Goal: Task Accomplishment & Management: Manage account settings

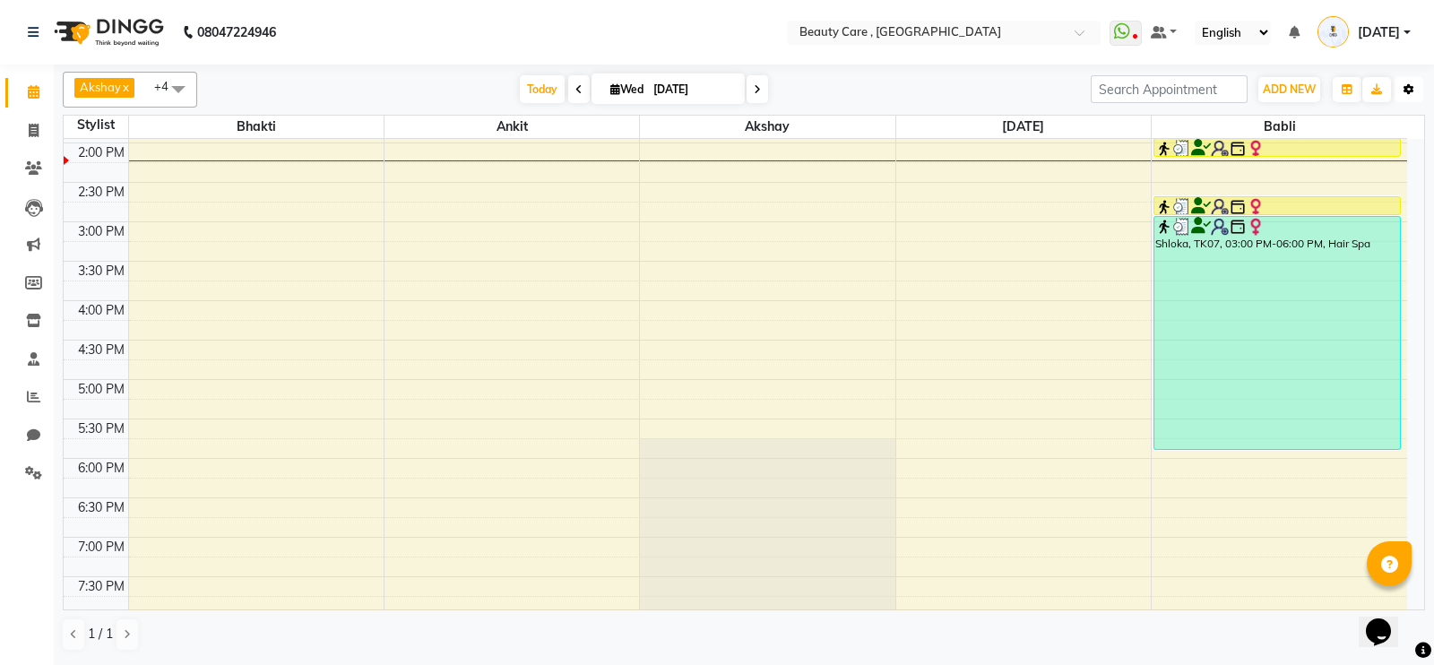
click at [1413, 88] on icon "button" at bounding box center [1408, 89] width 11 height 11
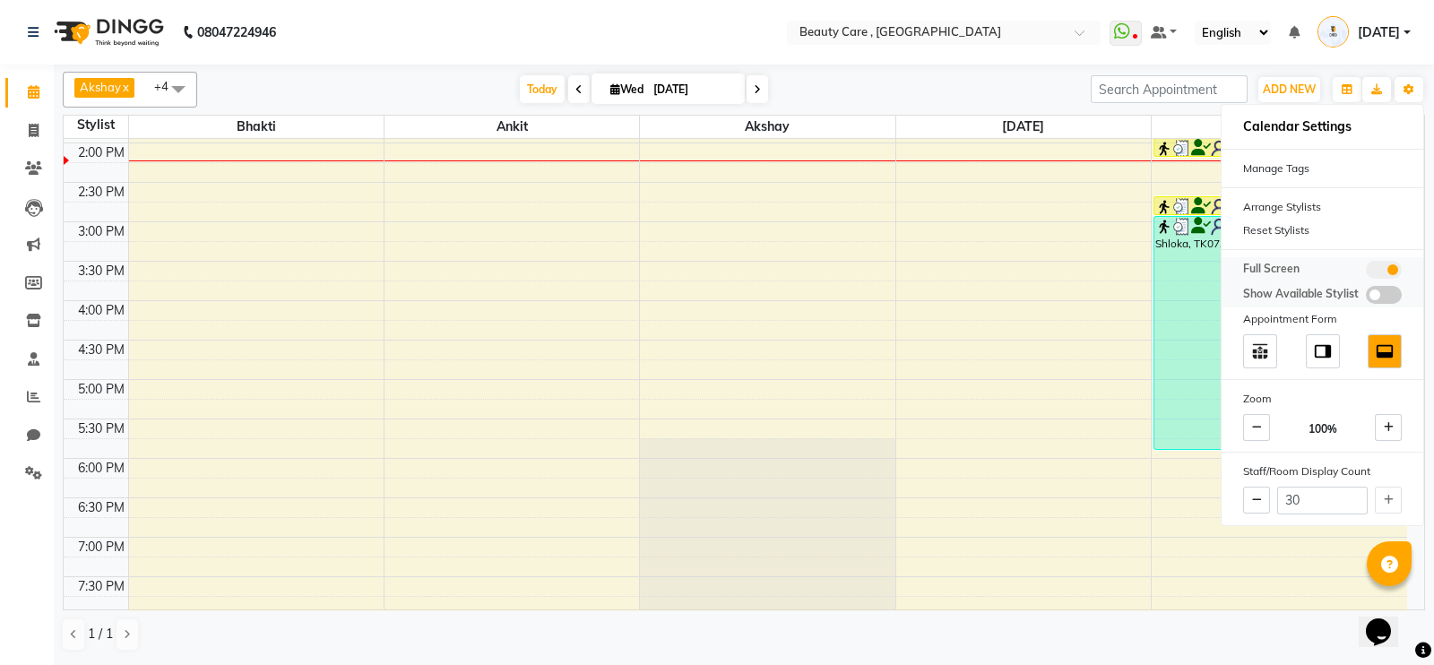
click at [1375, 258] on div "Full Screen Show Available Stylist" at bounding box center [1322, 282] width 202 height 50
click at [1376, 263] on span at bounding box center [1384, 270] width 36 height 18
click at [1366, 272] on input "checkbox" at bounding box center [1366, 272] width 0 height 0
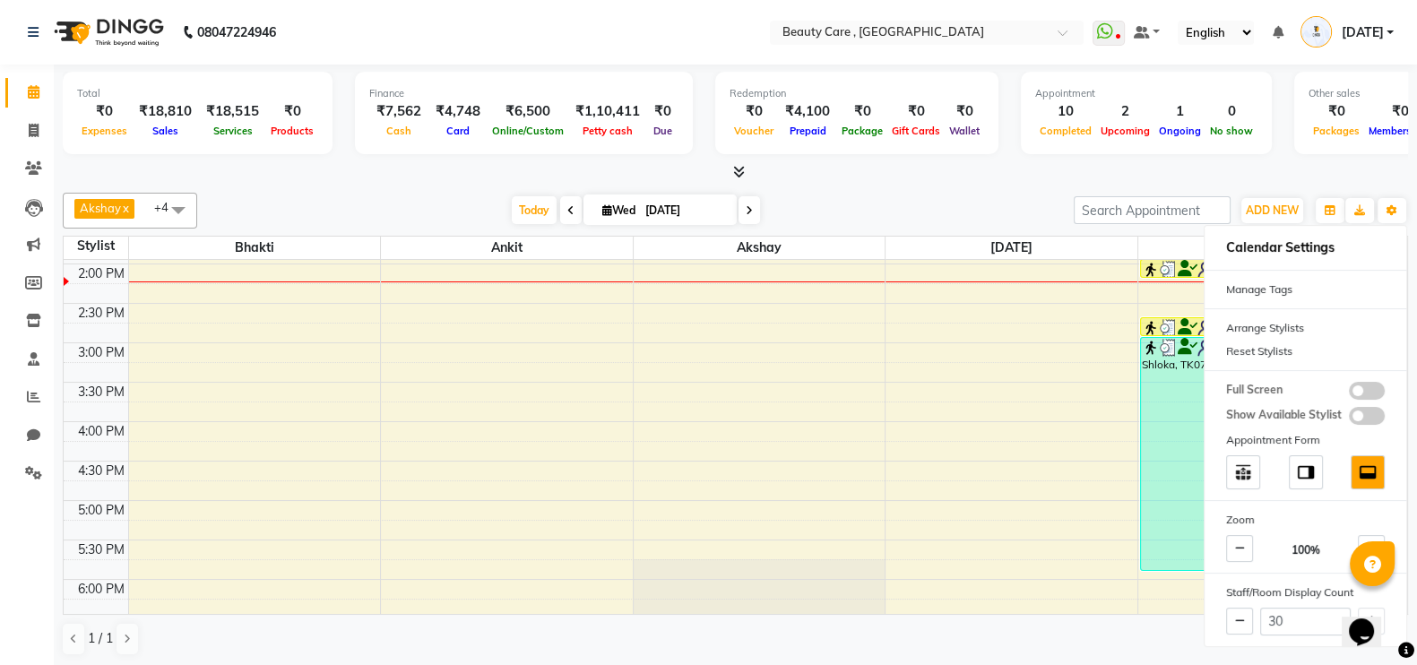
click at [143, 140] on div "Total ₹0 Expenses ₹18,810 Sales ₹18,515 Services ₹0 Products" at bounding box center [198, 113] width 270 height 82
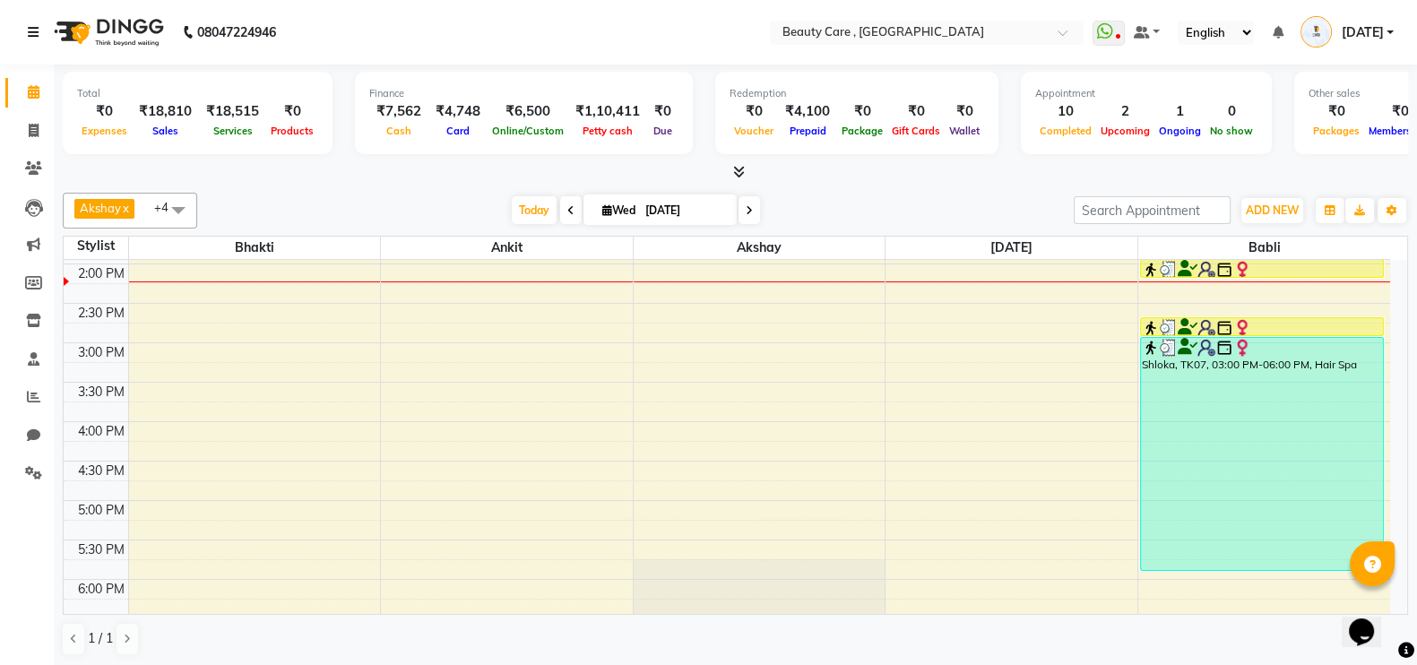
click at [32, 35] on icon at bounding box center [33, 32] width 11 height 13
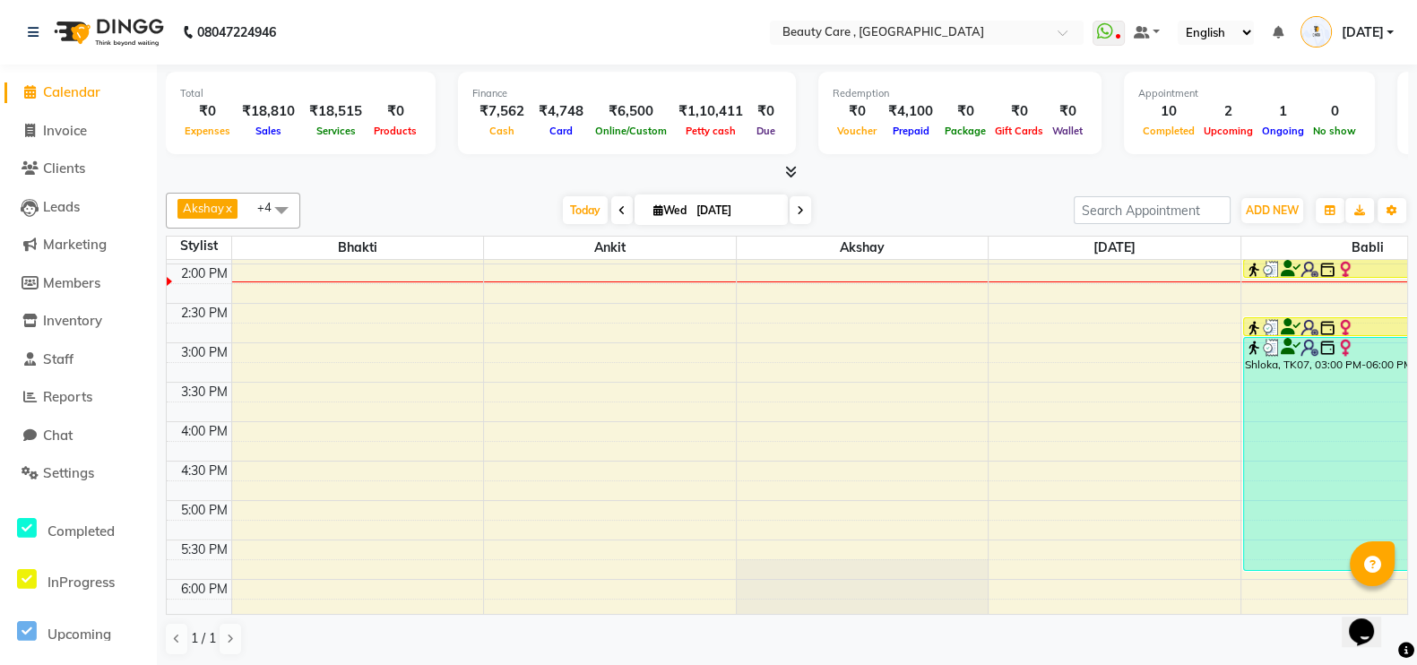
click at [559, 16] on nav "08047224946 Select Location × Beauty Care , [GEOGRAPHIC_DATA] East WhatsApp Sta…" at bounding box center [708, 32] width 1417 height 65
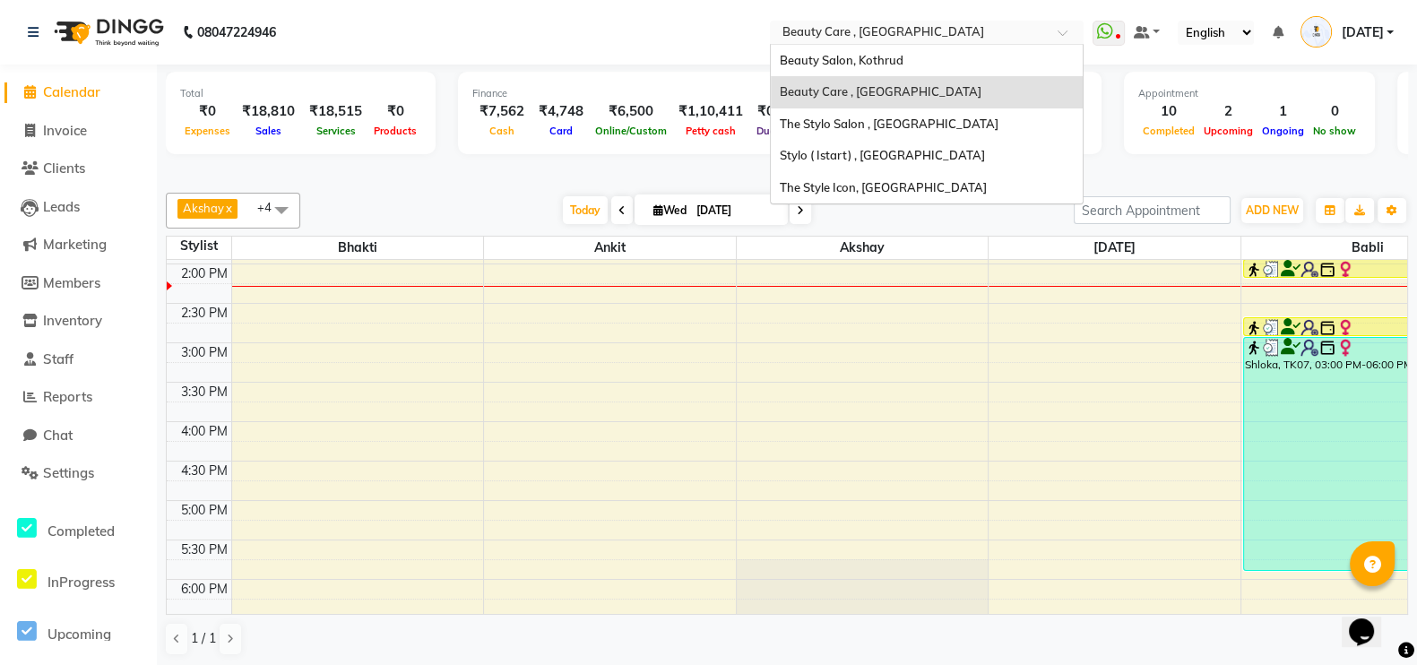
click at [833, 38] on input "text" at bounding box center [909, 34] width 260 height 18
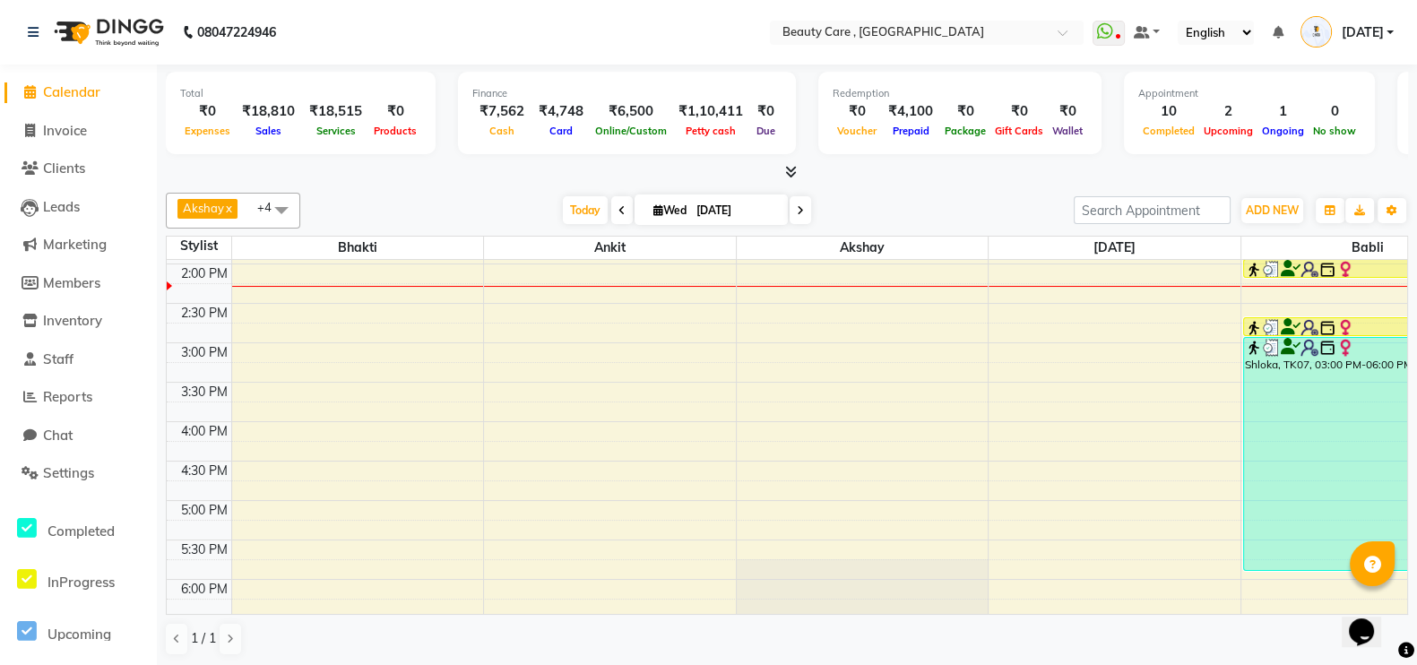
click at [1155, 49] on nav "08047224946 Select Location × Beauty Care , [GEOGRAPHIC_DATA] East WhatsApp Sta…" at bounding box center [708, 32] width 1417 height 65
click at [1211, 31] on select "English ENGLISH Español العربية मराठी हिंदी ગુજરાતી தமிழ் 中文" at bounding box center [1216, 33] width 76 height 24
click at [1278, 30] on icon at bounding box center [1277, 32] width 11 height 13
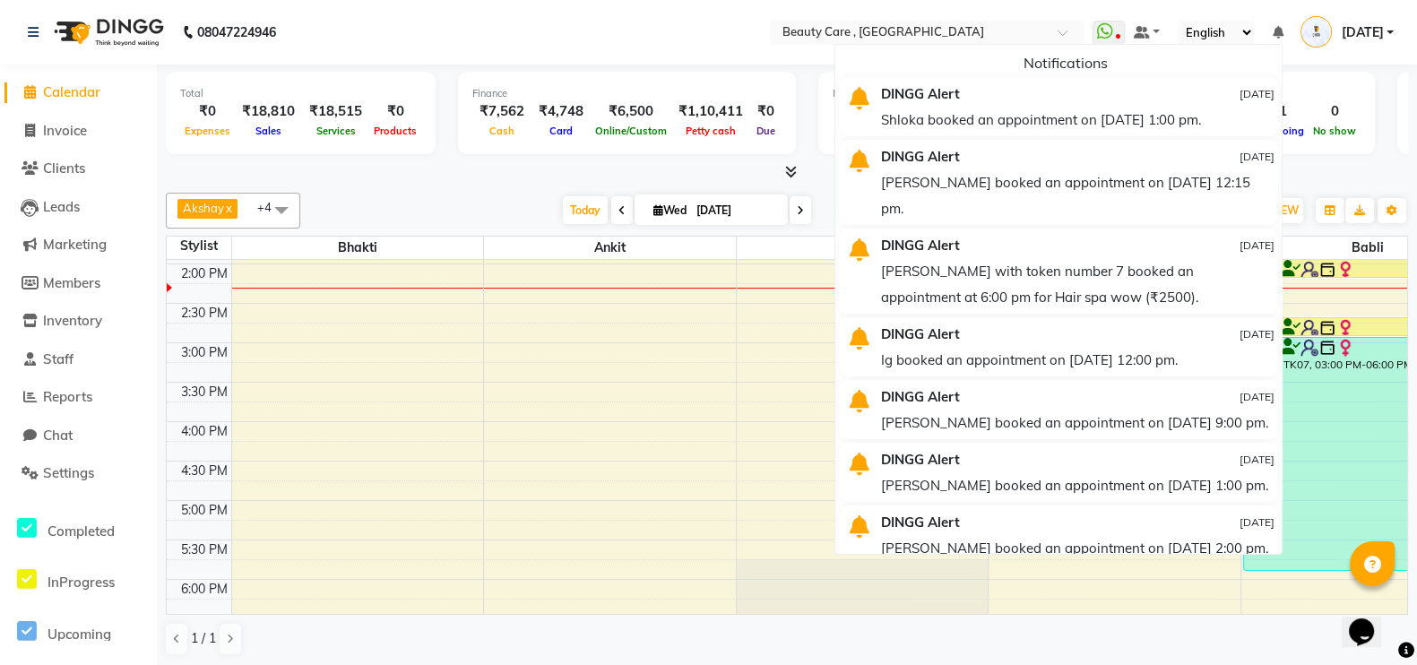
click at [766, 81] on div "Finance ₹7,562 Cash ₹4,748 Card ₹6,500 Online/Custom ₹1,10,411 [PERSON_NAME] ca…" at bounding box center [627, 113] width 338 height 82
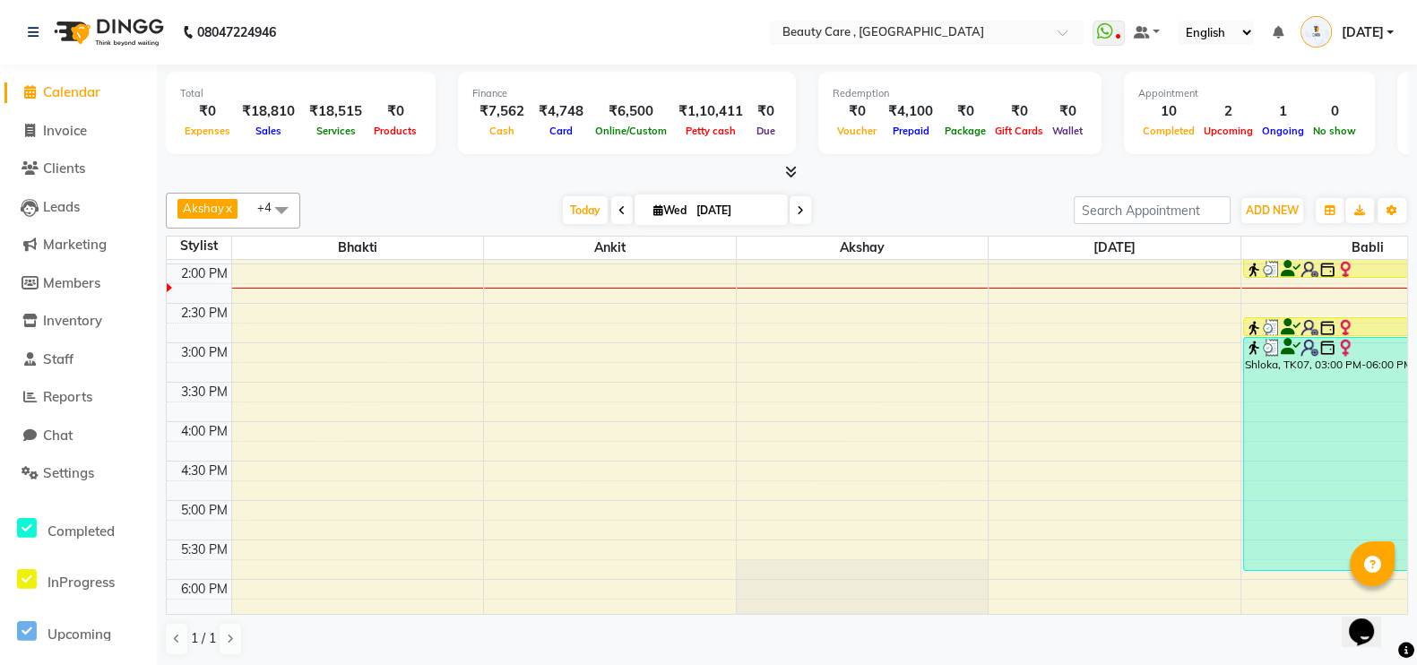
click at [223, 114] on div "₹0" at bounding box center [207, 111] width 55 height 21
click at [280, 123] on div "Sales" at bounding box center [268, 130] width 67 height 19
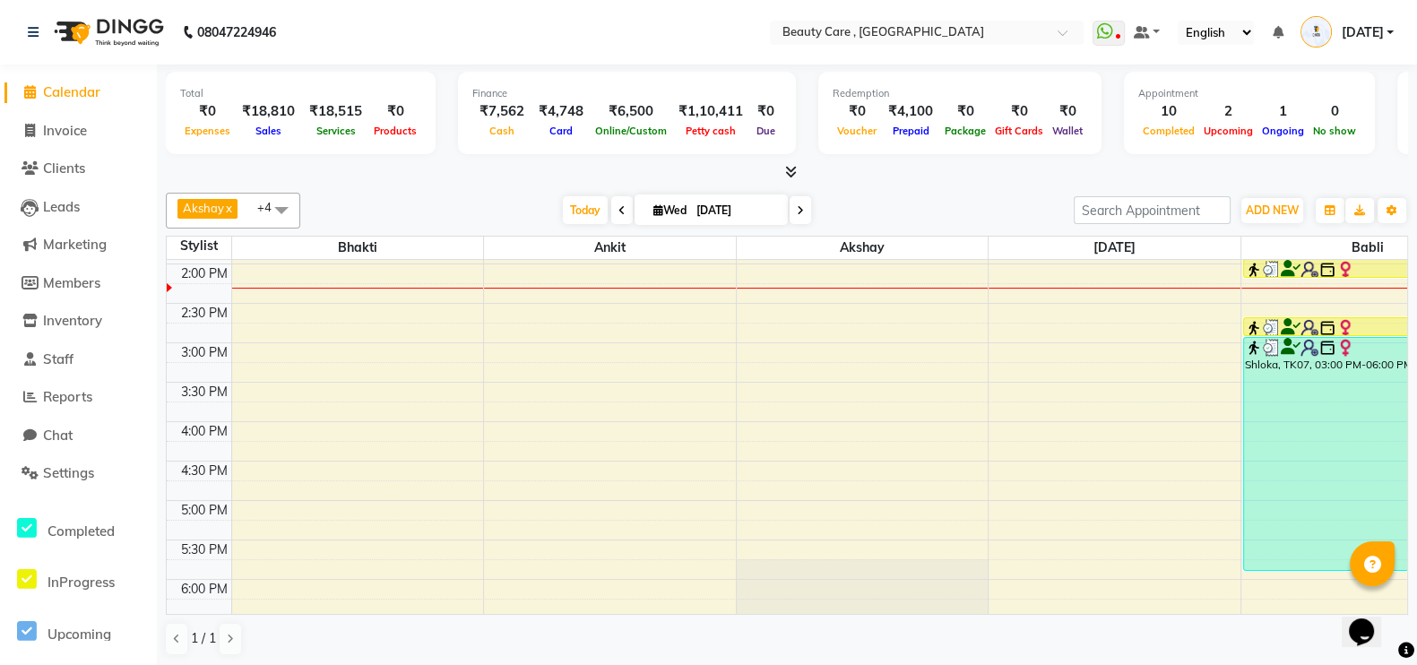
click at [357, 113] on div "₹18,515" at bounding box center [335, 111] width 67 height 21
click at [416, 109] on div "₹0" at bounding box center [395, 111] width 52 height 21
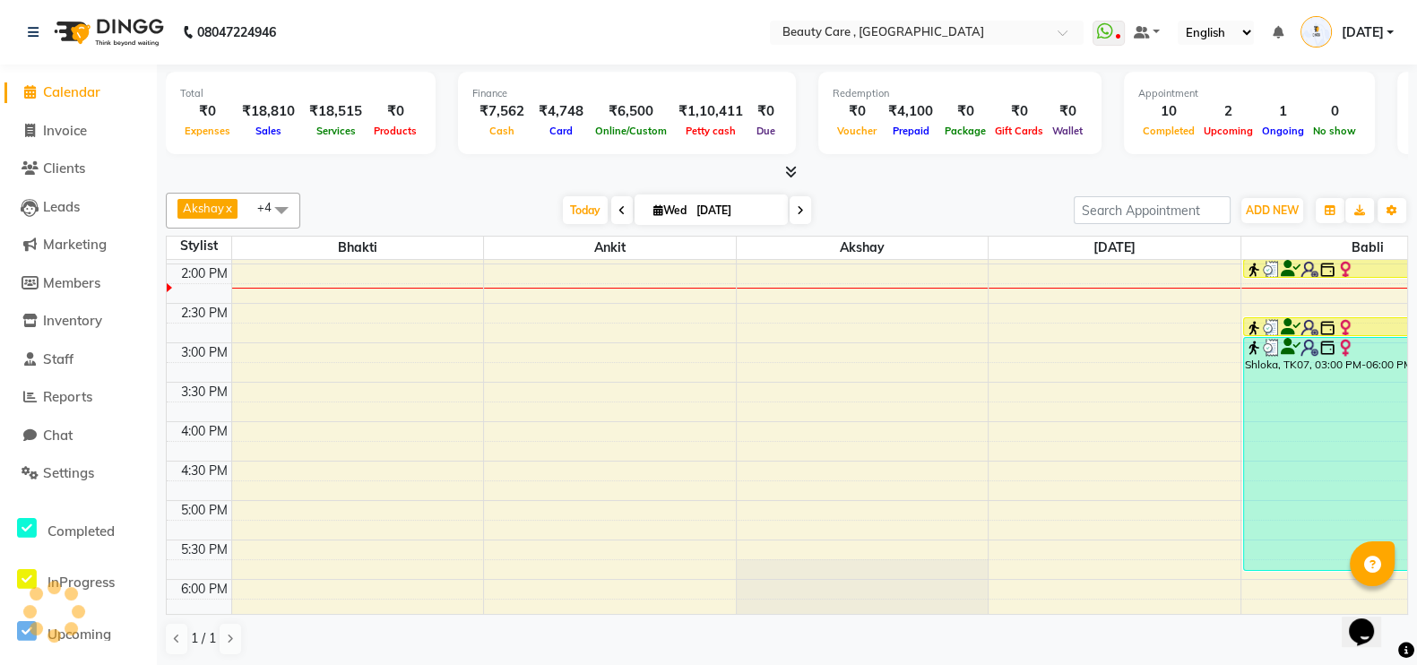
click at [308, 118] on div "₹18,515" at bounding box center [335, 111] width 67 height 21
drag, startPoint x: 308, startPoint y: 118, endPoint x: 276, endPoint y: 126, distance: 33.3
click at [276, 126] on div "₹0 Expenses ₹18,810 Sales ₹18,515 Services ₹0 Products" at bounding box center [300, 120] width 241 height 39
click at [276, 126] on span "Sales" at bounding box center [268, 131] width 35 height 13
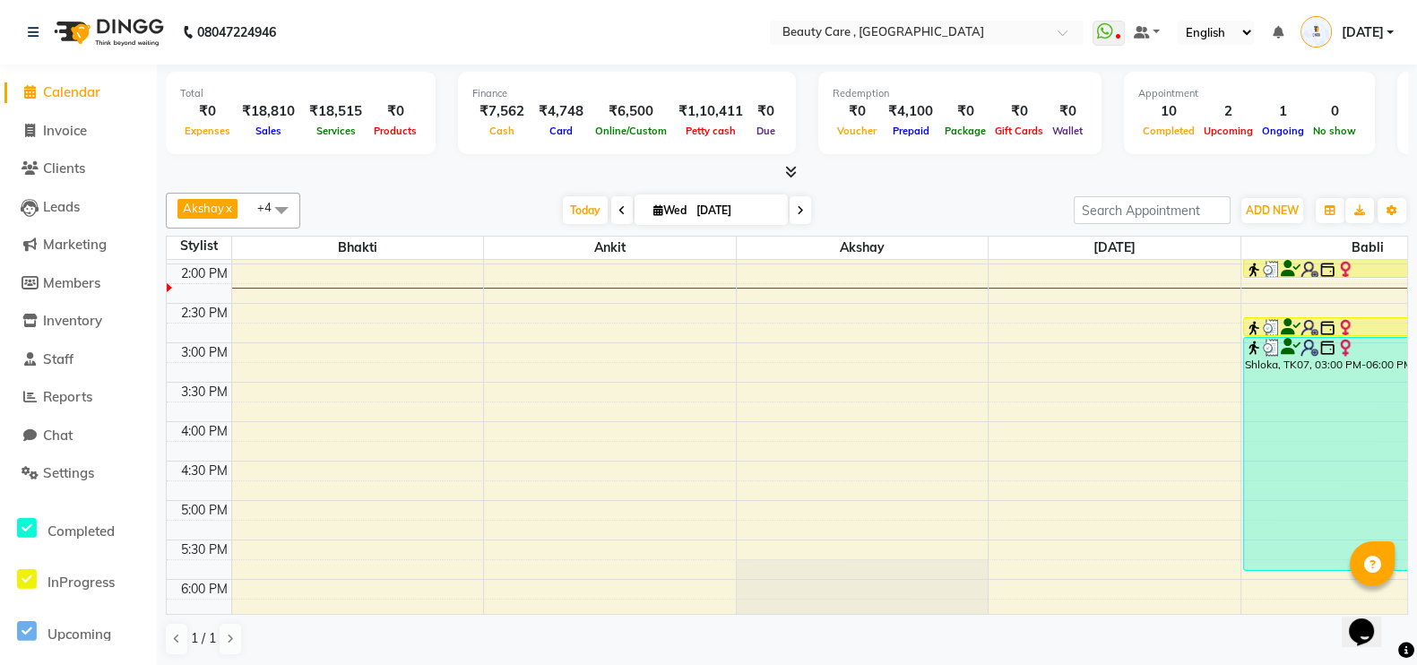
click at [296, 110] on div "₹18,810" at bounding box center [268, 111] width 67 height 21
click at [766, 123] on div "Due" at bounding box center [765, 130] width 31 height 19
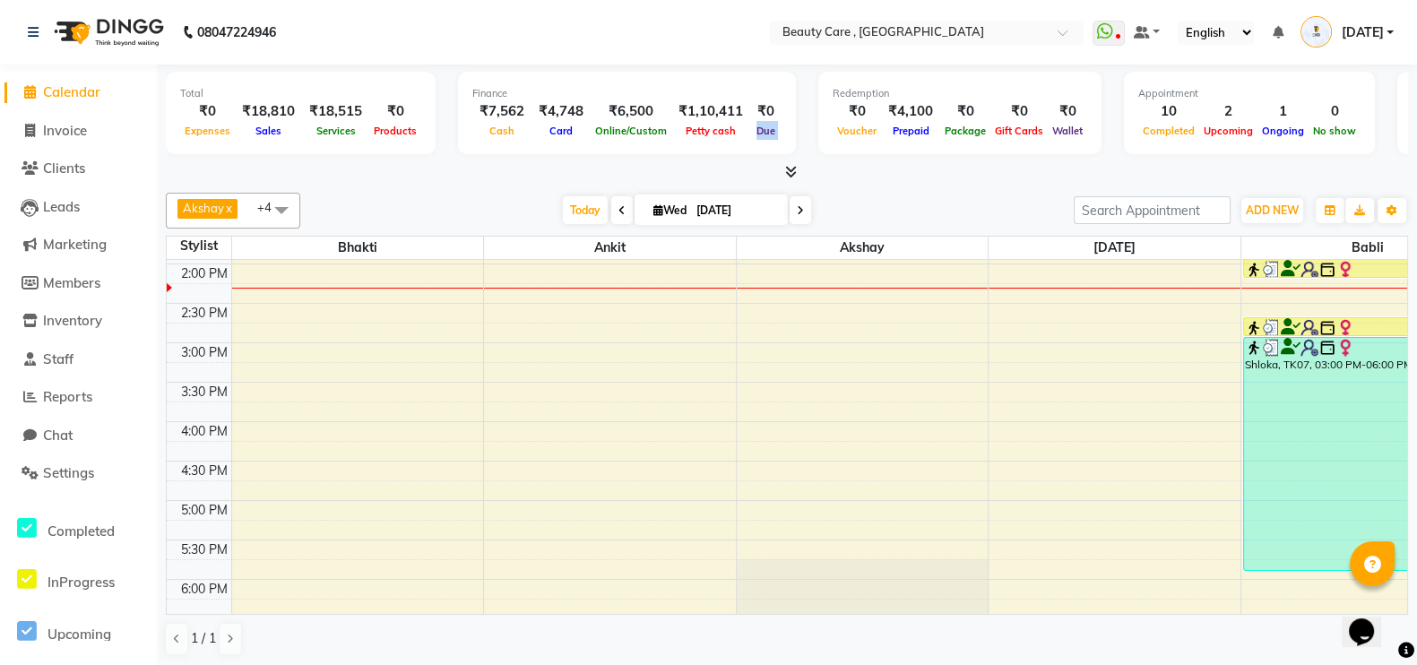
click at [766, 123] on div "Due" at bounding box center [765, 130] width 31 height 19
click at [947, 151] on div "Redemption ₹0 Voucher ₹4,100 Prepaid ₹0 Package ₹0 Gift Cards ₹0 Wallet" at bounding box center [959, 113] width 283 height 82
click at [1017, 128] on span "Gift Cards" at bounding box center [1018, 131] width 57 height 13
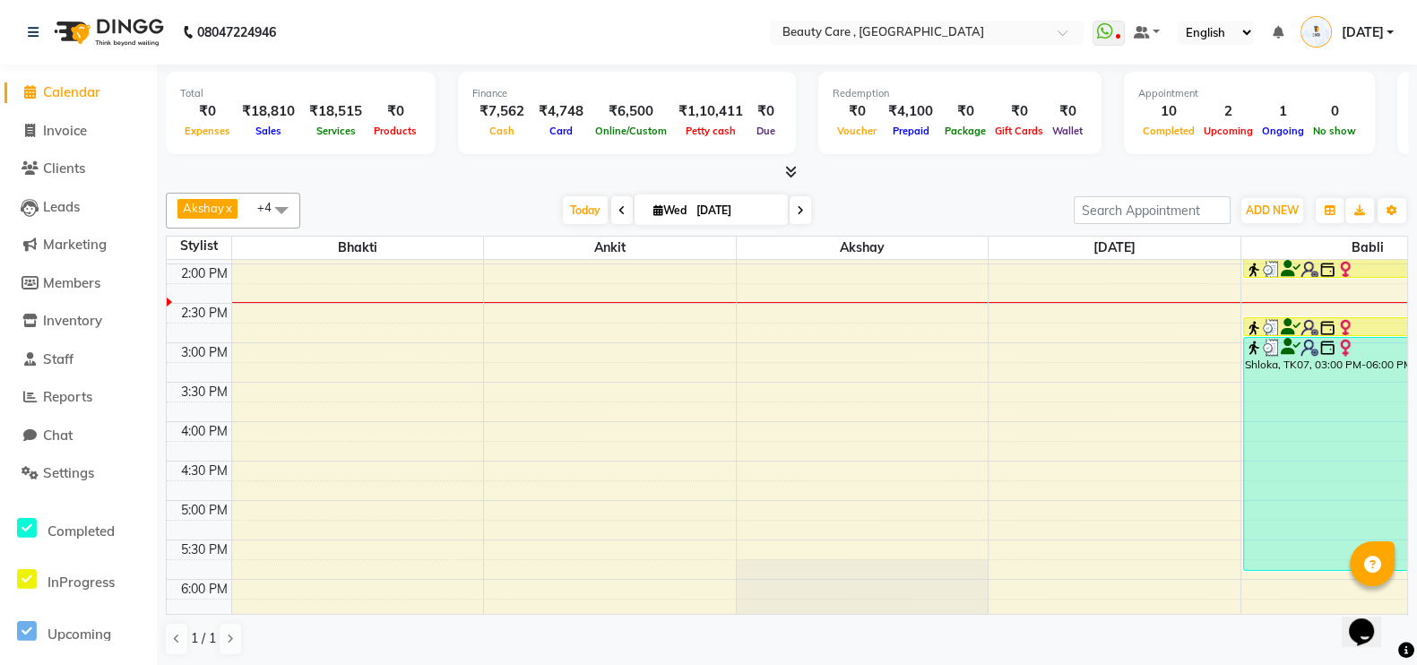
click at [1069, 114] on div "₹0" at bounding box center [1067, 111] width 39 height 21
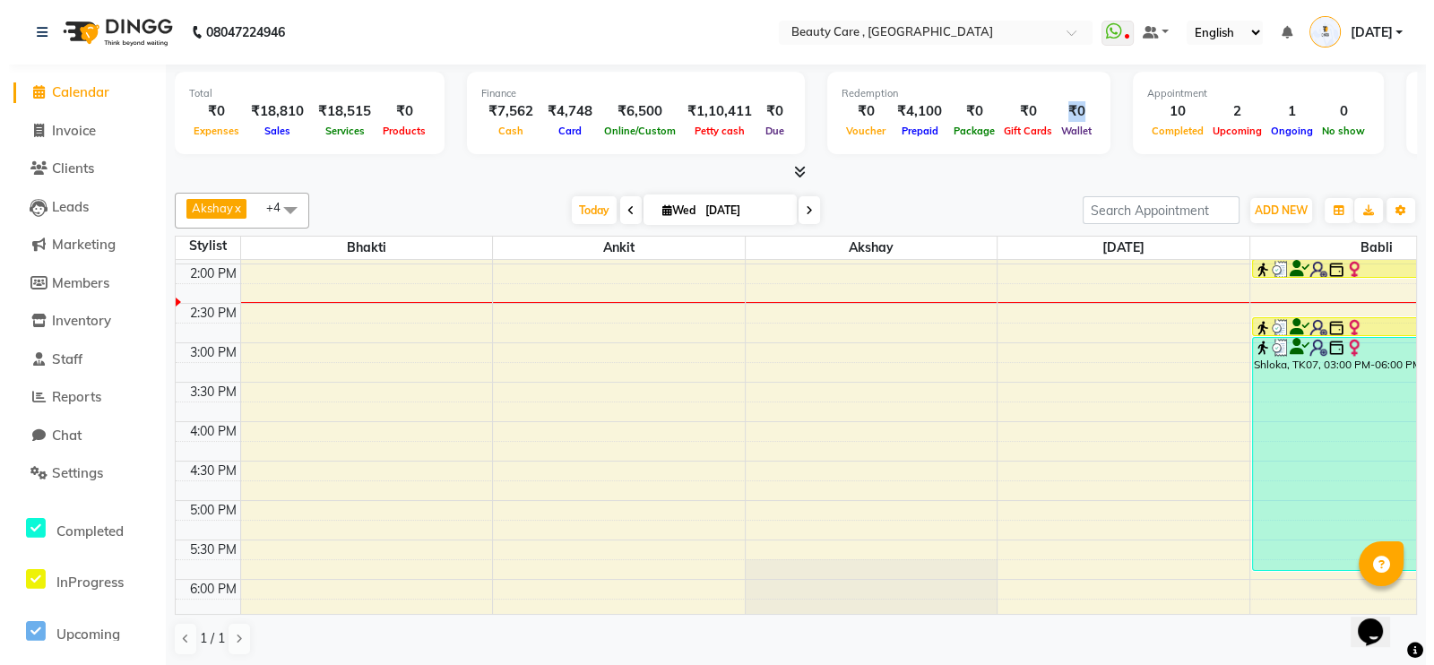
scroll to position [0, 302]
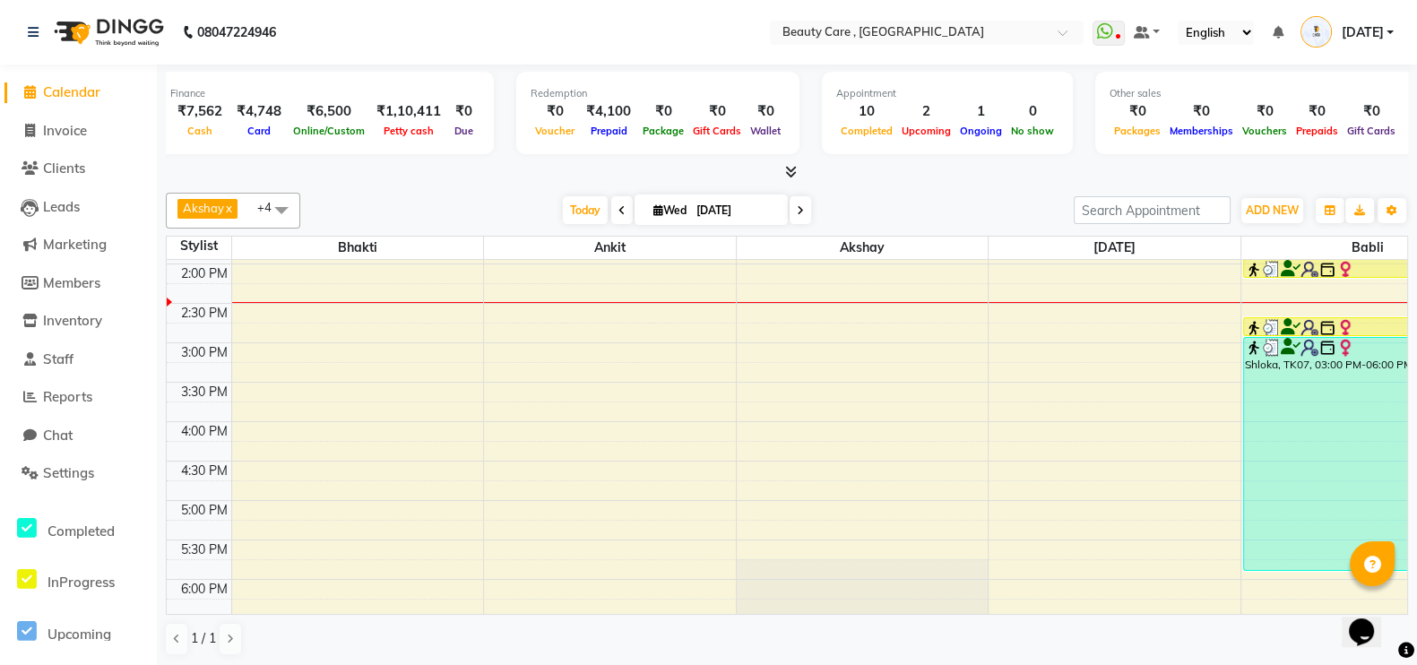
click at [780, 165] on span at bounding box center [787, 172] width 19 height 19
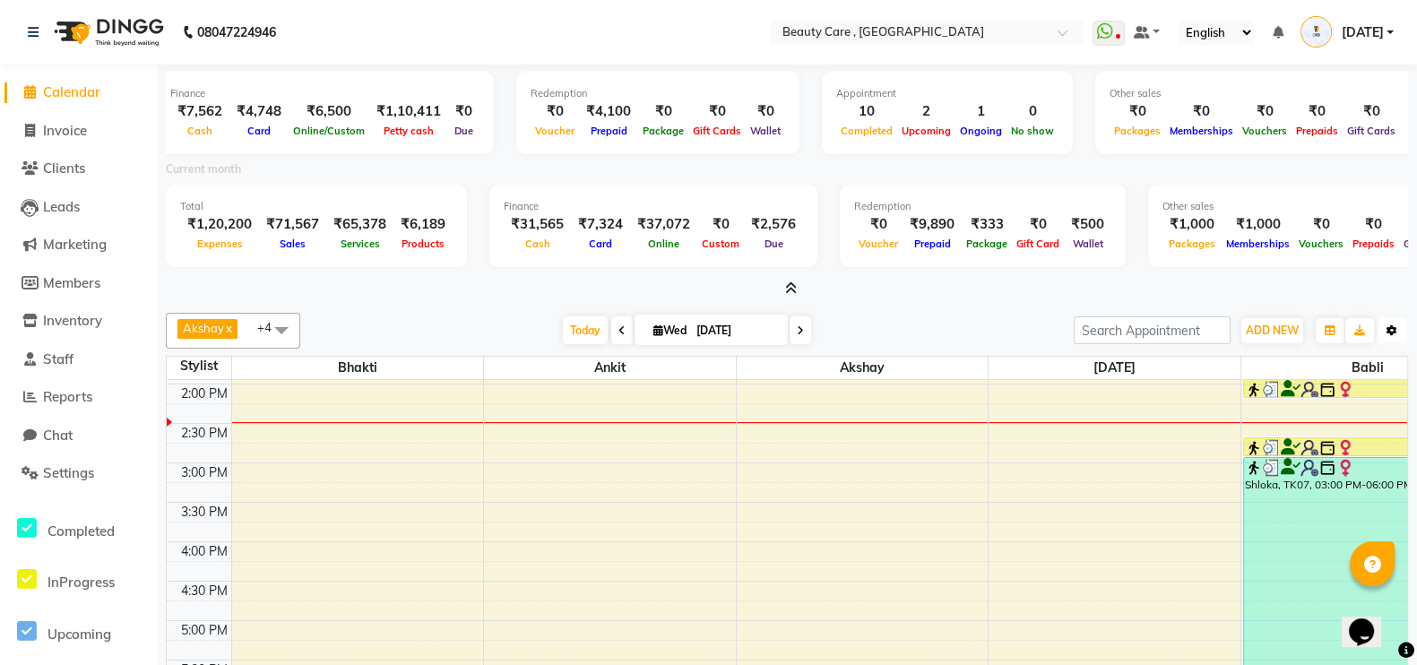
click at [1386, 333] on icon "button" at bounding box center [1391, 330] width 11 height 11
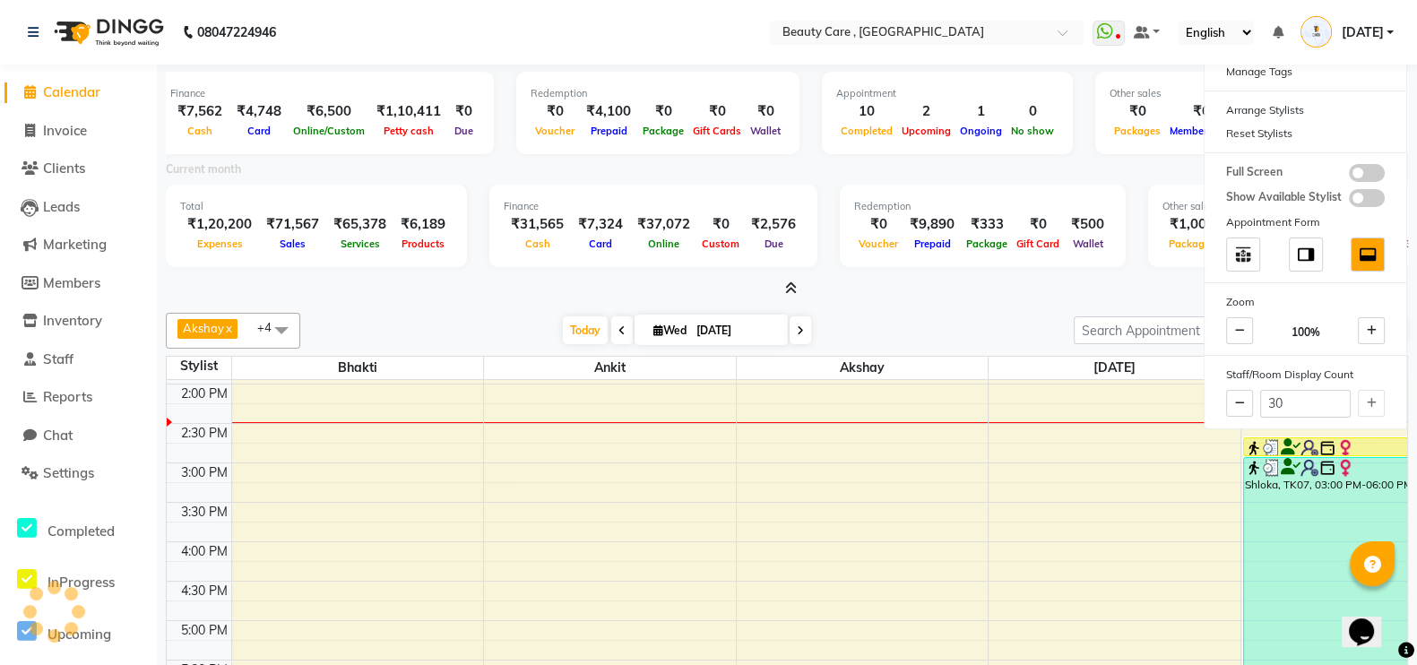
click at [1044, 259] on div "Redemption ₹0 Voucher ₹9,890 Prepaid ₹333 Package ₹0 Gift Card ₹500 Wallet" at bounding box center [983, 226] width 286 height 82
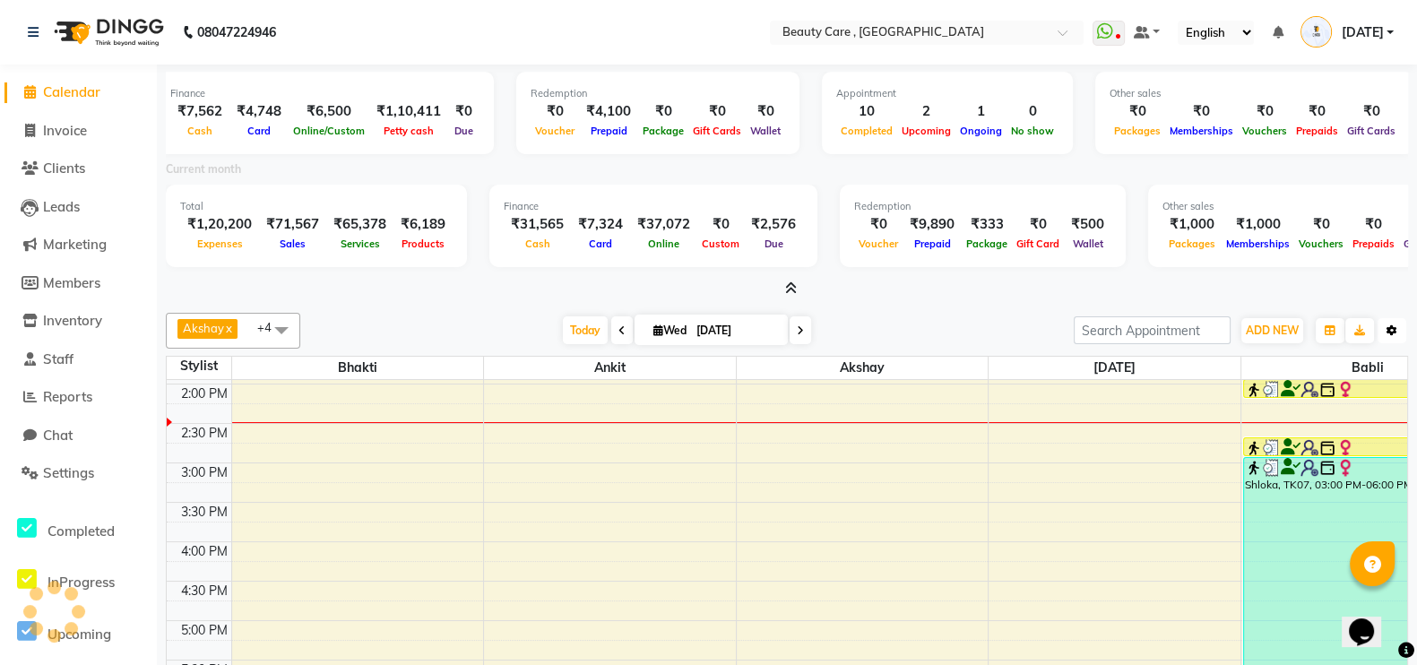
click at [1388, 333] on icon "button" at bounding box center [1391, 330] width 11 height 11
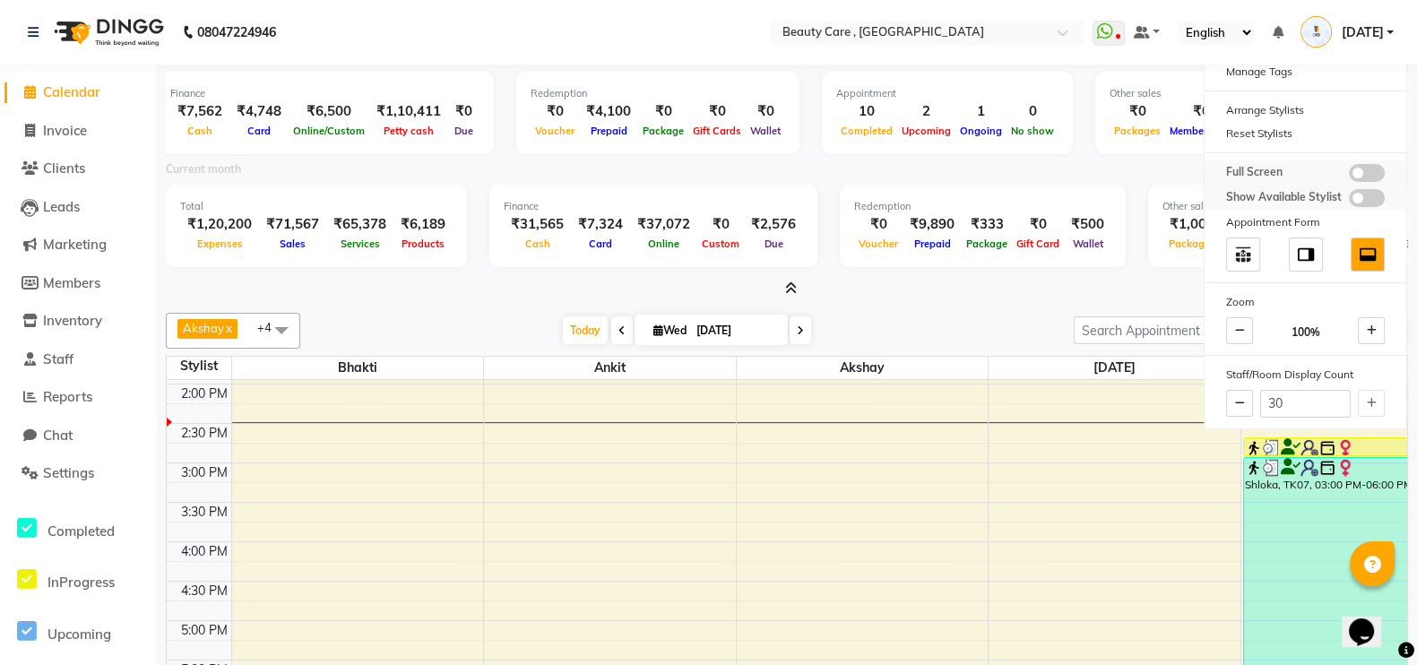
click at [1363, 168] on span at bounding box center [1367, 173] width 36 height 18
click at [1349, 176] on input "checkbox" at bounding box center [1349, 176] width 0 height 0
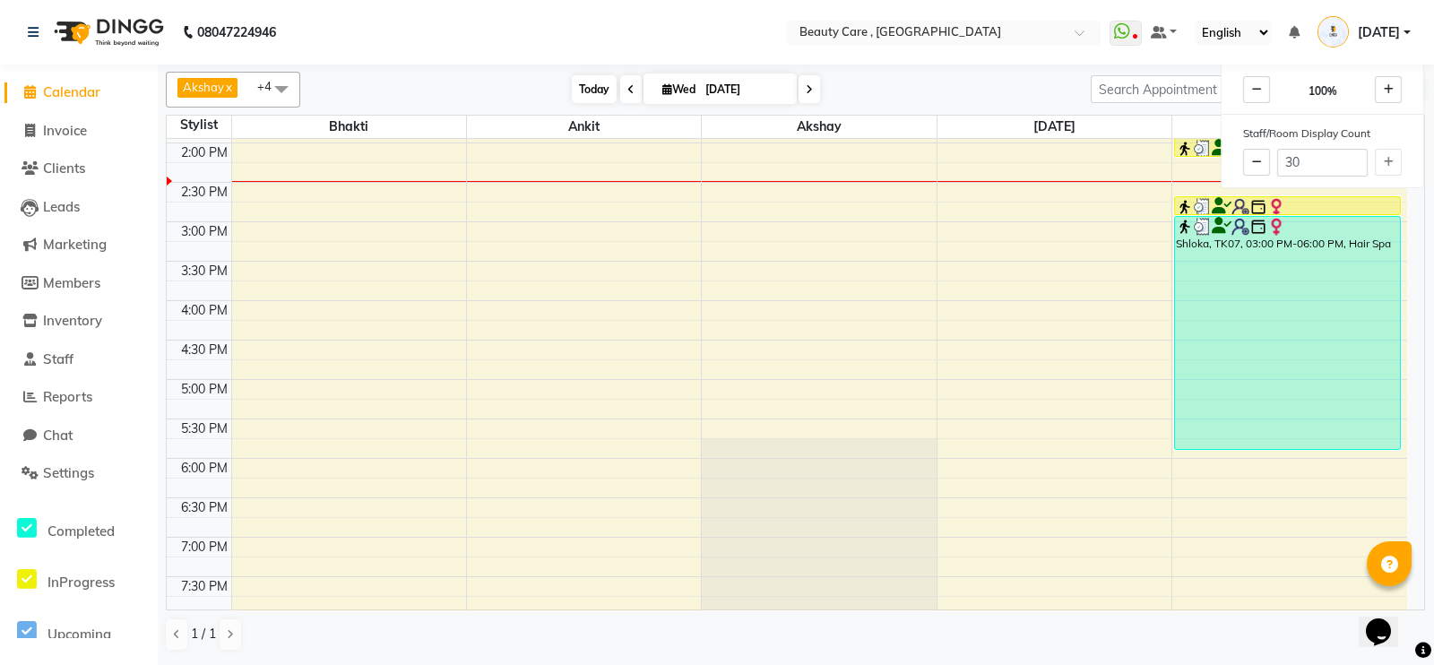
click at [591, 89] on span "Today" at bounding box center [594, 89] width 45 height 28
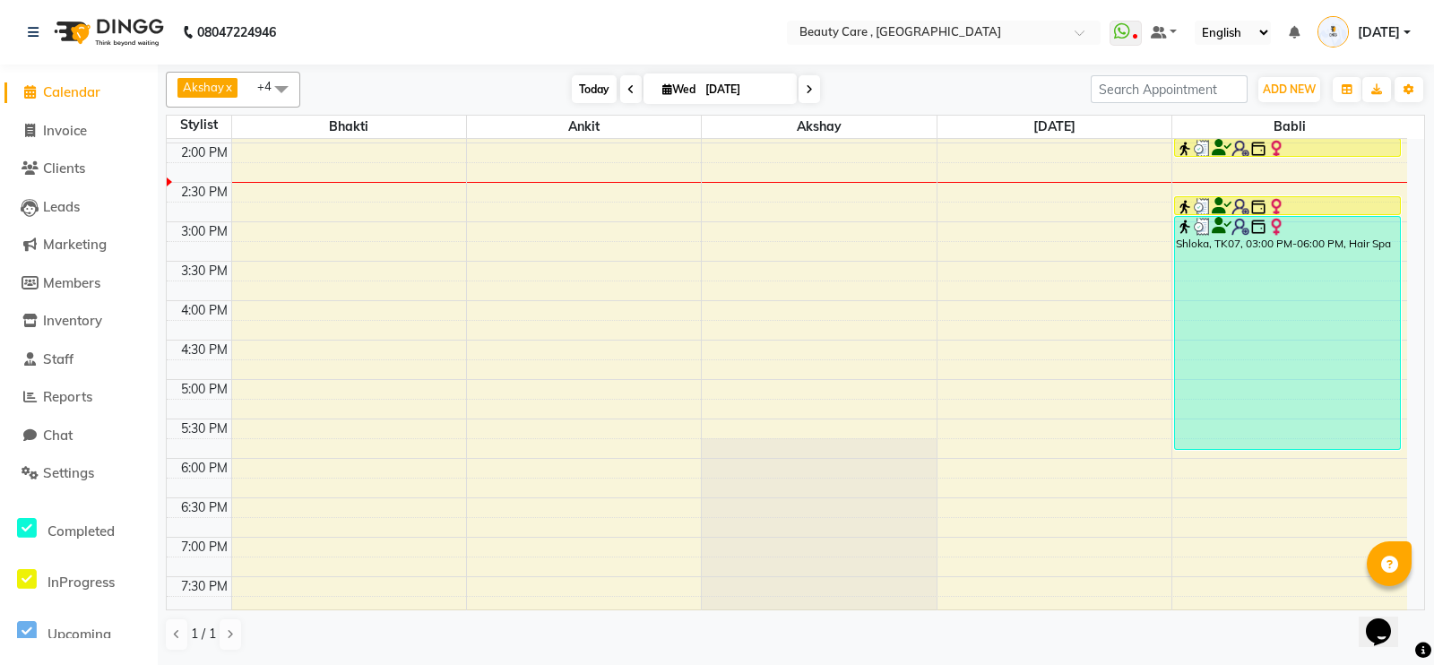
click at [576, 90] on span "Today" at bounding box center [594, 89] width 45 height 28
click at [1288, 33] on ul "WhatsApp Status ✕ Status: Disconnected Most Recent Message: [DATE] 06:47 PM Rec…" at bounding box center [1264, 33] width 310 height 30
click at [1294, 30] on icon at bounding box center [1294, 32] width 11 height 13
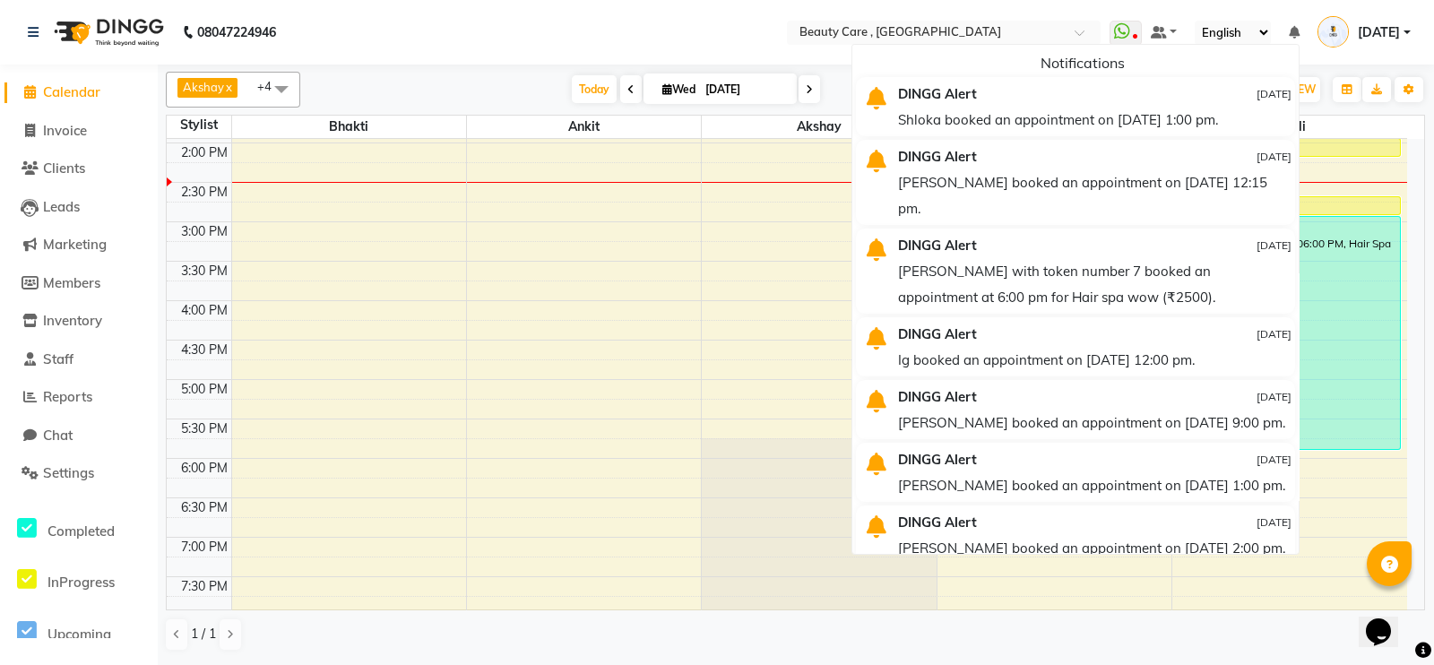
click at [613, 23] on nav "08047224946 Select Location × Beauty Care , [GEOGRAPHIC_DATA] WhatsApp Status ✕…" at bounding box center [717, 32] width 1434 height 65
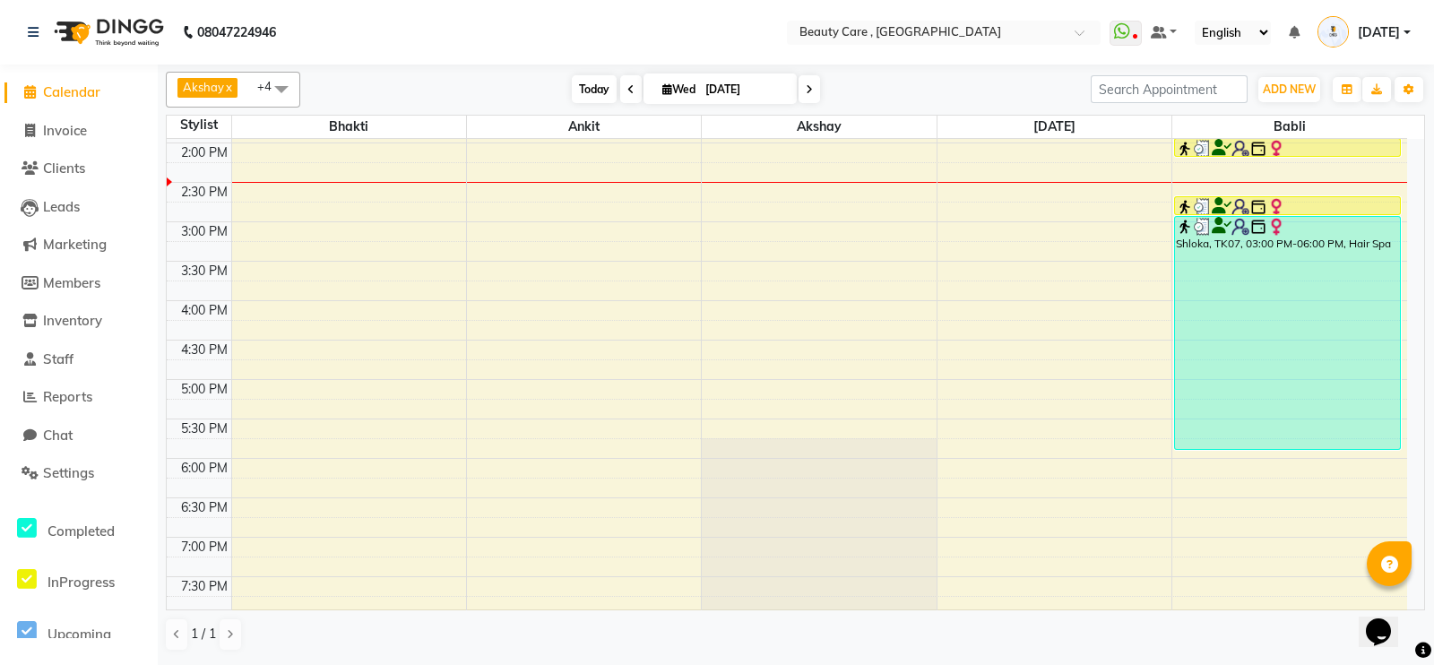
click at [572, 93] on span "Today" at bounding box center [594, 89] width 45 height 28
click at [39, 472] on span at bounding box center [29, 473] width 27 height 21
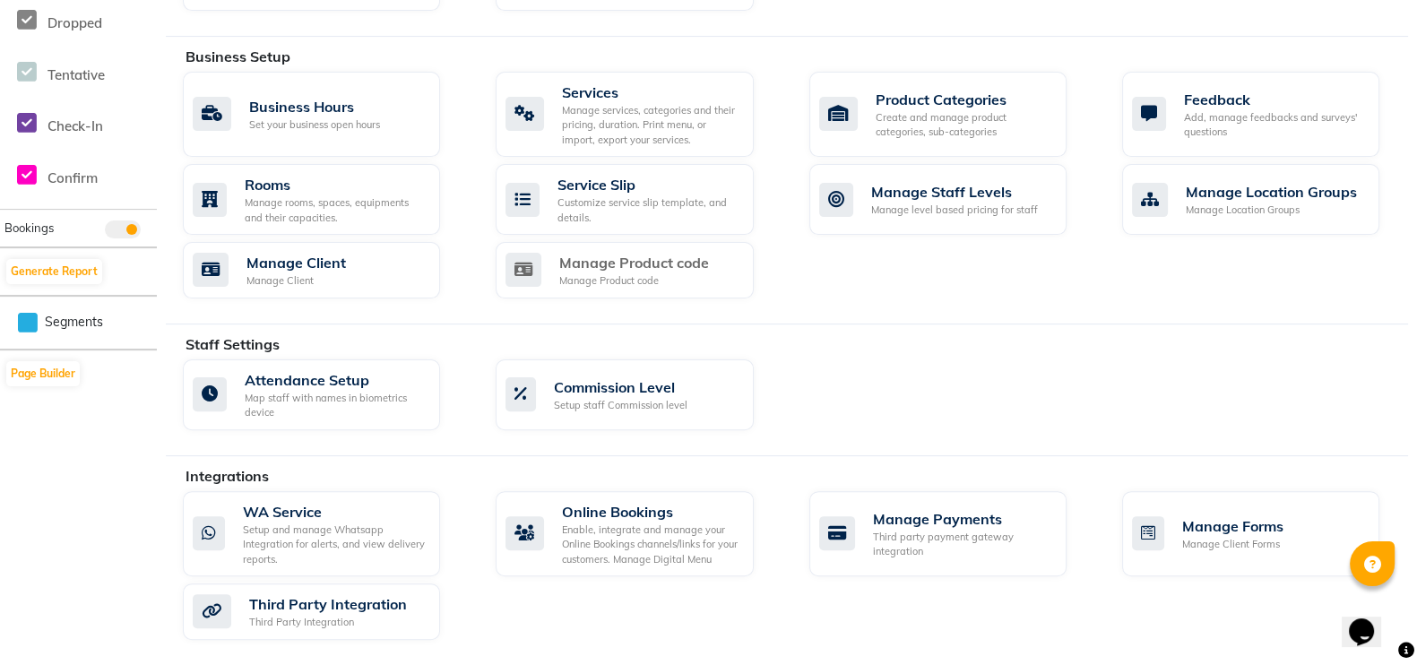
scroll to position [670, 0]
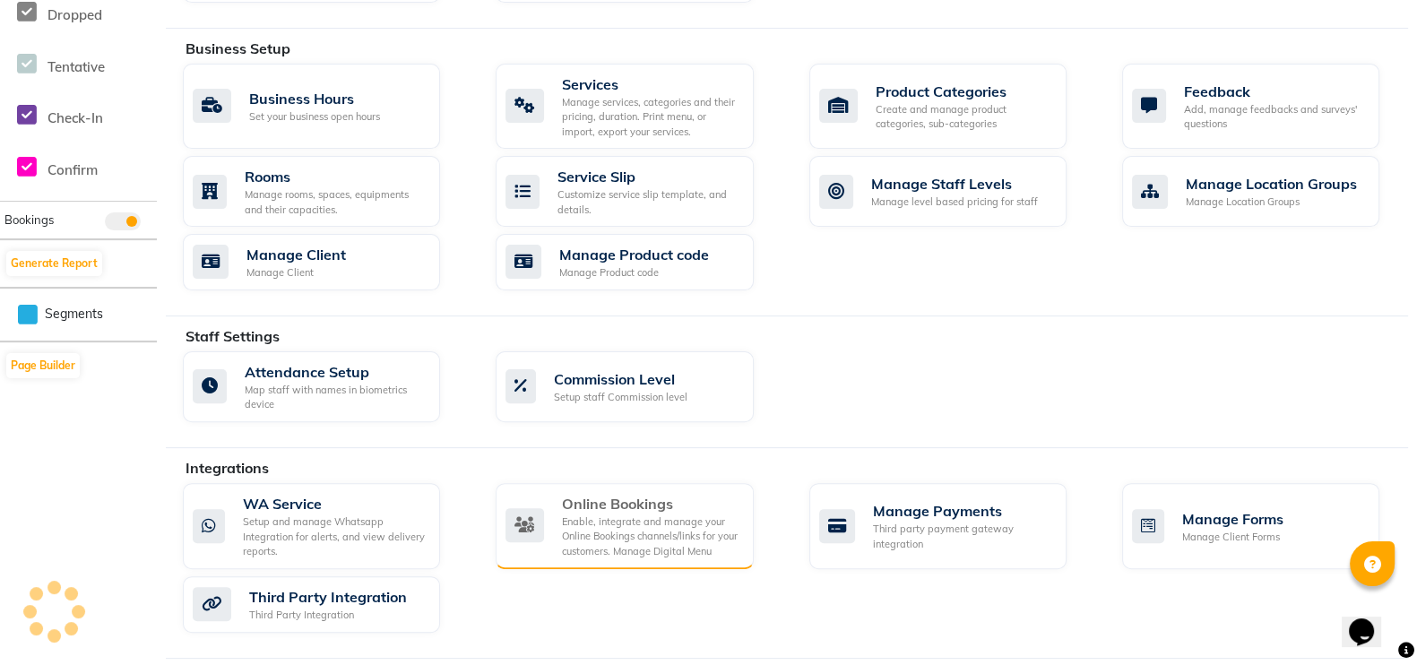
click at [661, 519] on div "Enable, integrate and manage your Online Bookings channels/links for your custo…" at bounding box center [650, 536] width 177 height 45
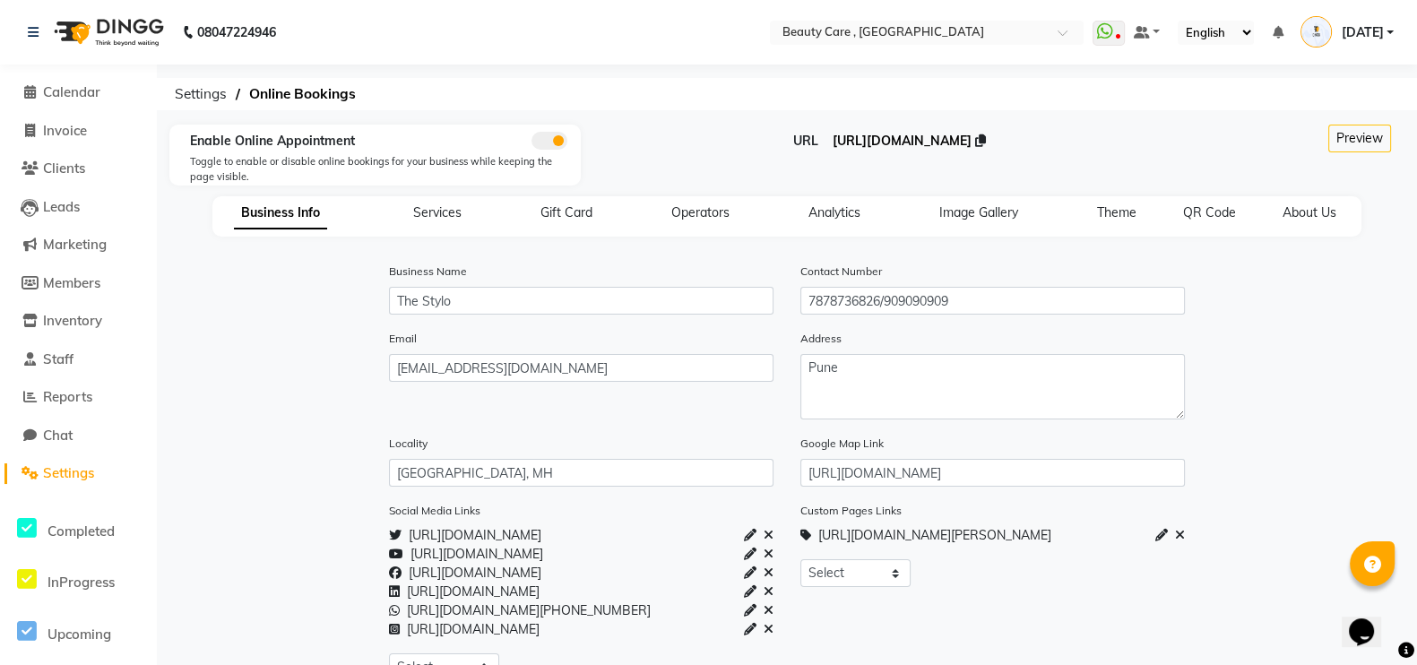
click at [878, 133] on span "[URL][DOMAIN_NAME]" at bounding box center [902, 141] width 139 height 16
click at [58, 82] on link "Calendar" at bounding box center [78, 92] width 148 height 21
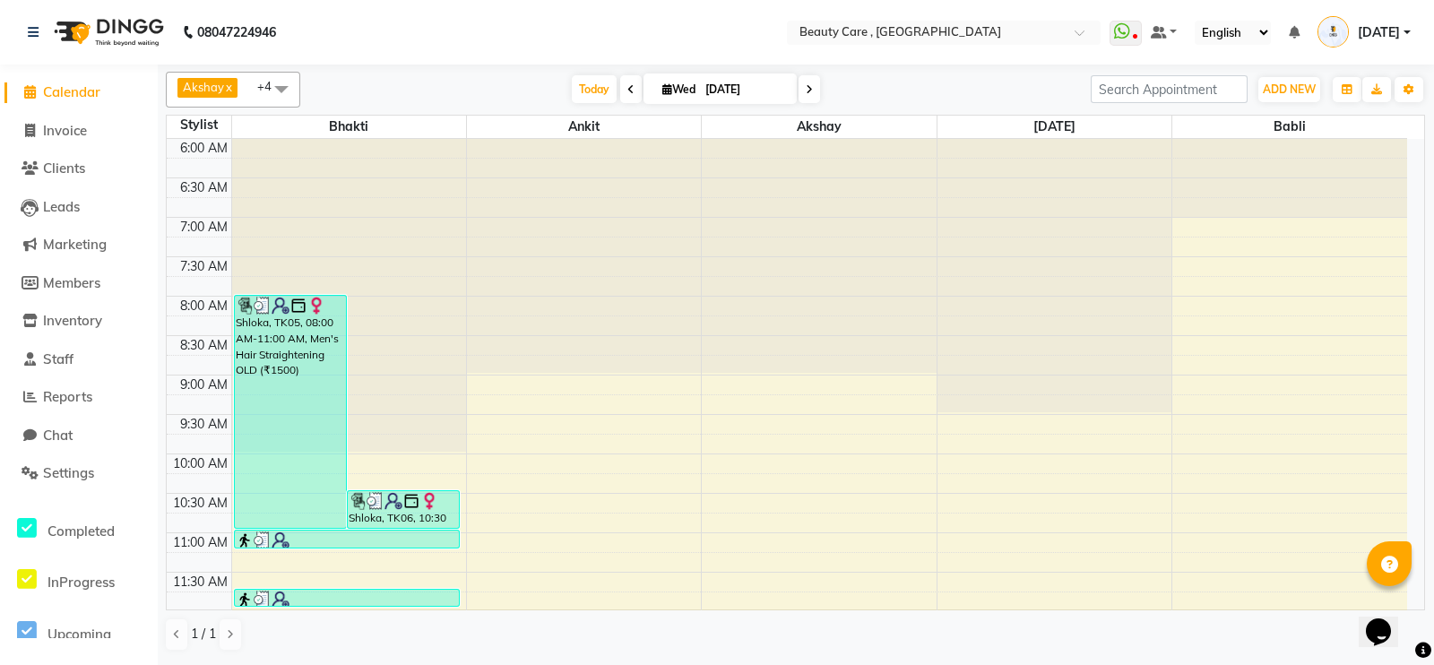
click at [1304, 33] on ul "WhatsApp Status ✕ Status: Disconnected Most Recent Message: [DATE] 06:47 PM Rec…" at bounding box center [1264, 33] width 310 height 30
click at [1292, 33] on icon at bounding box center [1294, 32] width 11 height 13
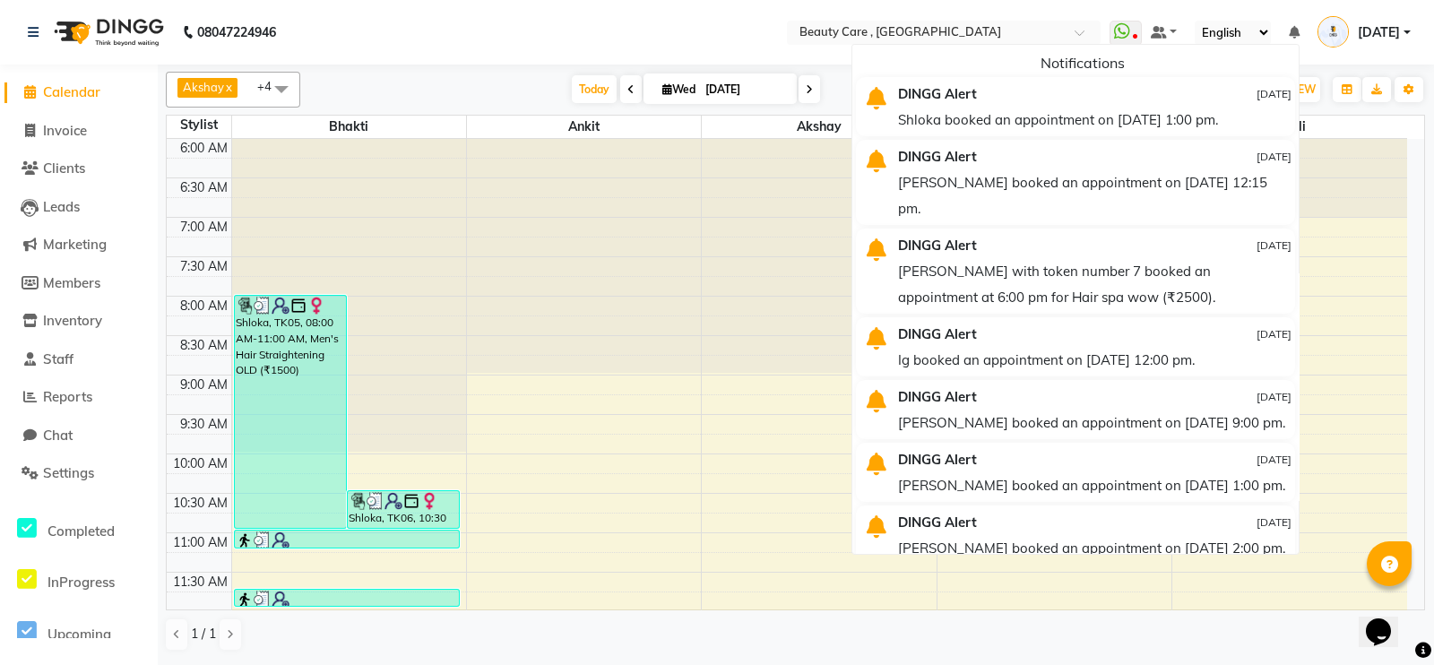
click at [1299, 33] on icon at bounding box center [1294, 32] width 11 height 13
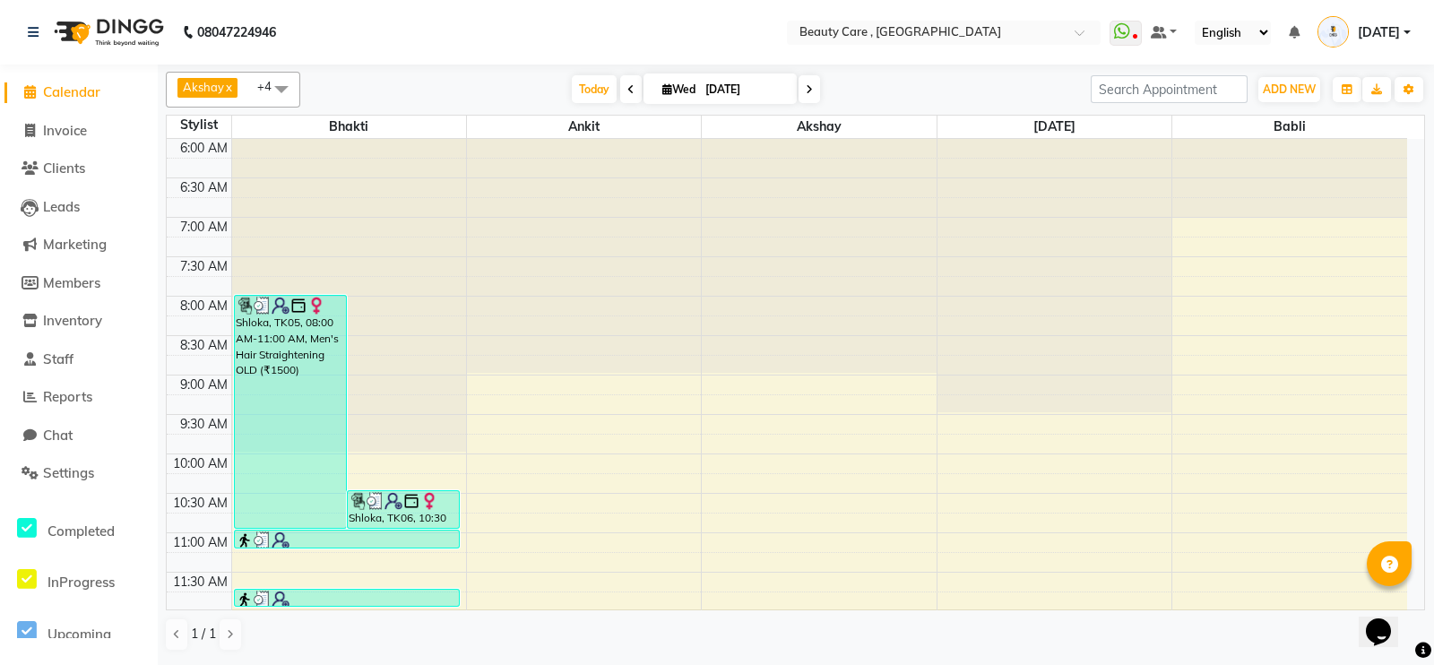
click at [1299, 33] on icon at bounding box center [1294, 32] width 11 height 13
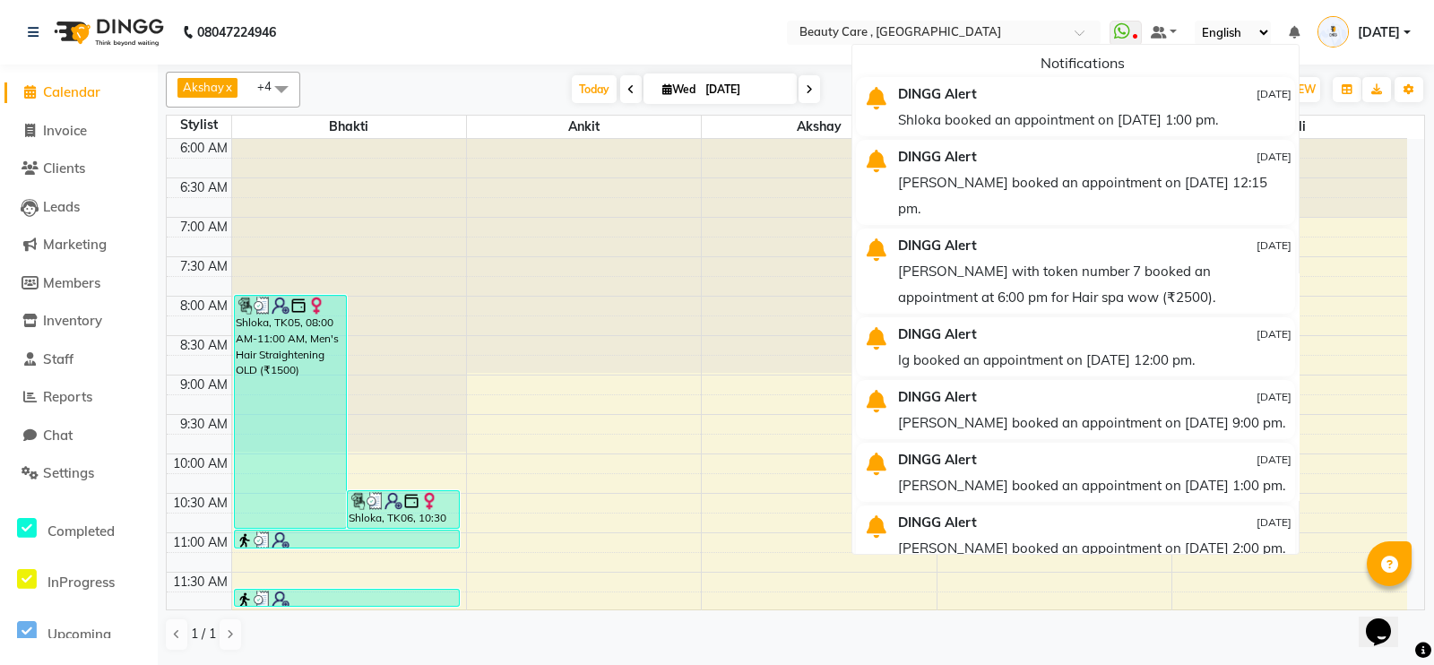
click at [1291, 38] on icon at bounding box center [1294, 32] width 11 height 13
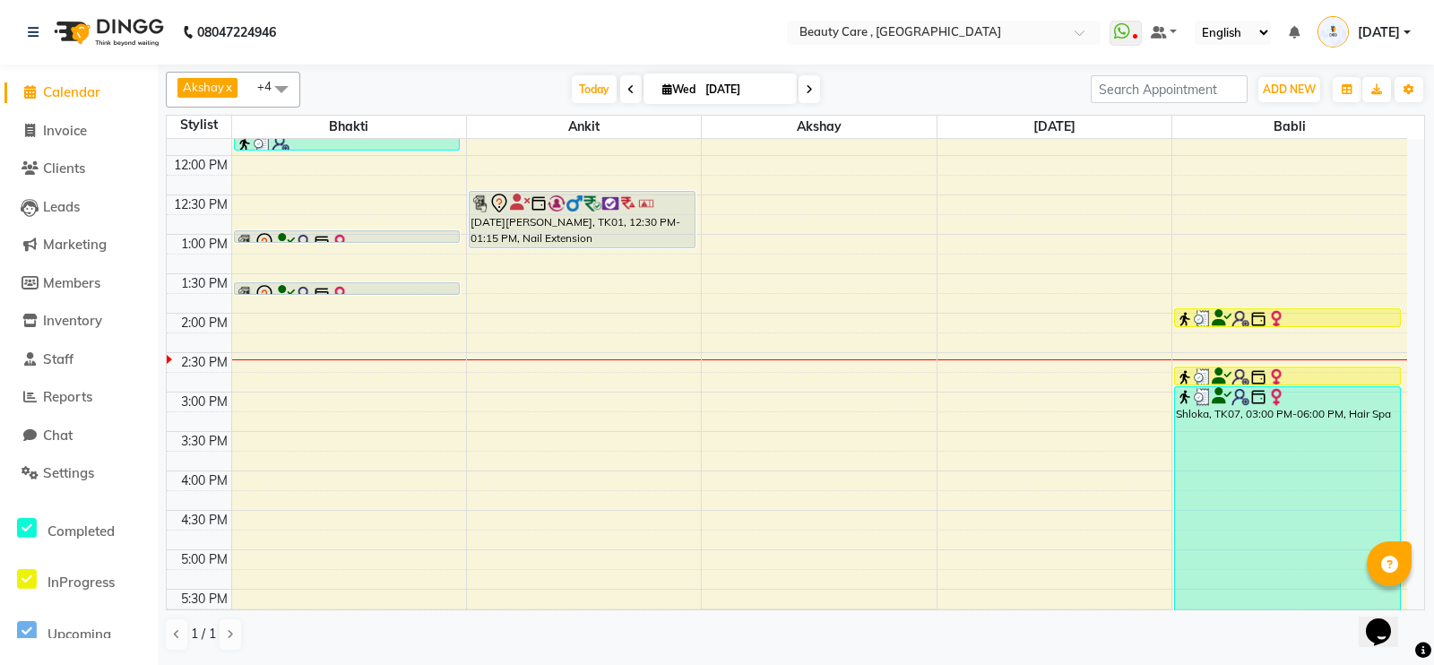
scroll to position [548, 0]
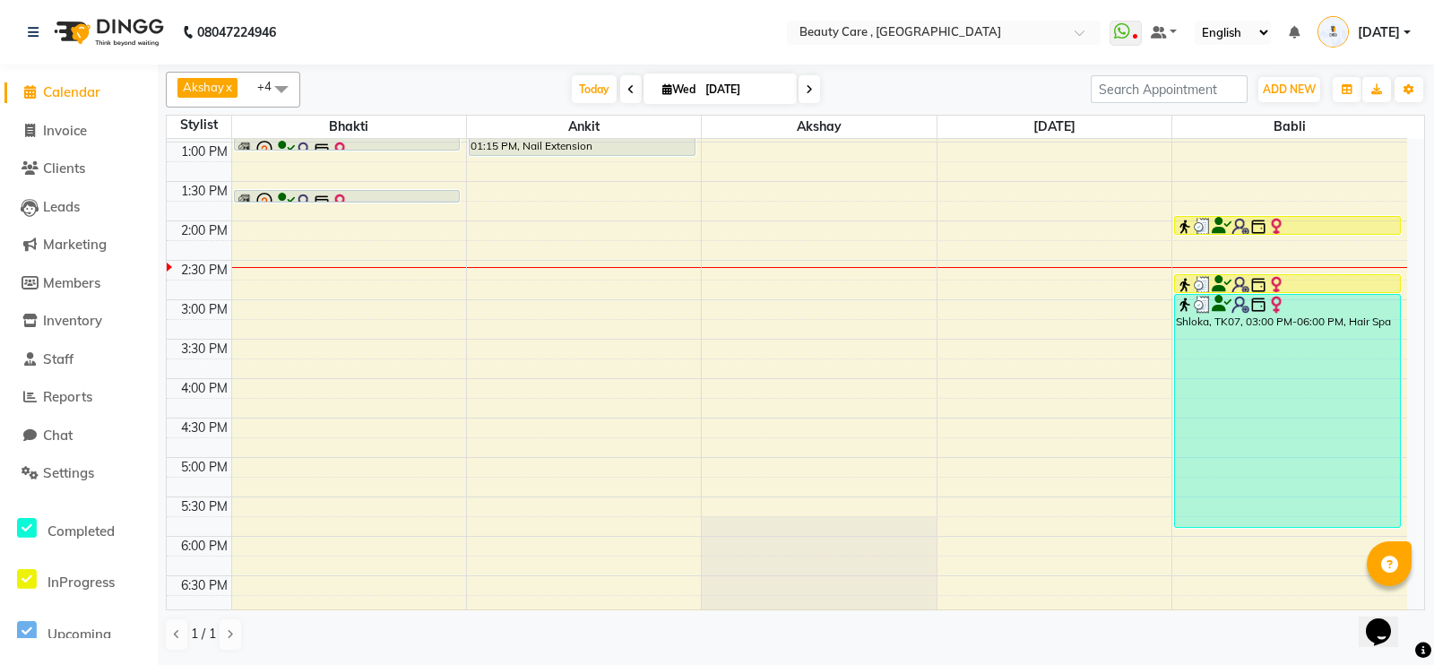
click at [408, 377] on div "6:00 AM 6:30 AM 7:00 AM 7:30 AM 8:00 AM 8:30 AM 9:00 AM 9:30 AM 10:00 AM 10:30 …" at bounding box center [787, 220] width 1240 height 1261
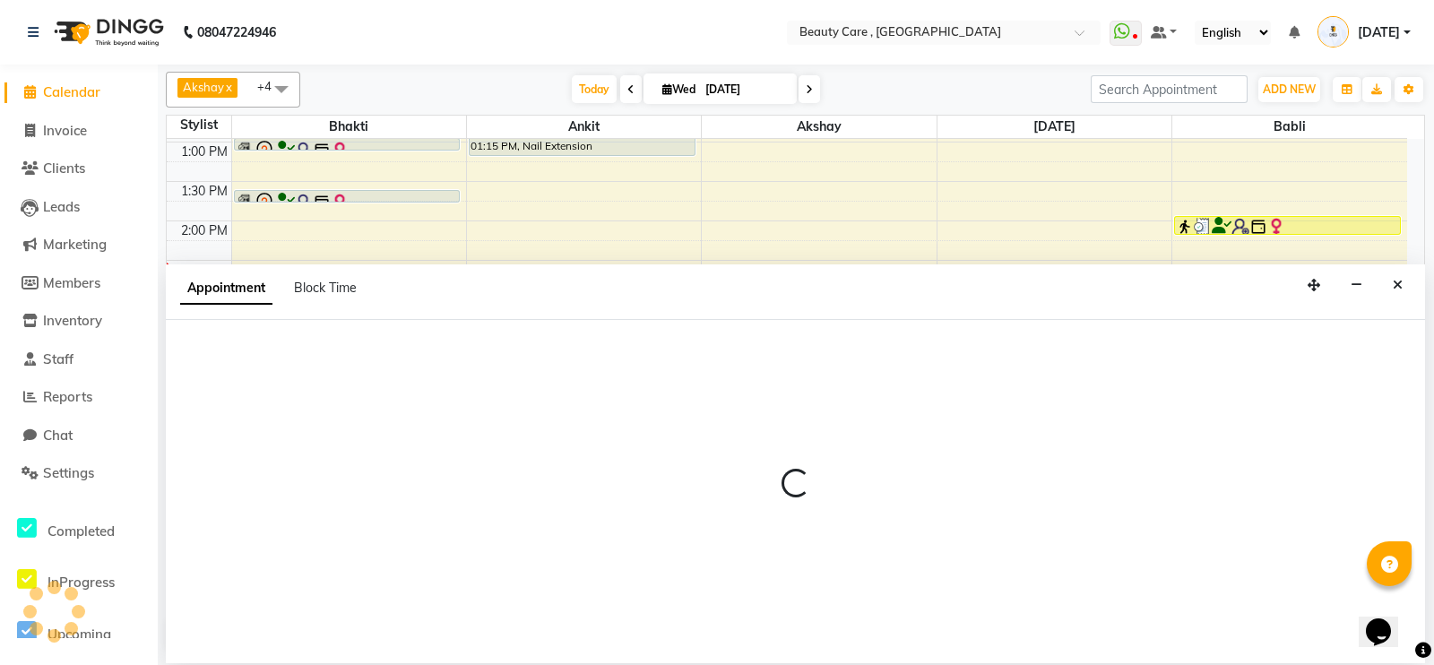
select select "15135"
select select "tentative"
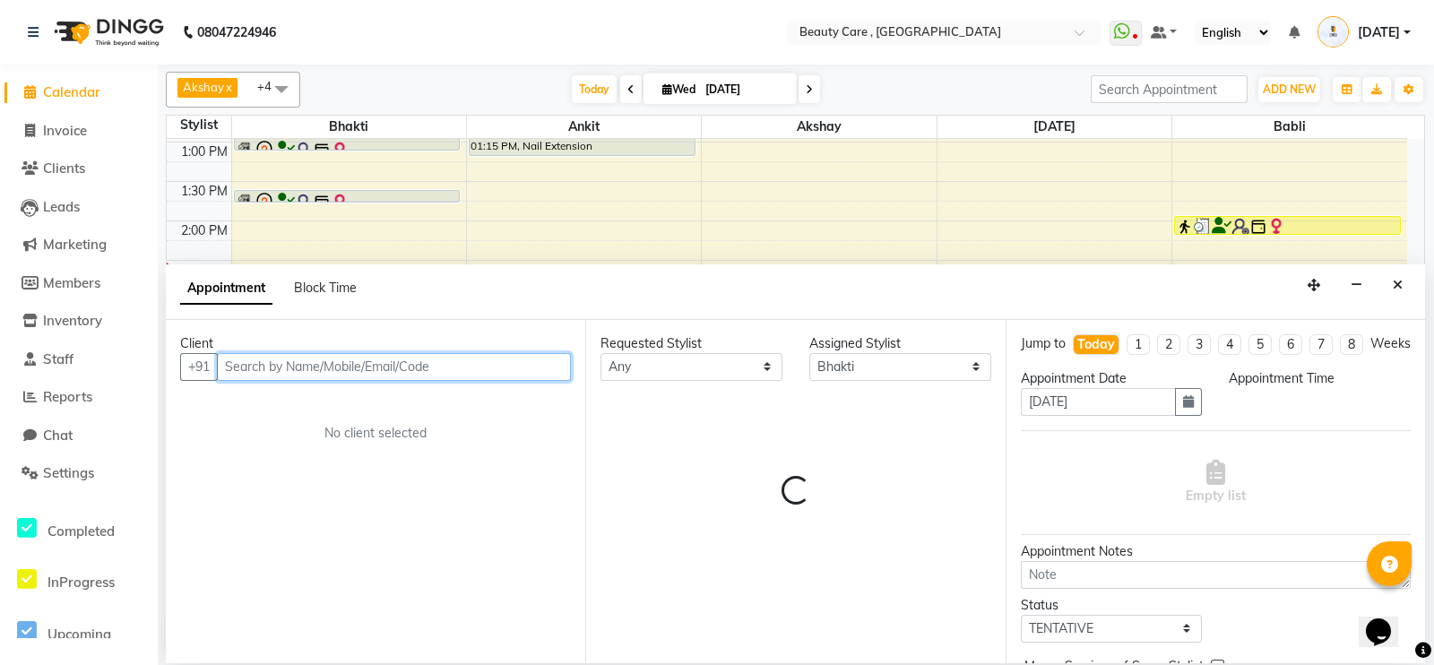
select select "960"
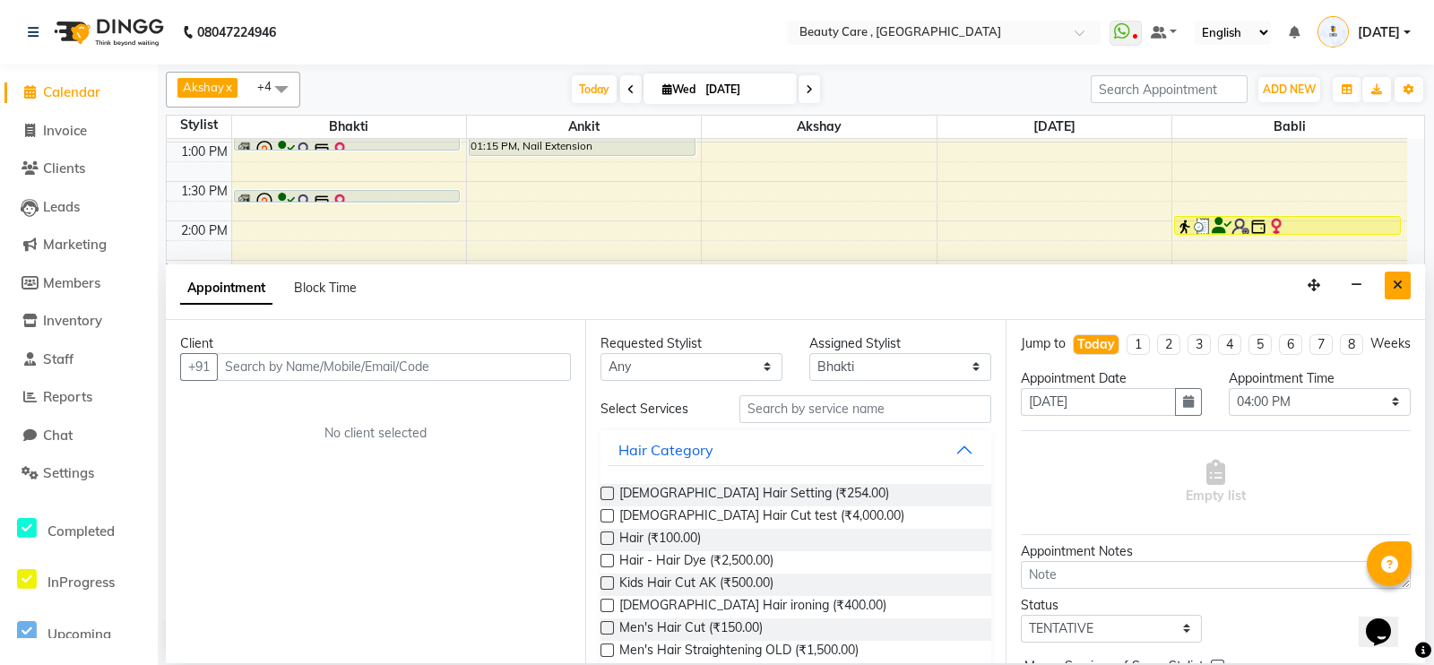
click at [1398, 288] on icon "Close" at bounding box center [1398, 285] width 10 height 13
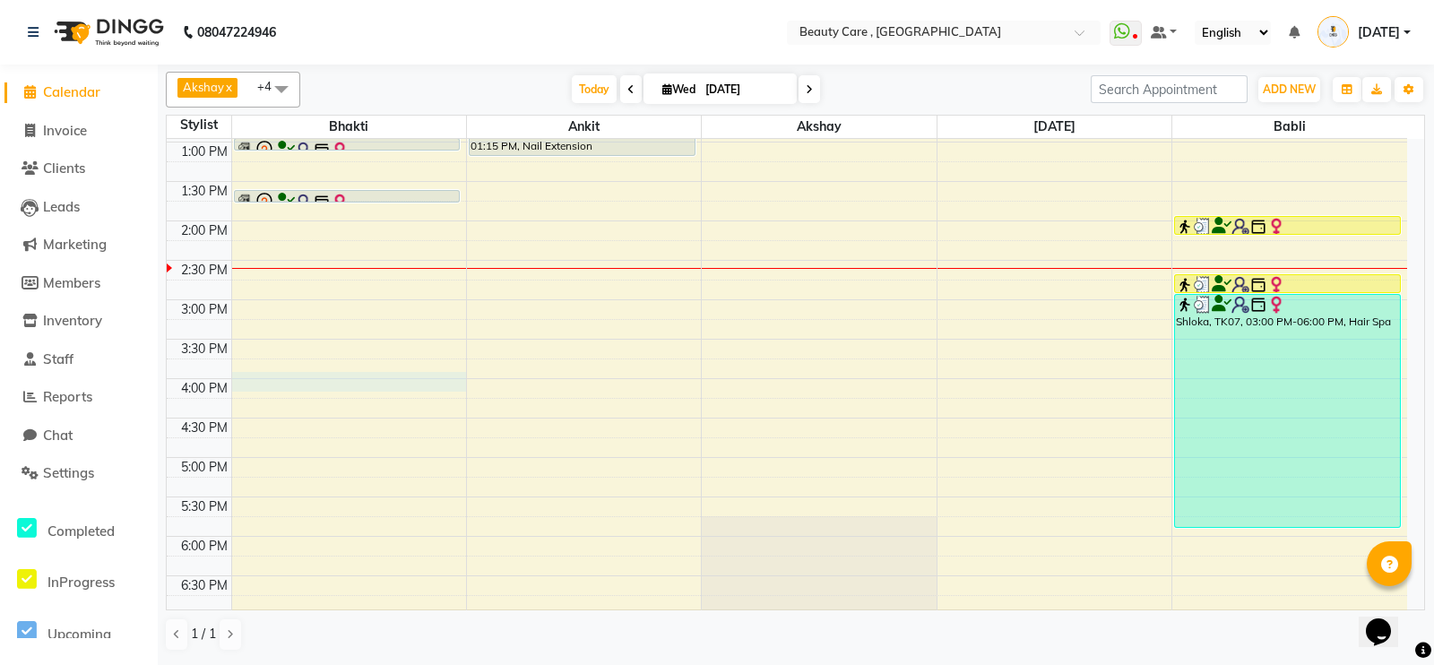
click at [345, 374] on div "6:00 AM 6:30 AM 7:00 AM 7:30 AM 8:00 AM 8:30 AM 9:00 AM 9:30 AM 10:00 AM 10:30 …" at bounding box center [787, 220] width 1240 height 1261
select select "15135"
select select "960"
select select "tentative"
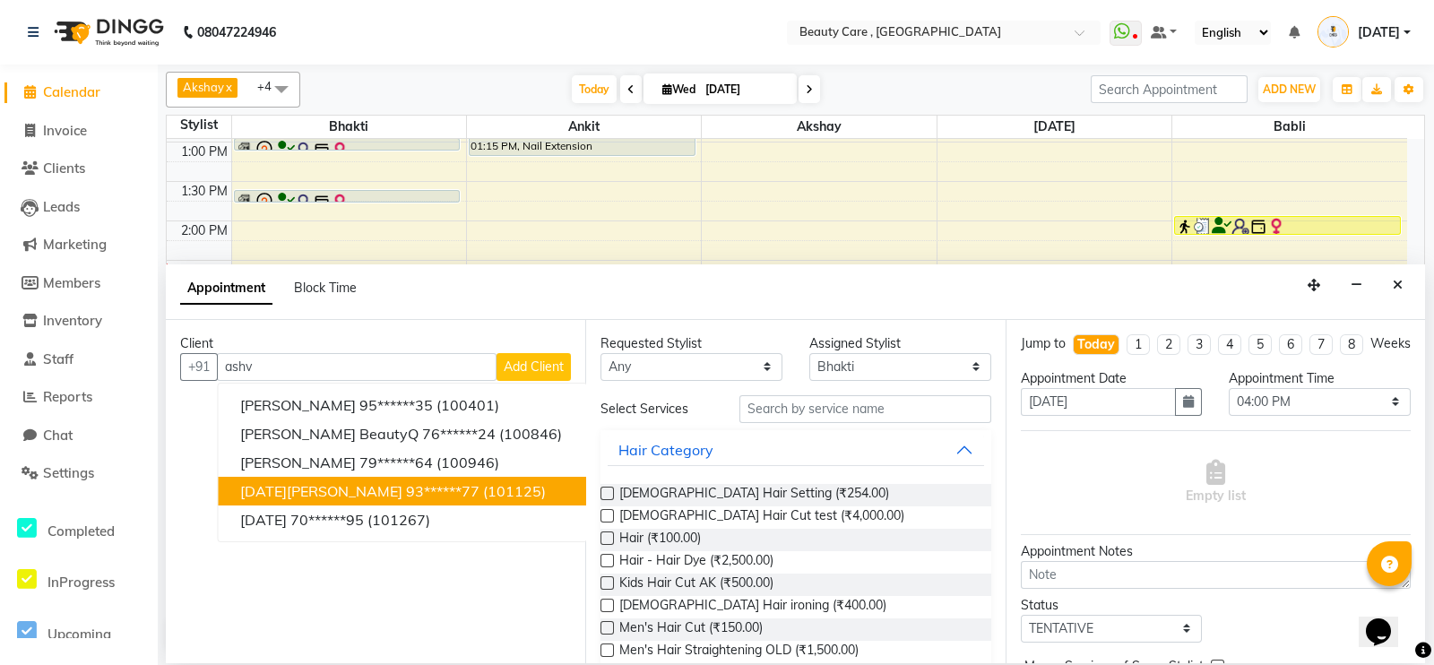
click at [331, 487] on span "[DATE][PERSON_NAME]" at bounding box center [321, 491] width 162 height 18
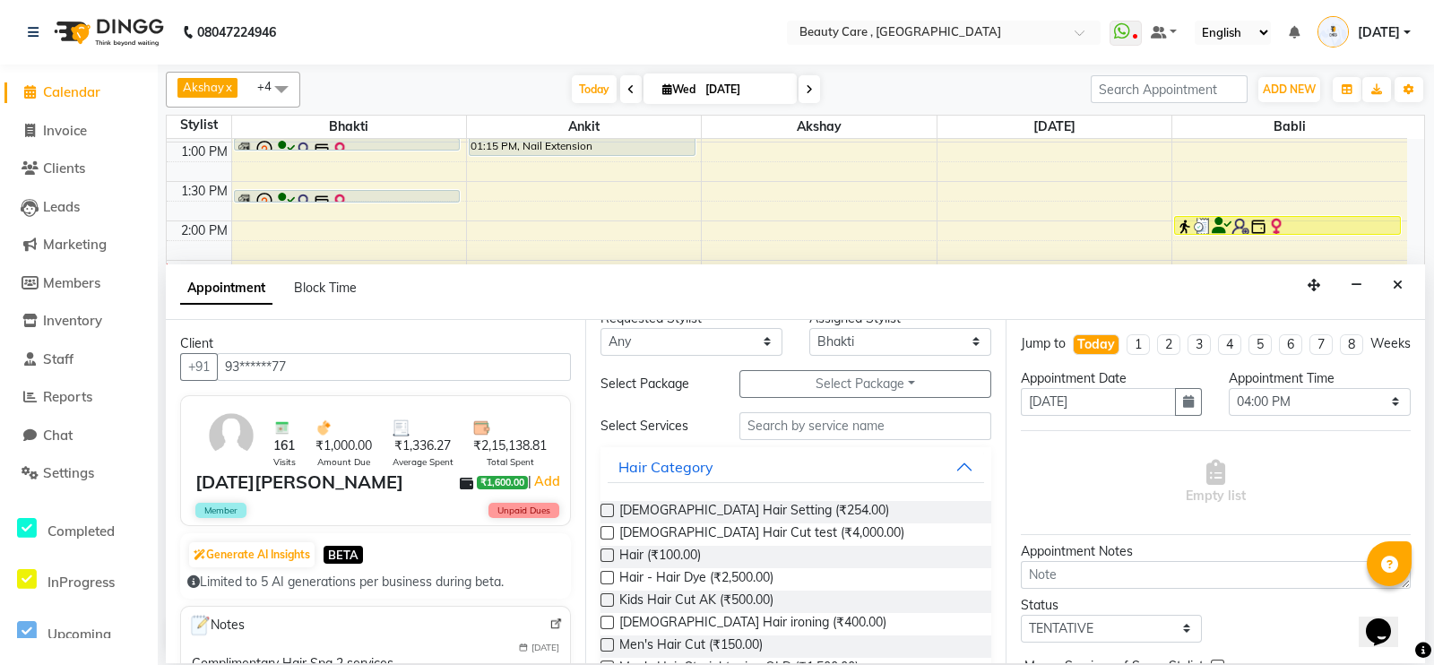
scroll to position [26, 0]
type input "93******77"
click at [701, 555] on span "Hair (₹100.00)" at bounding box center [660, 556] width 82 height 22
checkbox input "false"
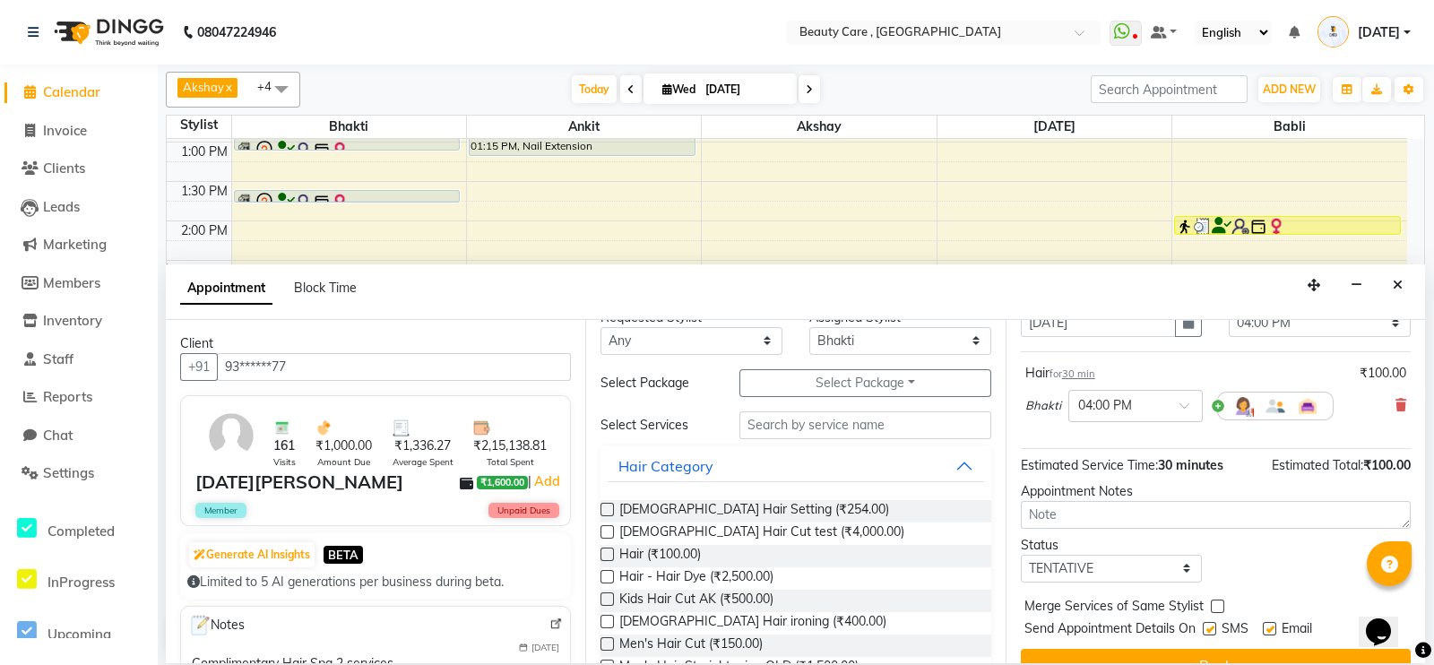
scroll to position [126, 0]
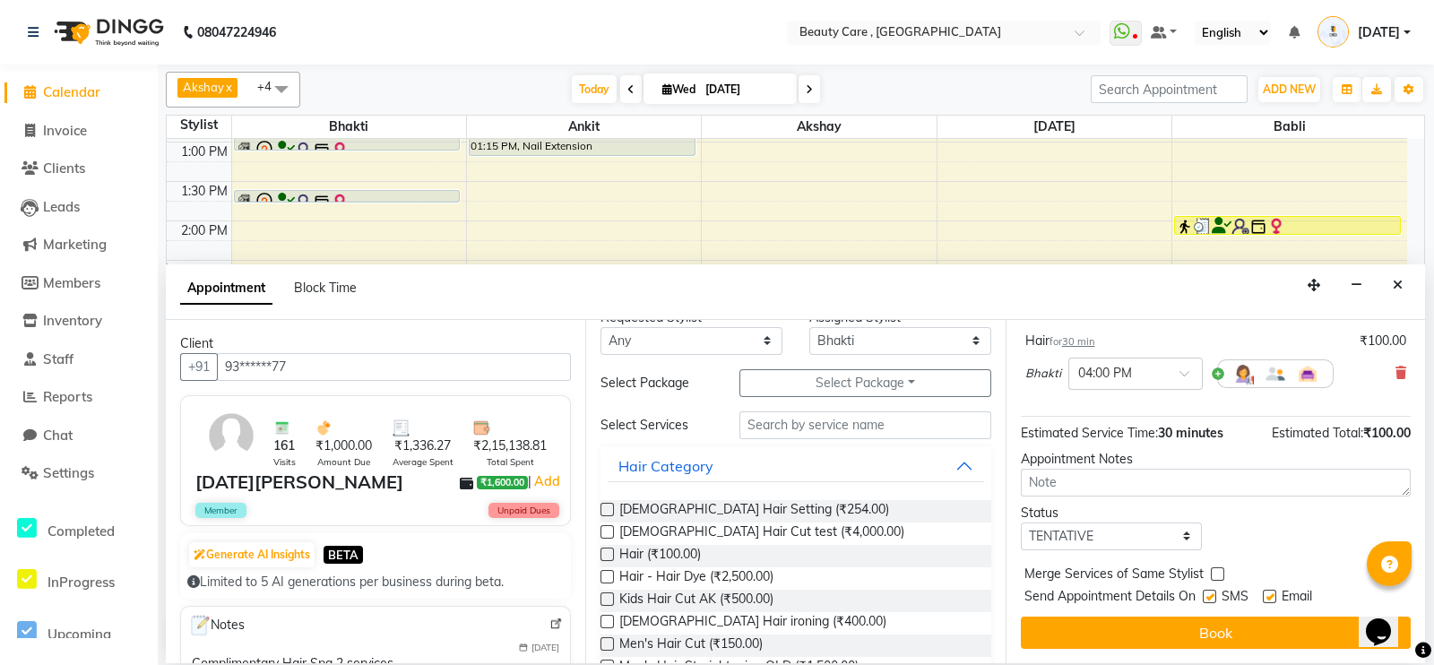
click at [1212, 594] on label at bounding box center [1209, 596] width 13 height 13
click at [1212, 594] on input "checkbox" at bounding box center [1209, 598] width 12 height 12
checkbox input "false"
click at [1267, 596] on label at bounding box center [1269, 596] width 13 height 13
click at [1267, 596] on input "checkbox" at bounding box center [1269, 598] width 12 height 12
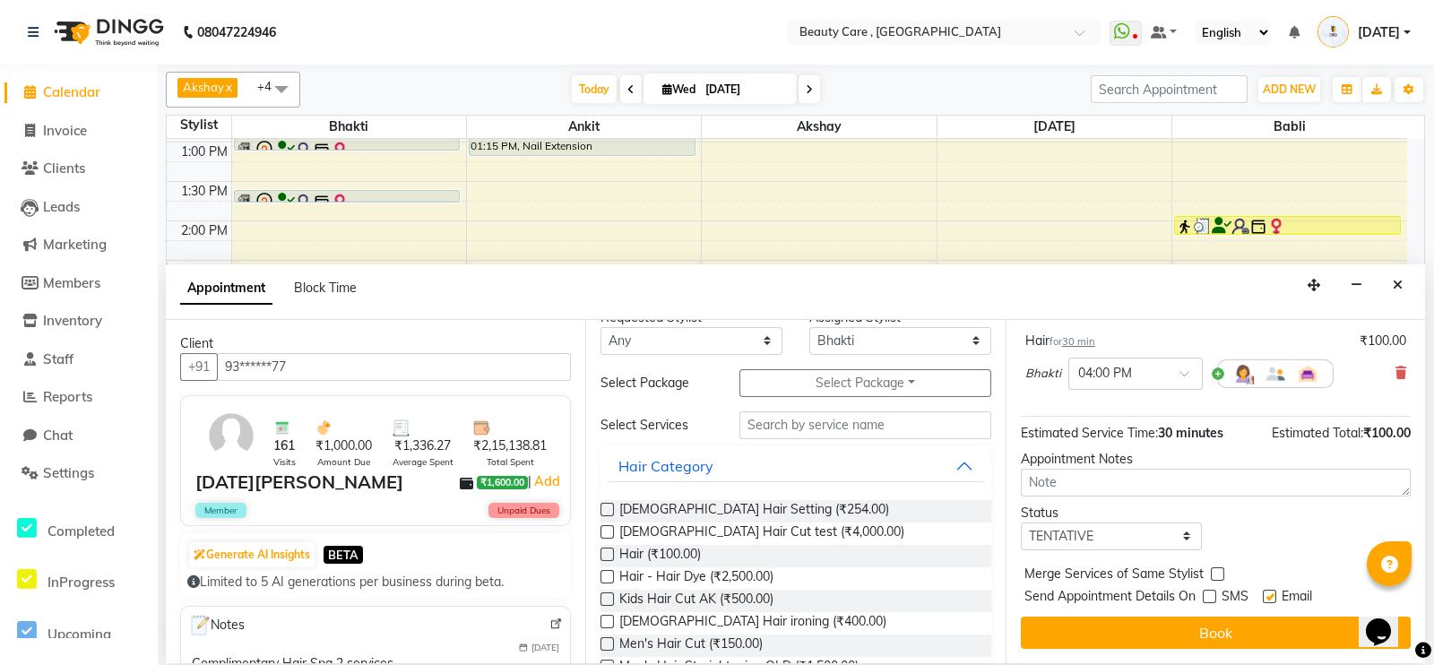
checkbox input "false"
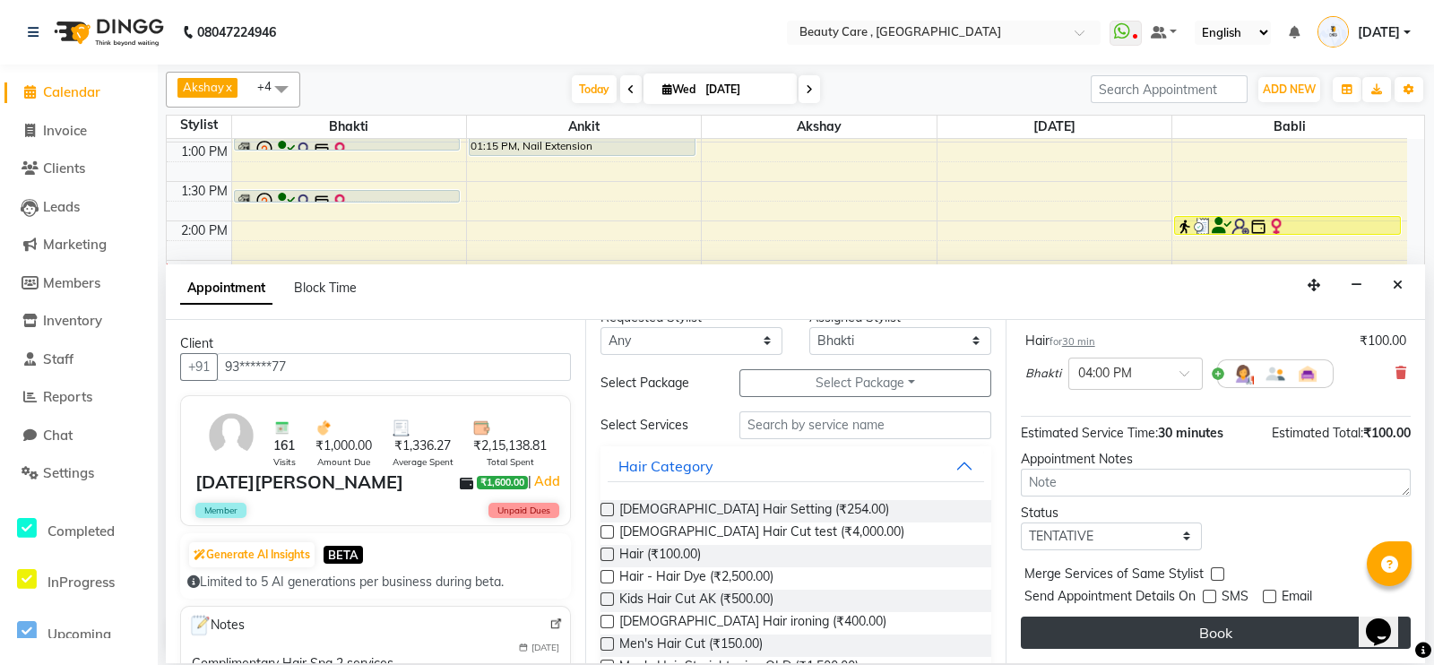
click at [1226, 634] on button "Book" at bounding box center [1216, 633] width 390 height 32
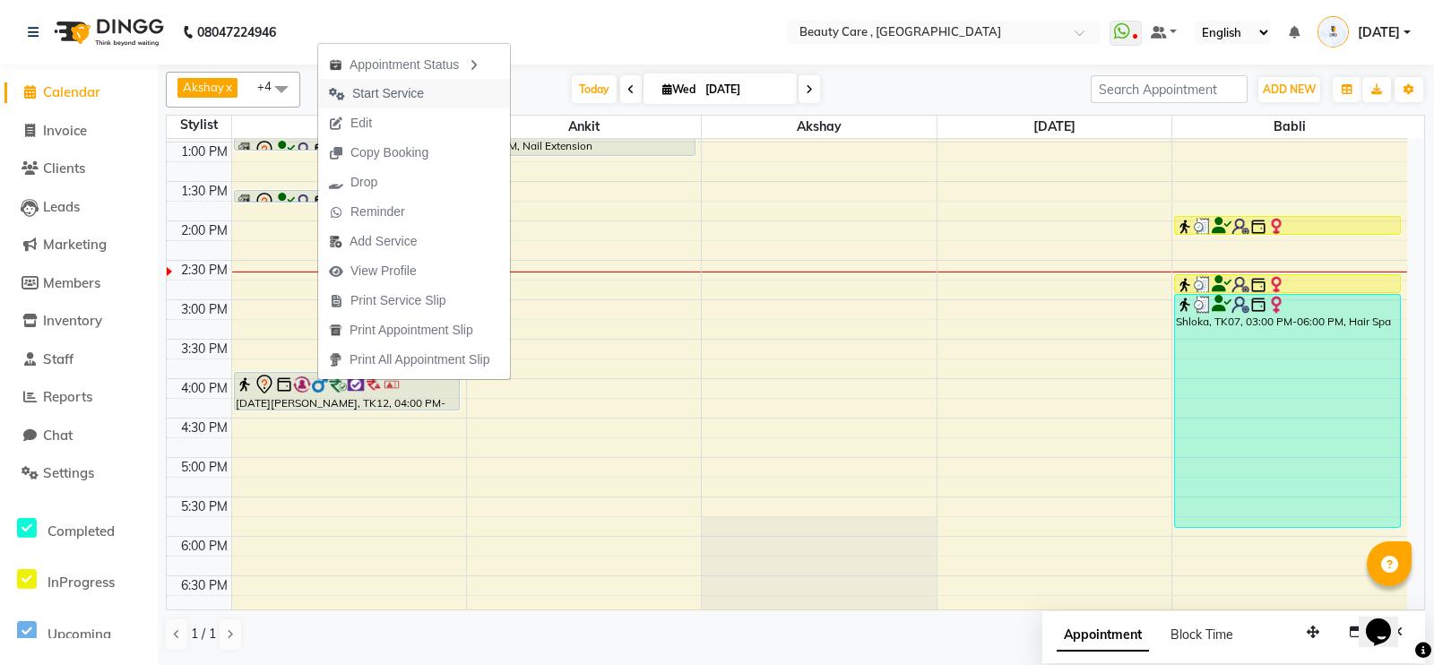
click at [372, 93] on span "Start Service" at bounding box center [388, 93] width 72 height 19
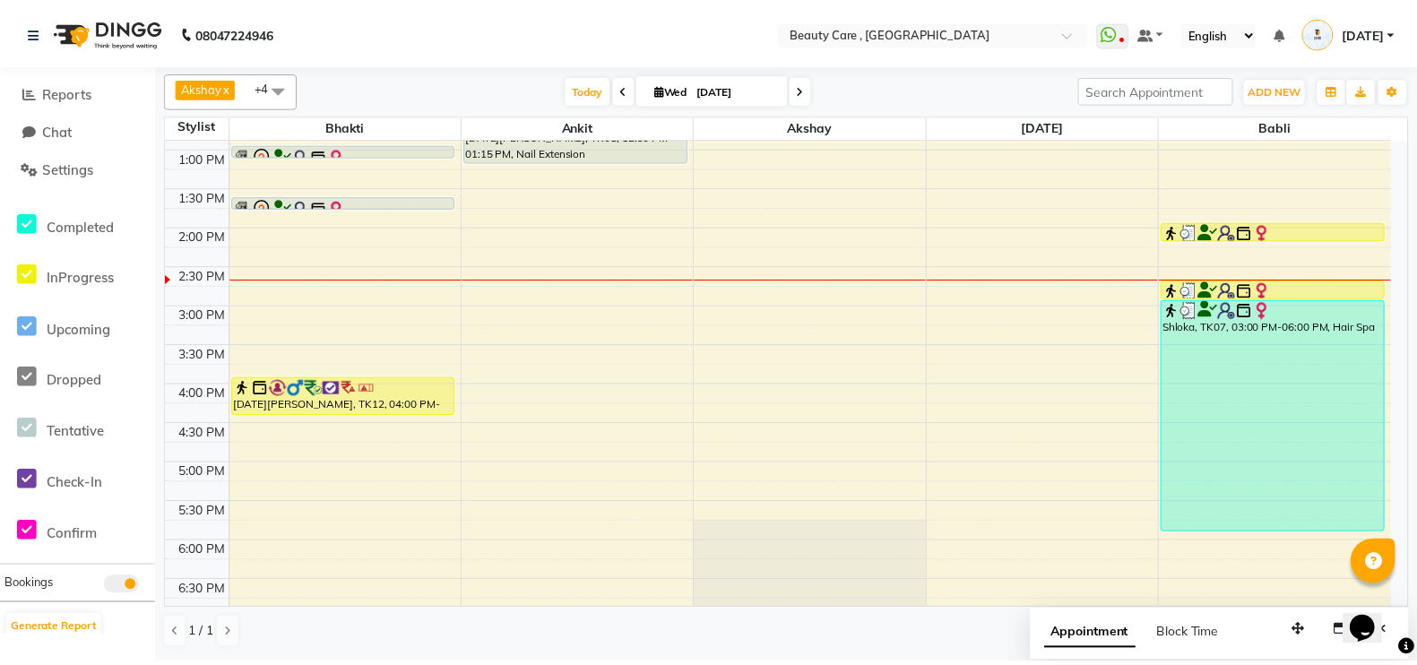
scroll to position [731, 0]
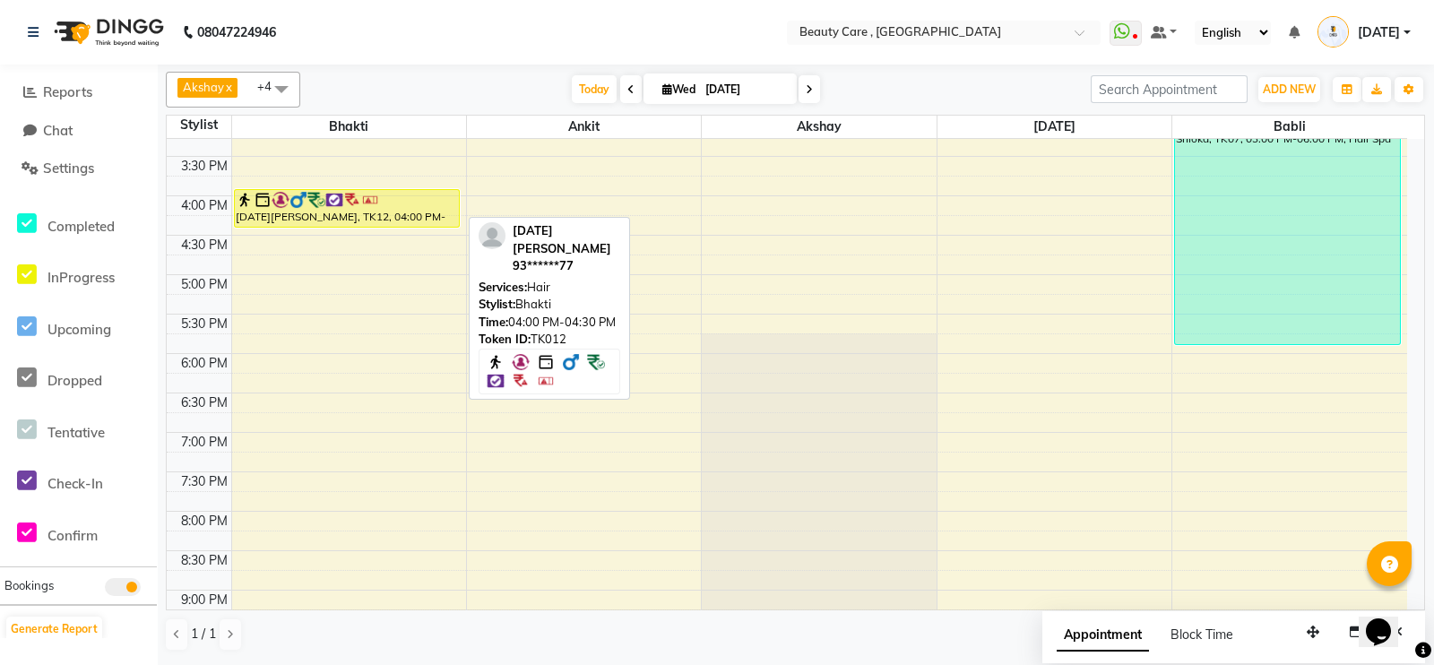
click at [372, 204] on img at bounding box center [370, 200] width 18 height 18
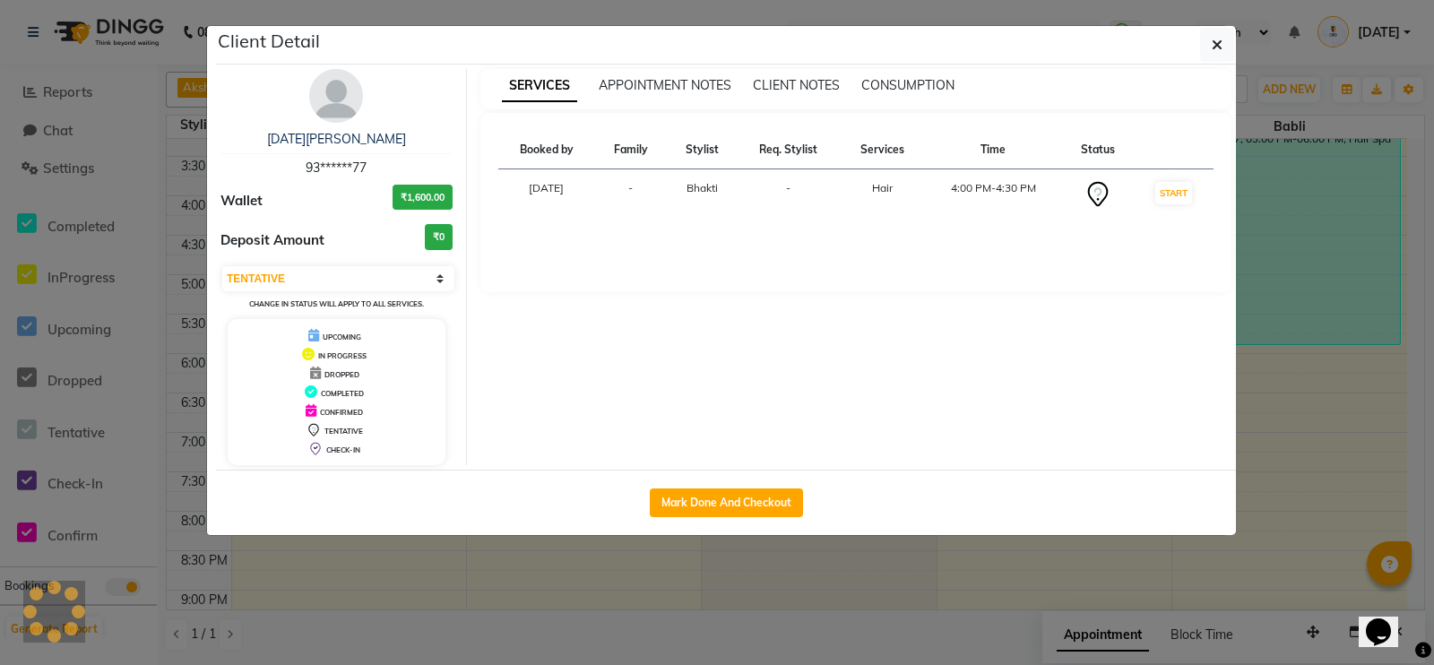
select select "1"
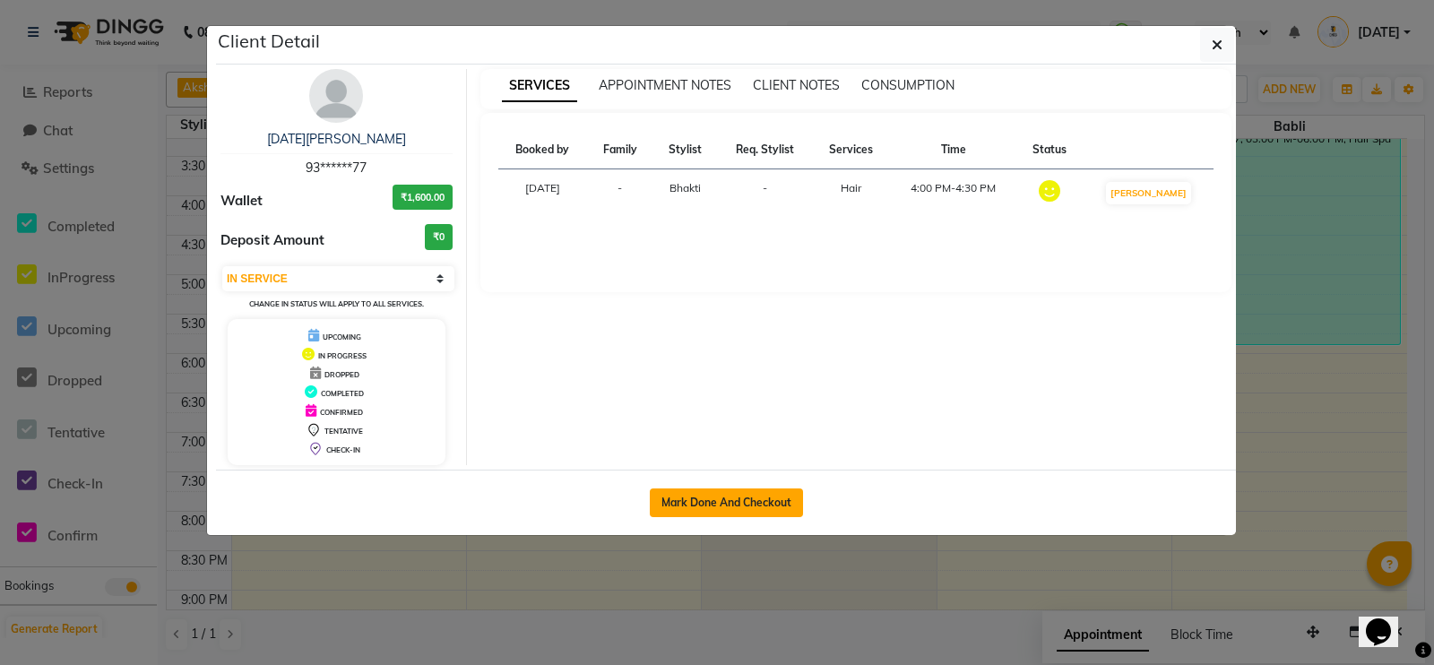
click at [732, 494] on button "Mark Done And Checkout" at bounding box center [726, 502] width 153 height 29
select select "service"
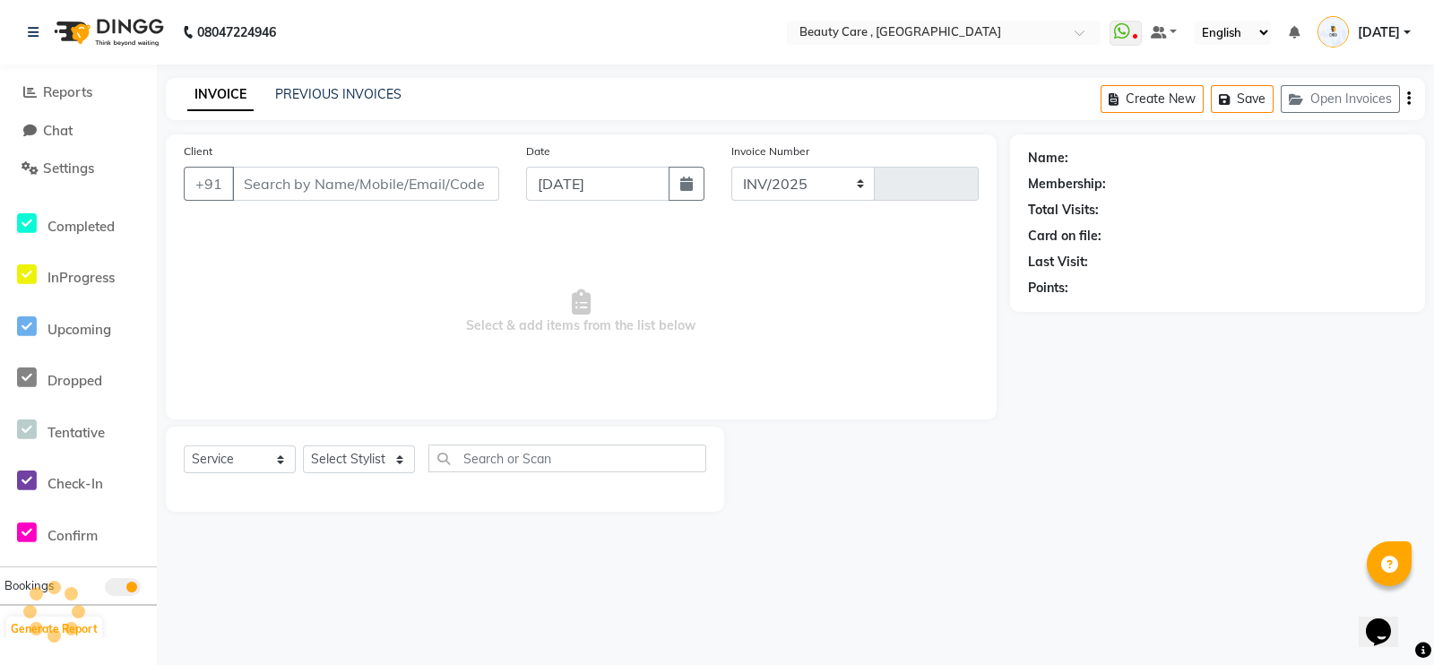
select select "5646"
type input "2763"
type input "93******77"
select select "15135"
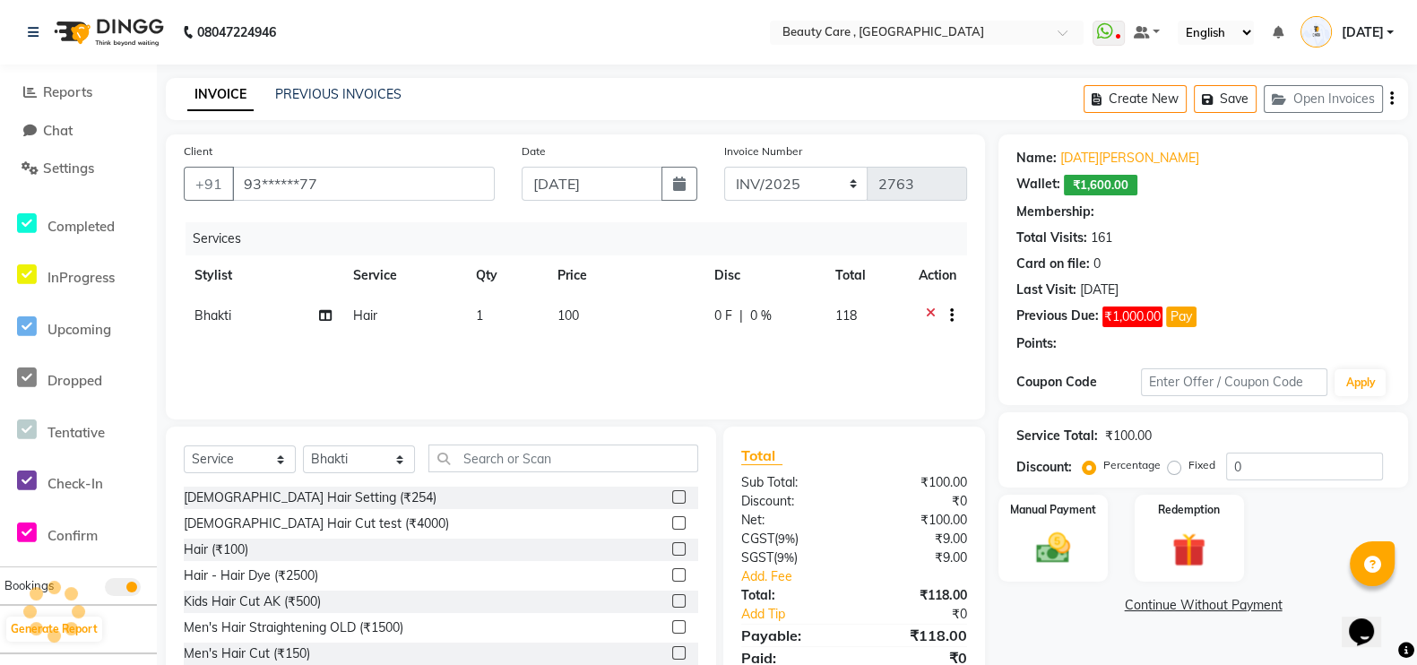
type input "20"
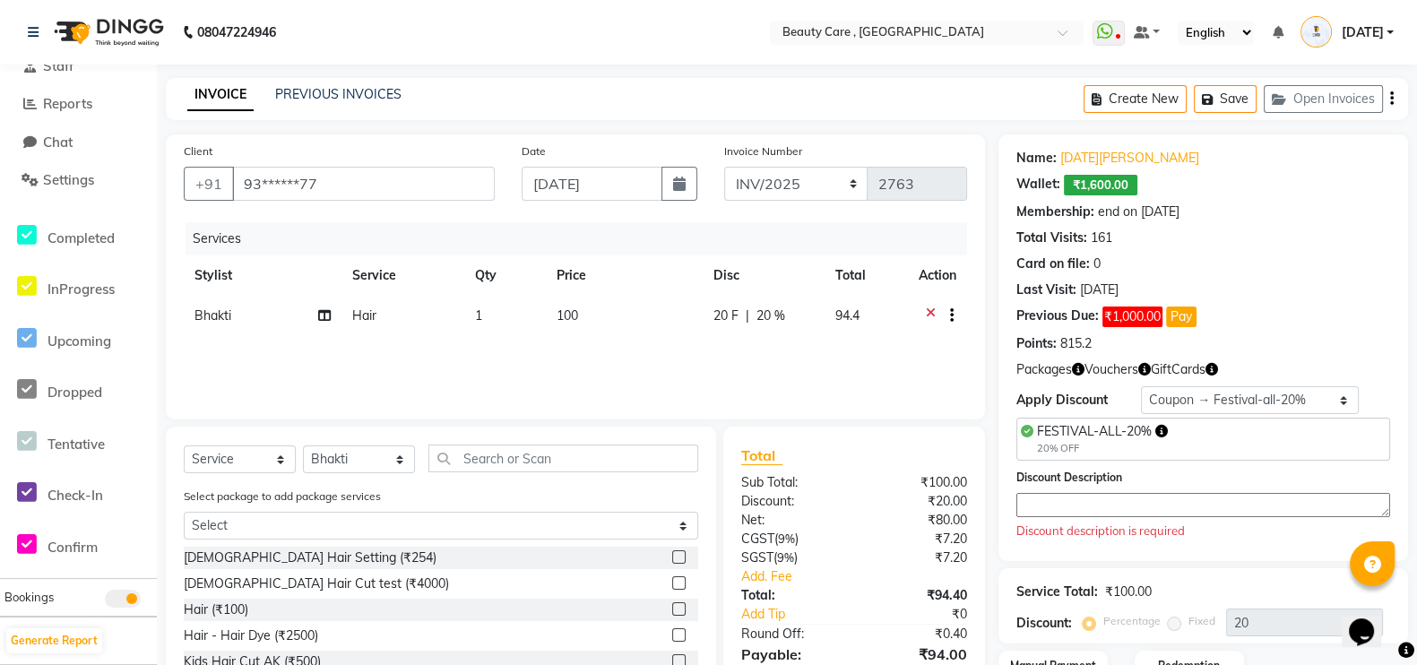
click at [1137, 445] on div "20% OFF" at bounding box center [1102, 448] width 131 height 15
click at [1238, 401] on select "Select Membership → [DATE][PERSON_NAME] → All Customers → Level 1222 Coupon → F…" at bounding box center [1250, 400] width 218 height 28
select select "0:"
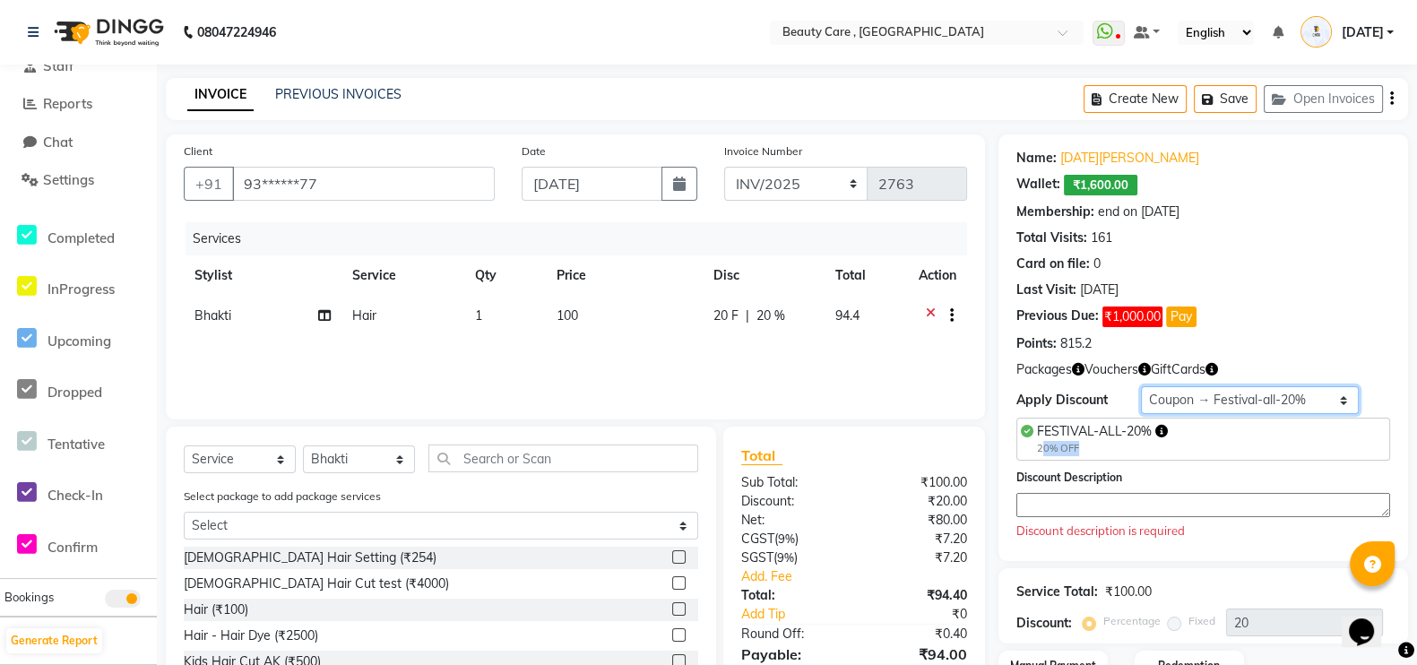
click at [1141, 386] on select "Select Membership → [DATE][PERSON_NAME] → All Customers → Level 1222 Coupon → F…" at bounding box center [1250, 400] width 218 height 28
type input "0"
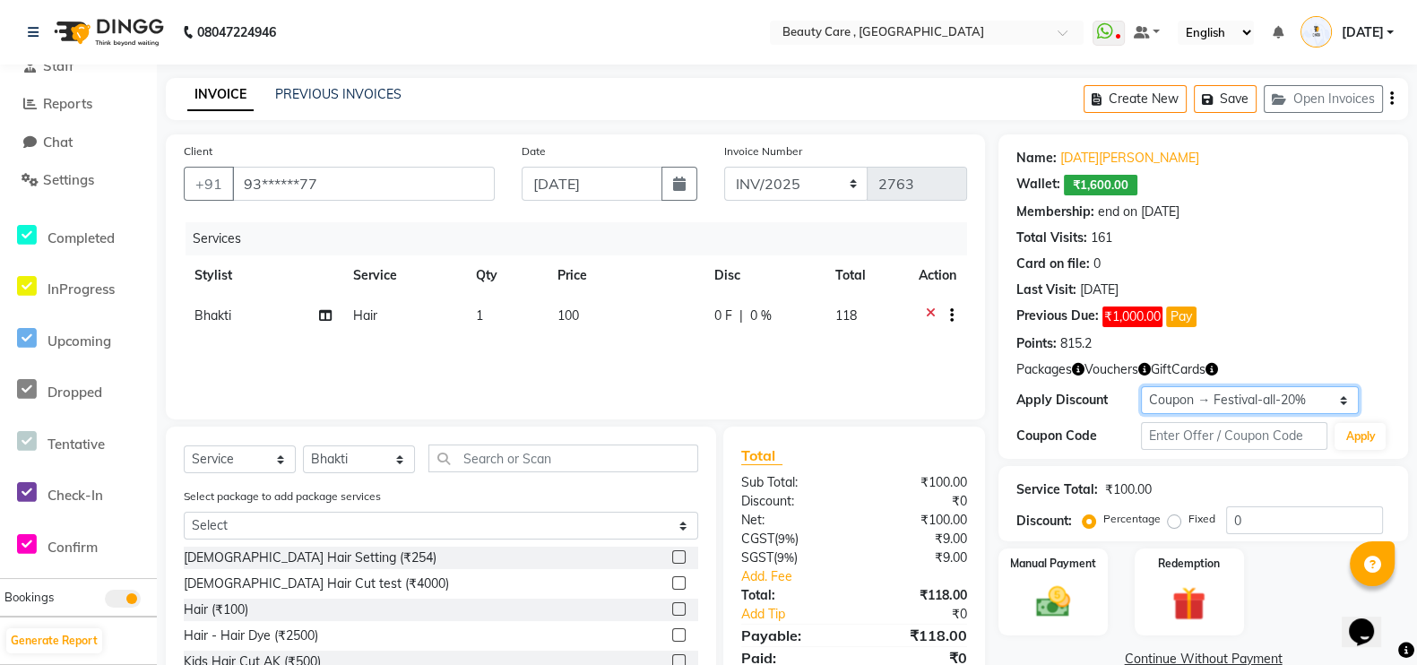
scroll to position [106, 0]
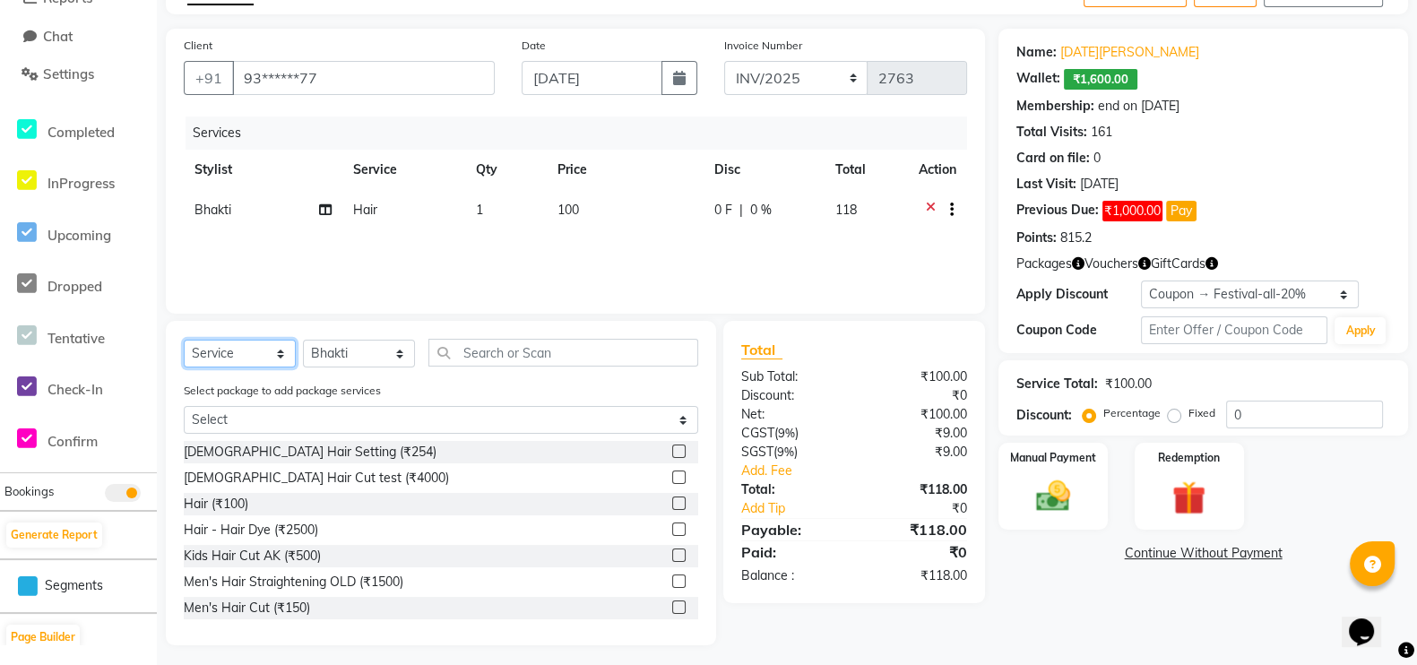
click at [246, 352] on select "Select Service Product Membership Package Voucher Prepaid Gift Card" at bounding box center [240, 354] width 112 height 28
select select "product"
click at [184, 367] on select "Select Service Product Membership Package Voucher Prepaid Gift Card" at bounding box center [240, 354] width 112 height 28
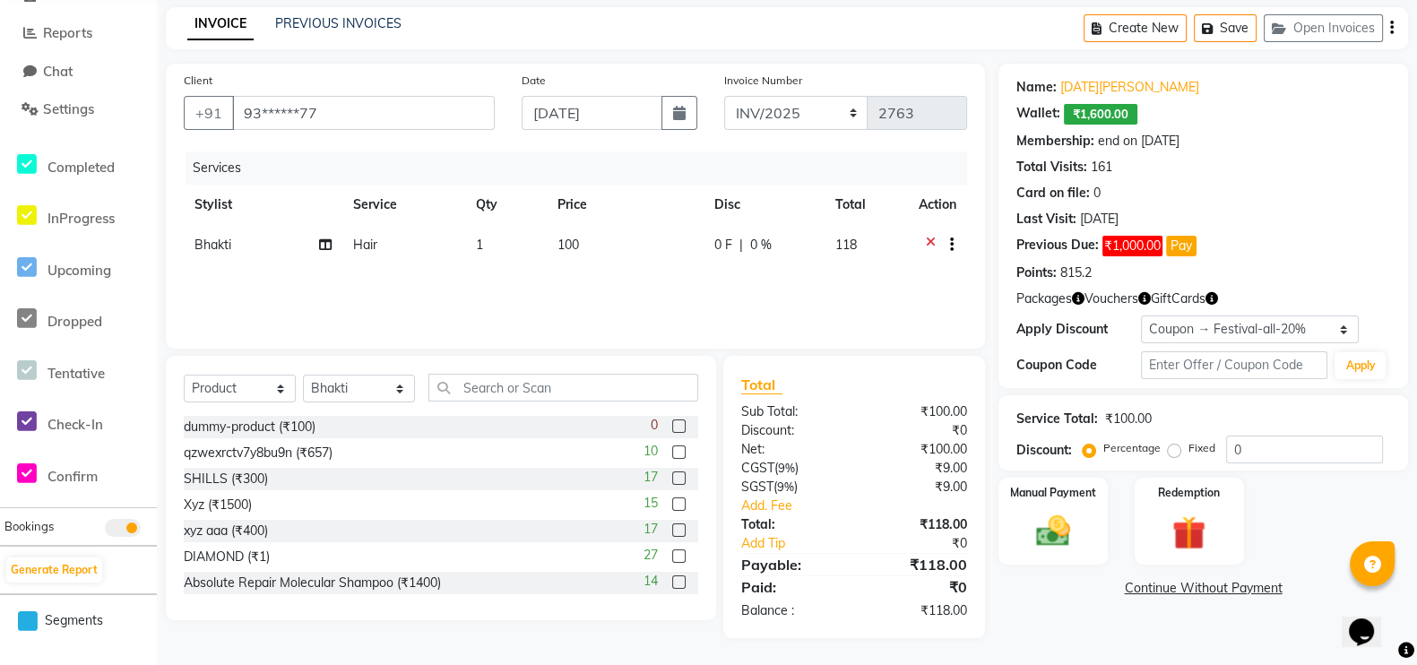
click at [672, 450] on label at bounding box center [678, 451] width 13 height 13
click at [672, 450] on input "checkbox" at bounding box center [678, 453] width 12 height 12
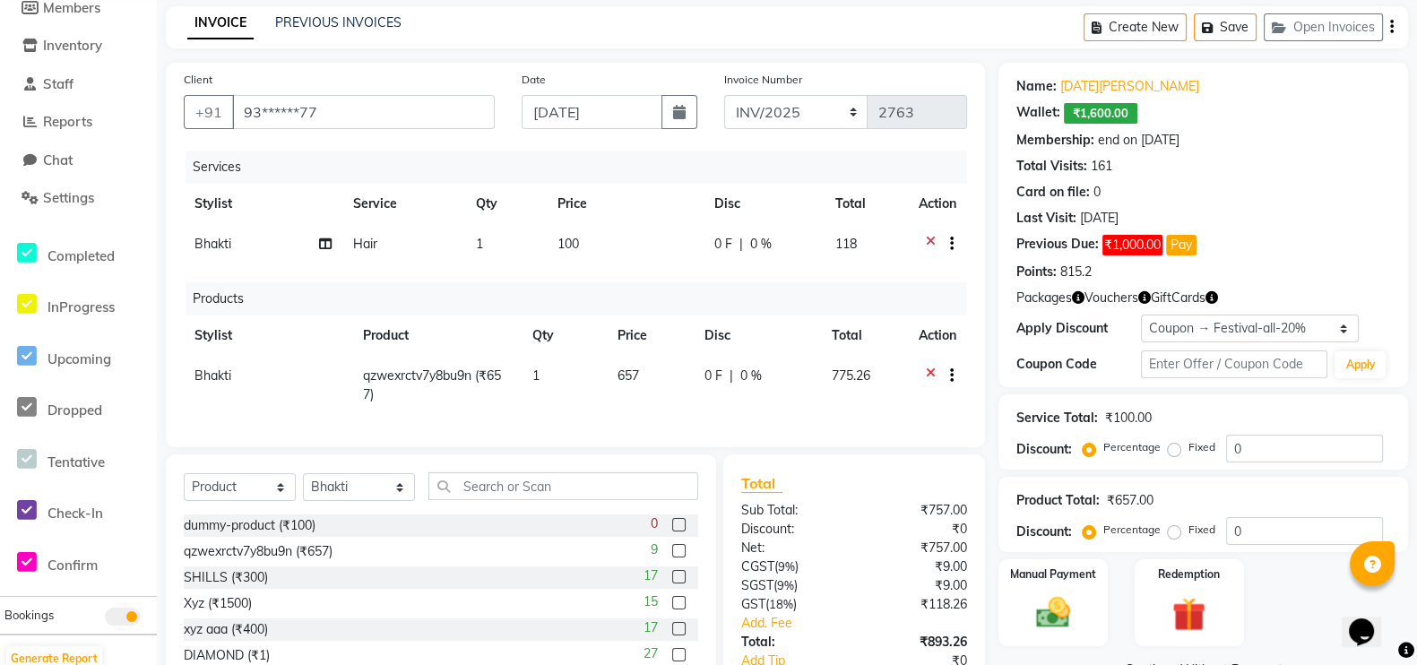
checkbox input "false"
click at [218, 167] on div "Services" at bounding box center [582, 167] width 795 height 33
click at [240, 304] on div "Products" at bounding box center [582, 298] width 795 height 33
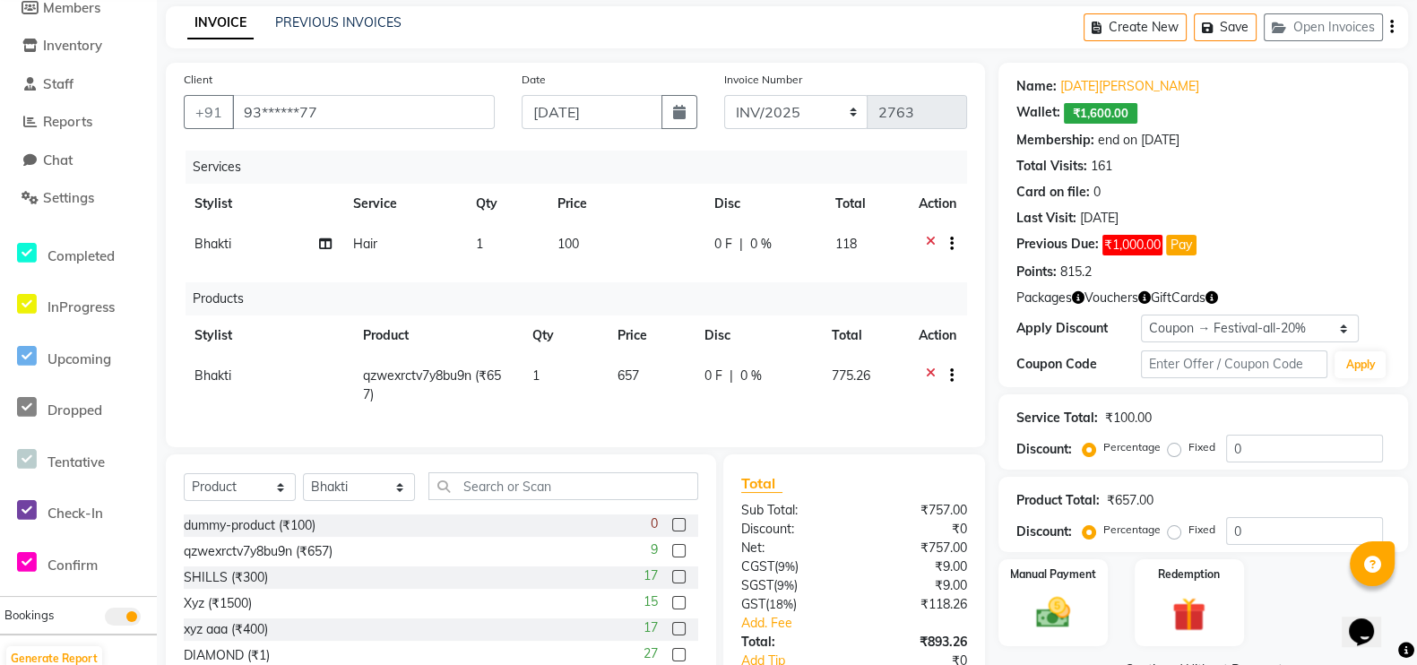
click at [240, 304] on div "Products" at bounding box center [582, 298] width 795 height 33
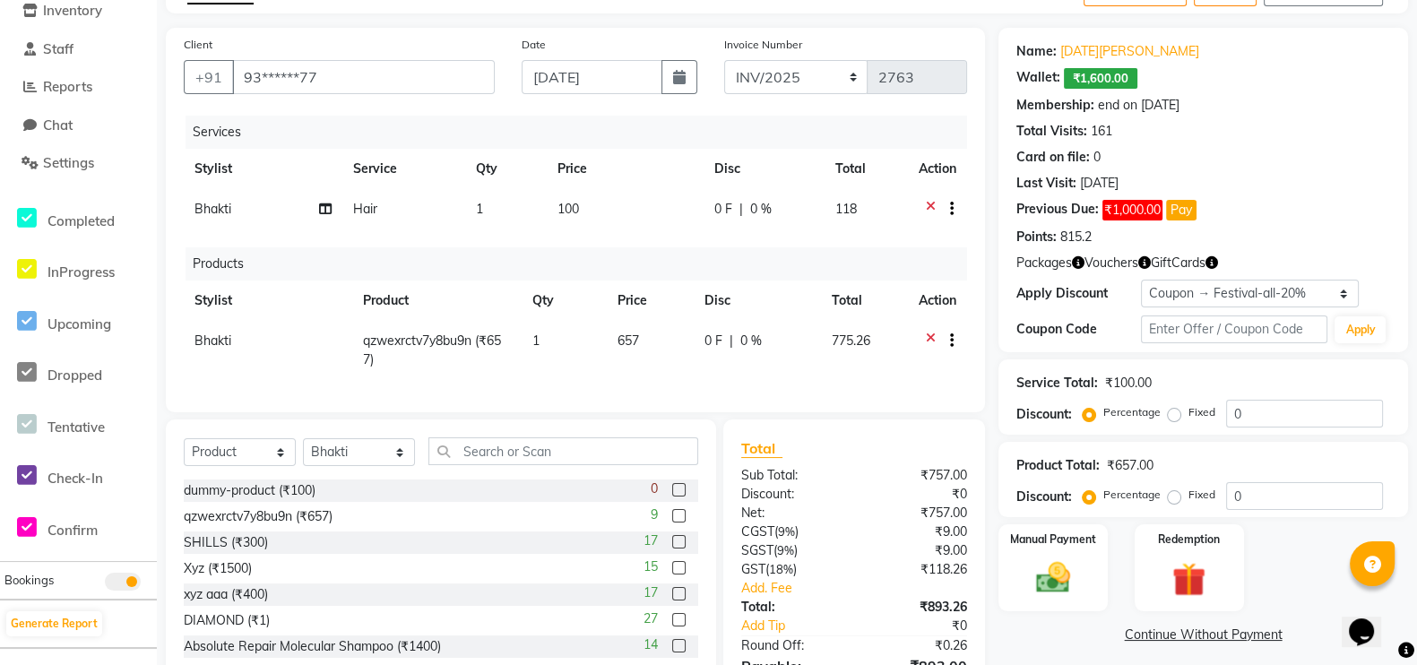
scroll to position [217, 0]
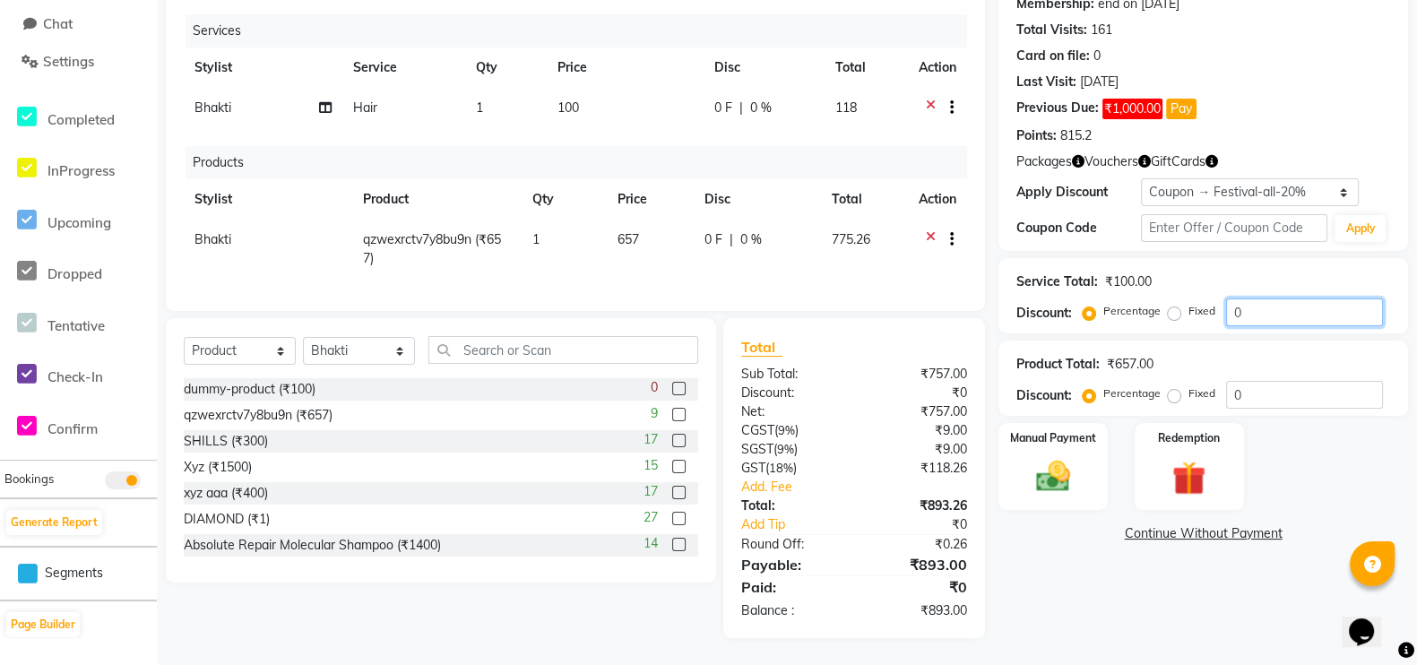
click at [1304, 299] on input "0" at bounding box center [1304, 312] width 157 height 28
type input "10"
click at [1309, 423] on div "Manual Payment Redemption" at bounding box center [1203, 466] width 436 height 87
click at [1019, 452] on div "Manual Payment" at bounding box center [1053, 466] width 114 height 91
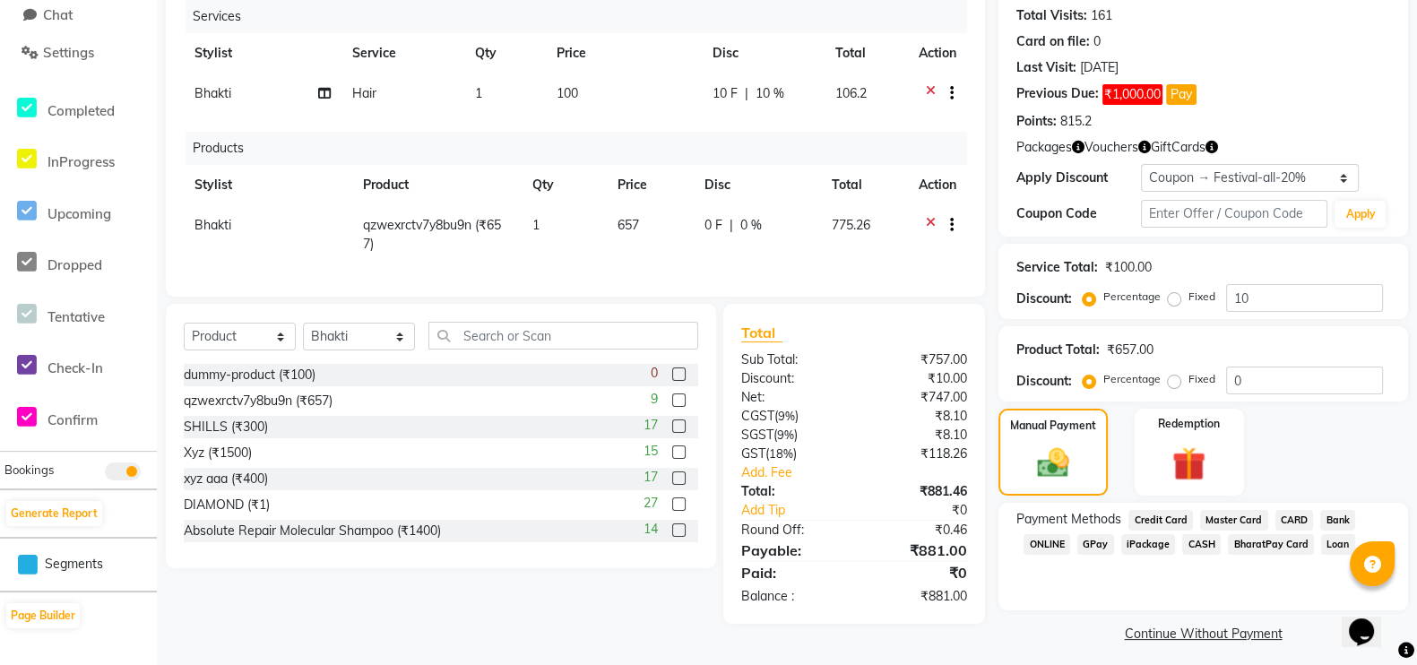
scroll to position [230, 0]
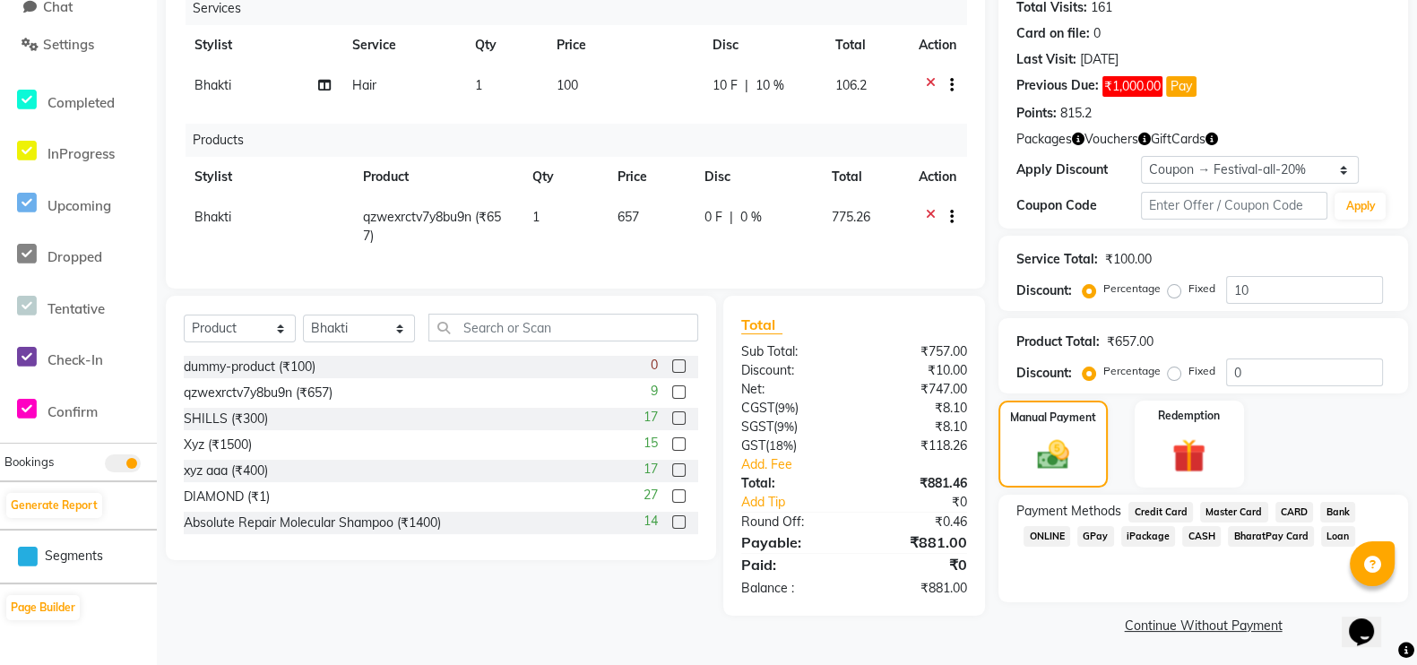
click at [1102, 544] on span "GPay" at bounding box center [1095, 536] width 37 height 21
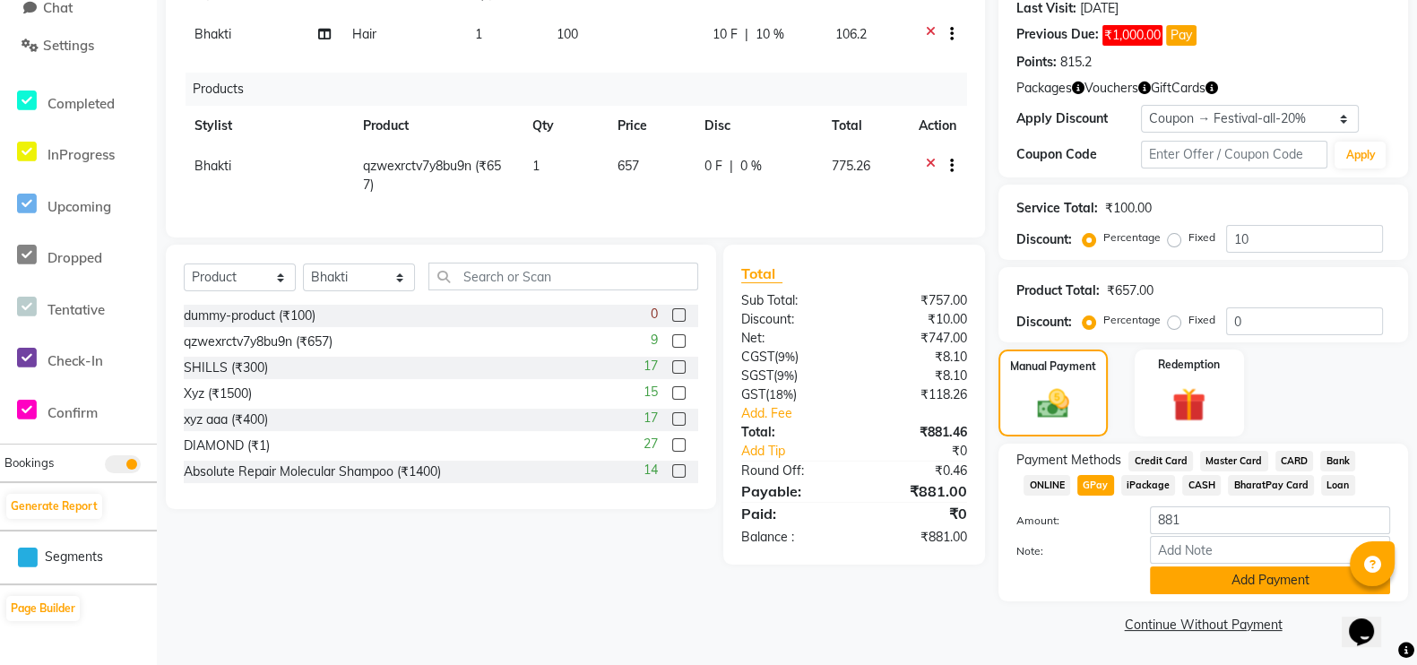
click at [1214, 574] on button "Add Payment" at bounding box center [1270, 580] width 240 height 28
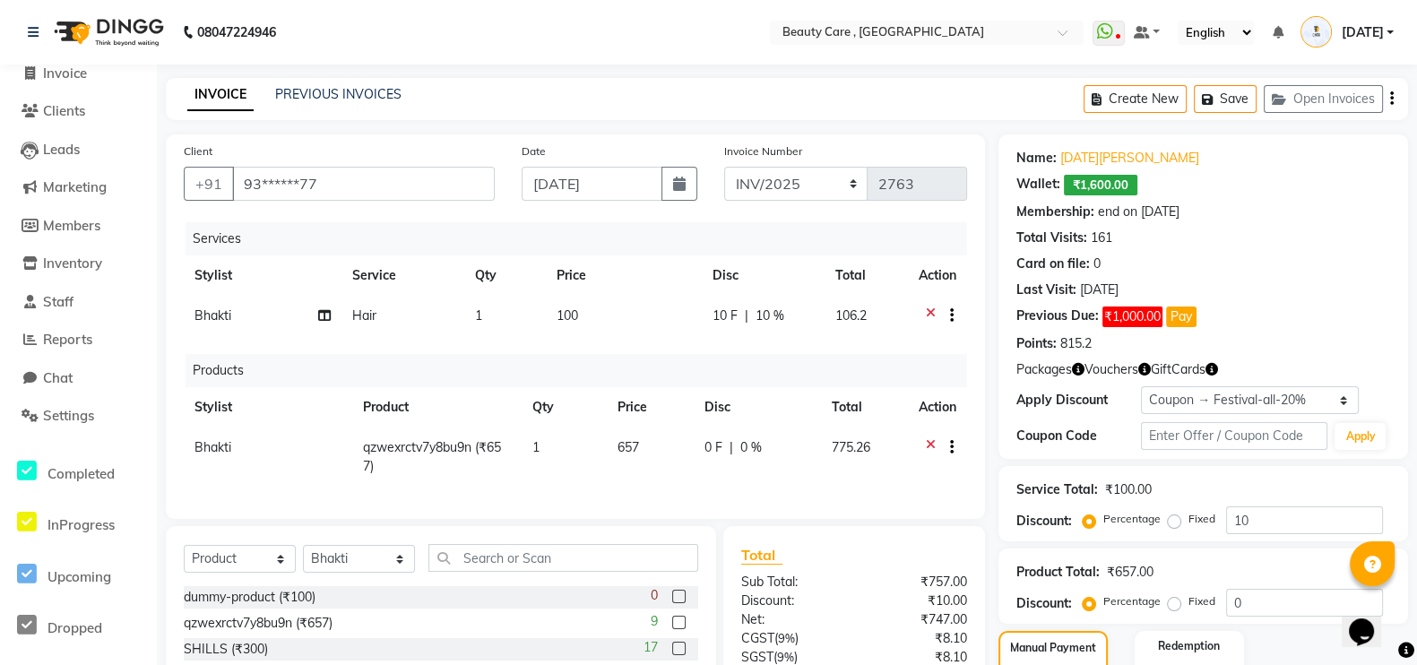
scroll to position [371, 0]
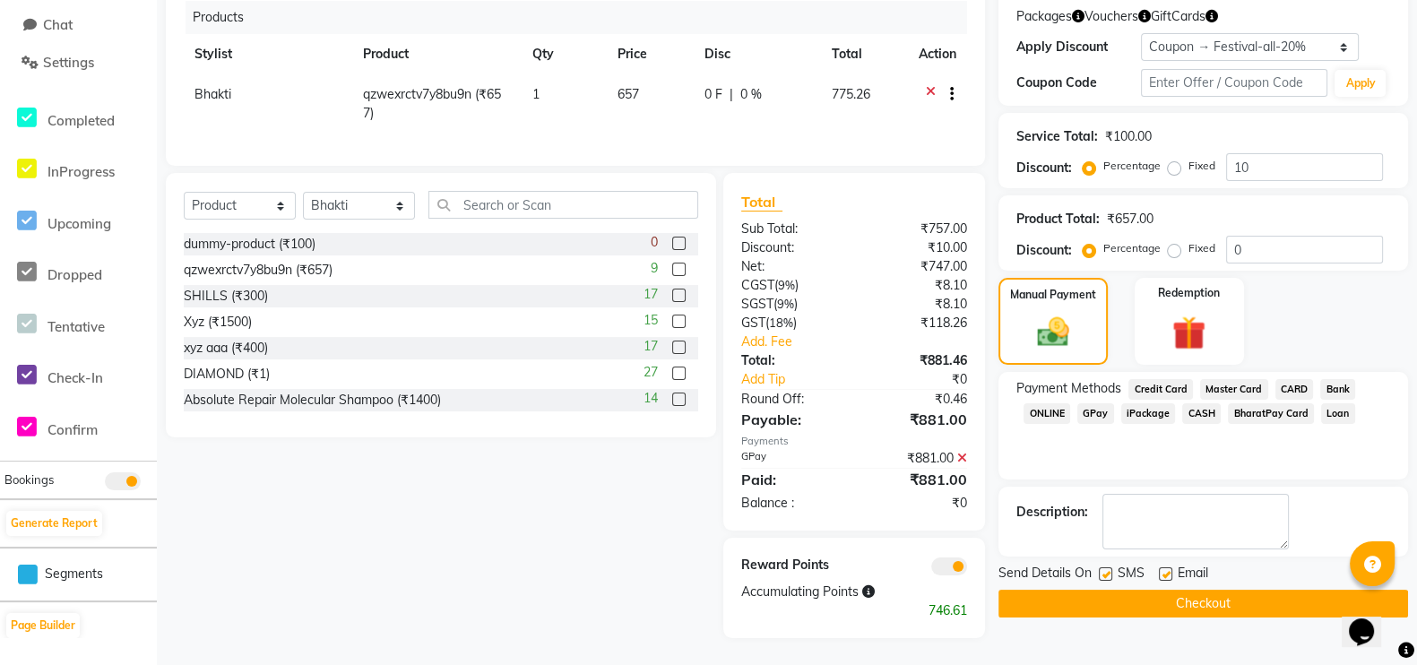
click at [1107, 567] on label at bounding box center [1105, 573] width 13 height 13
click at [1107, 569] on input "checkbox" at bounding box center [1105, 575] width 12 height 12
checkbox input "false"
click at [1165, 567] on label at bounding box center [1165, 573] width 13 height 13
click at [1165, 569] on input "checkbox" at bounding box center [1165, 575] width 12 height 12
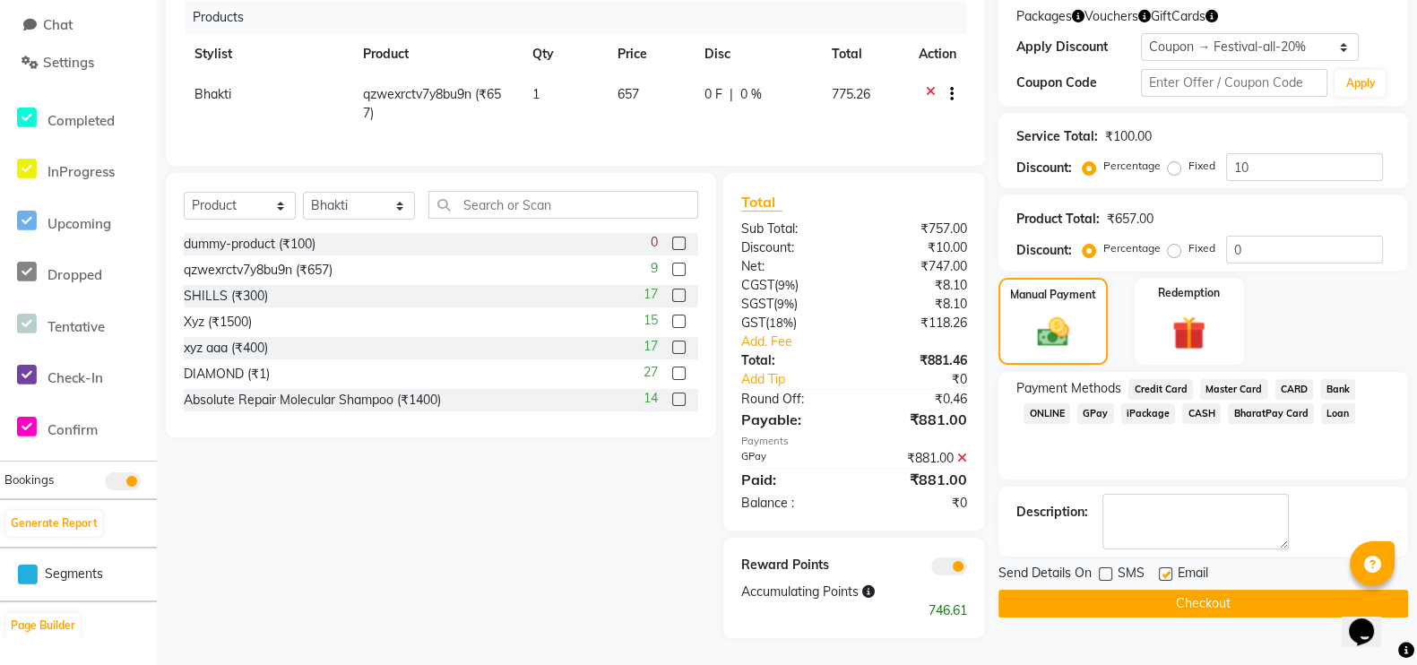
checkbox input "false"
click at [1141, 590] on button "Checkout" at bounding box center [1203, 604] width 410 height 28
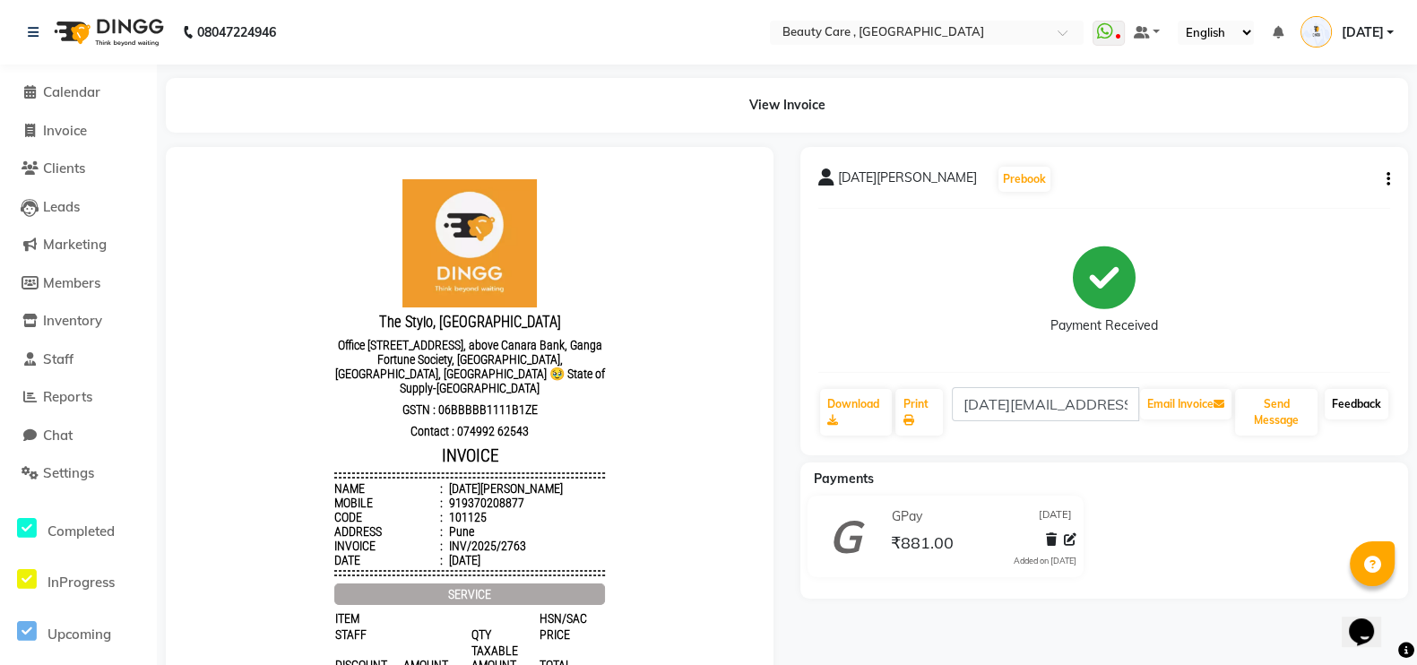
click at [1349, 412] on link "Feedback" at bounding box center [1356, 404] width 64 height 30
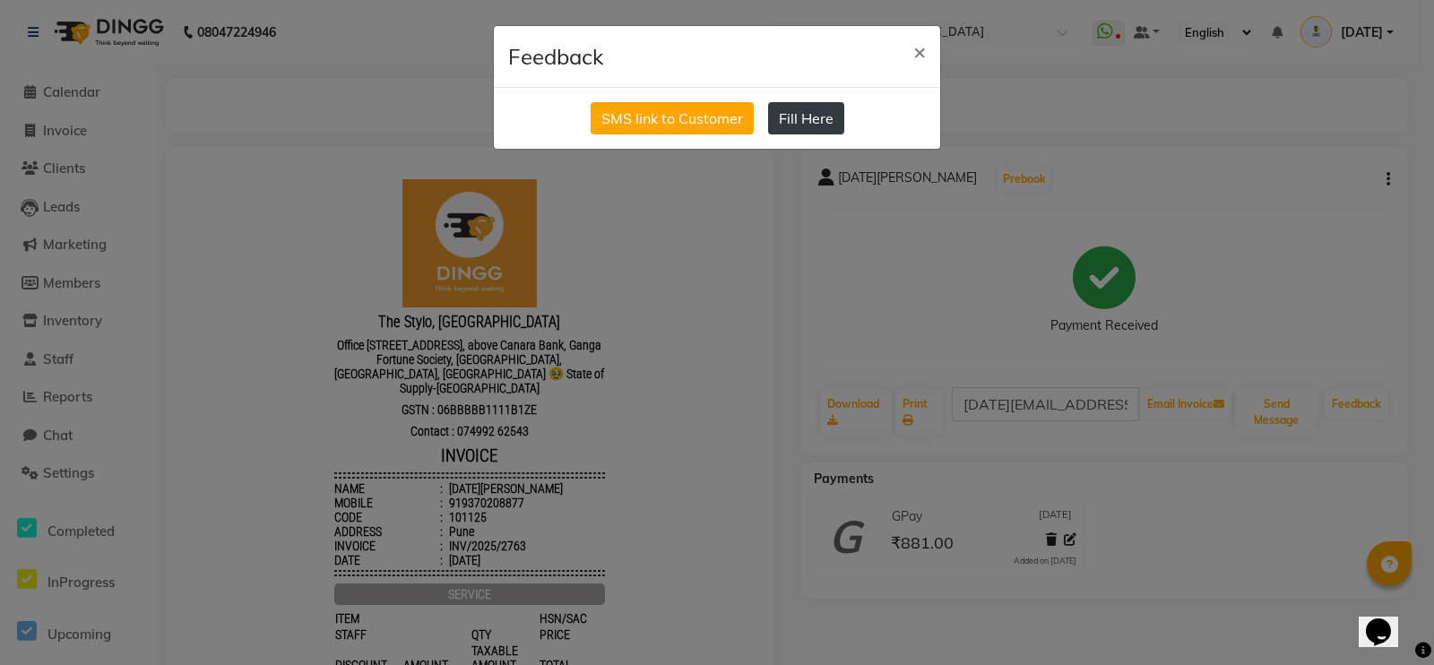
click at [830, 119] on button "Fill Here" at bounding box center [806, 118] width 76 height 32
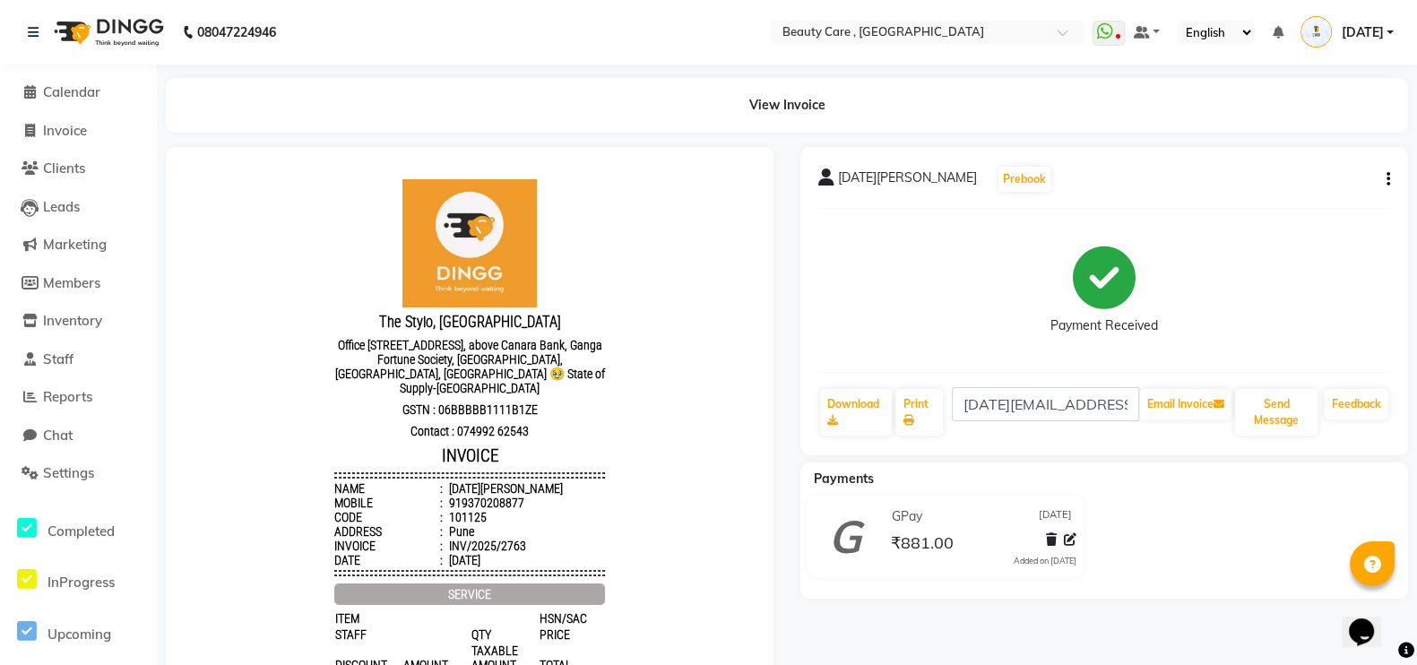
click at [1385, 181] on button "button" at bounding box center [1384, 179] width 11 height 19
click at [1073, 294] on icon at bounding box center [1104, 277] width 63 height 63
click at [68, 122] on span "Invoice" at bounding box center [65, 130] width 44 height 17
select select "service"
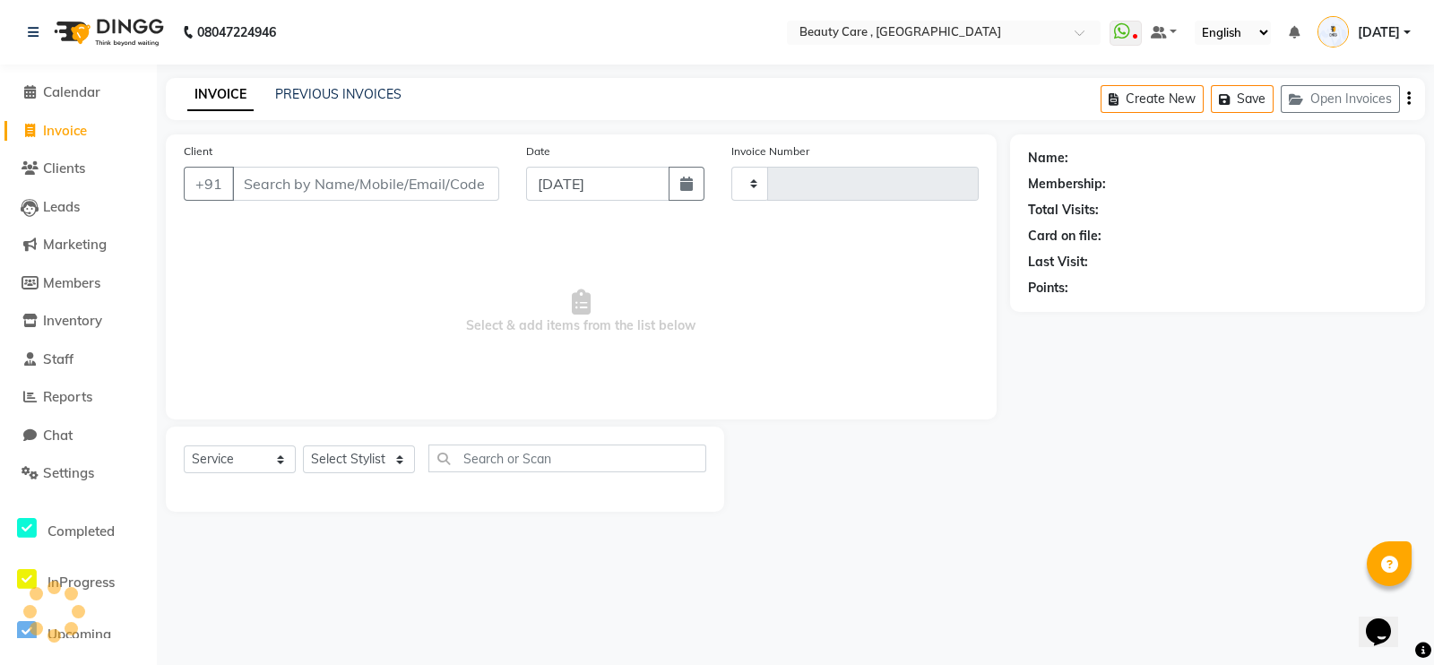
type input "2764"
select select "5646"
click at [343, 91] on link "PREVIOUS INVOICES" at bounding box center [338, 94] width 126 height 16
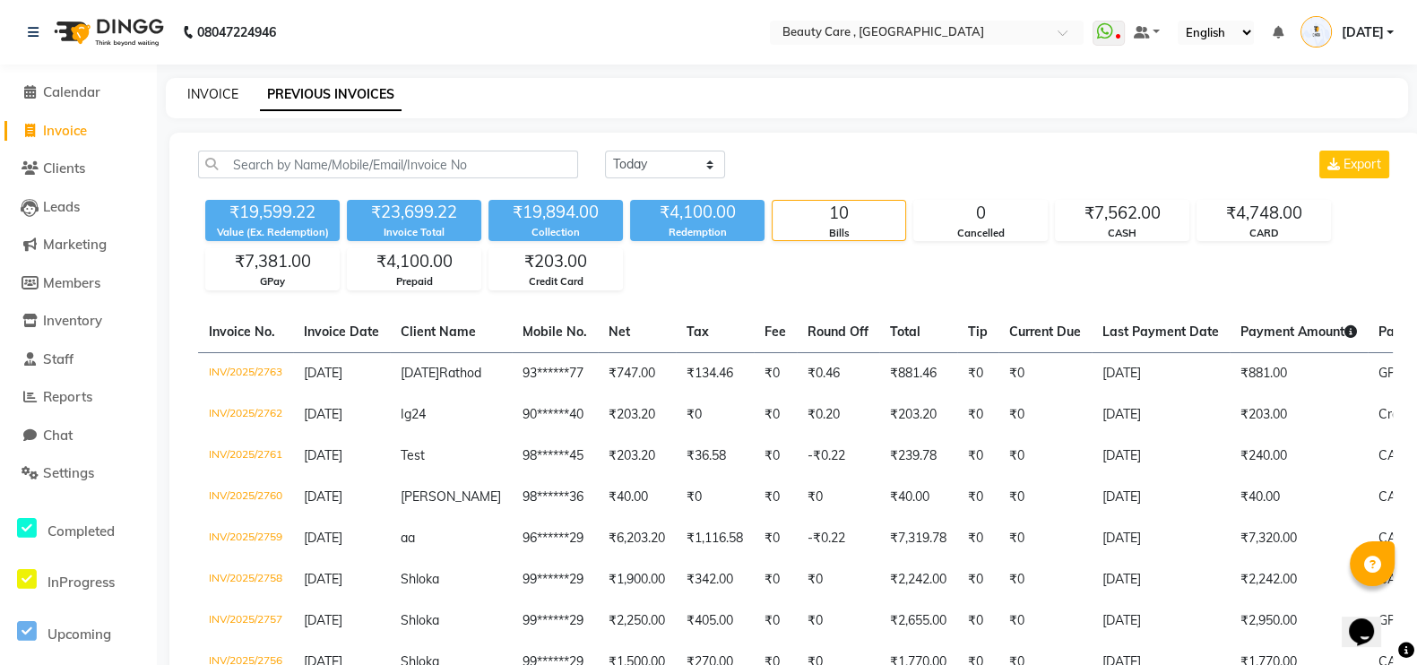
click at [188, 91] on link "INVOICE" at bounding box center [212, 94] width 51 height 16
select select "service"
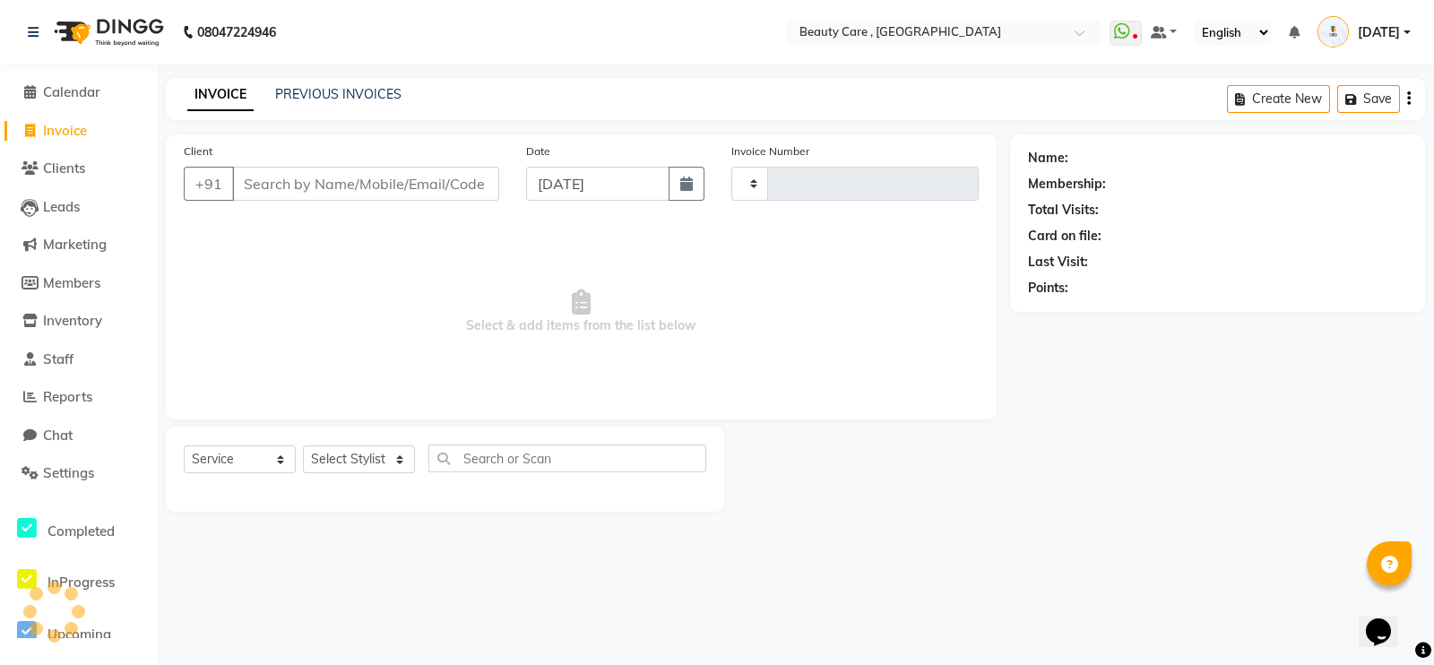
type input "2764"
select select "5646"
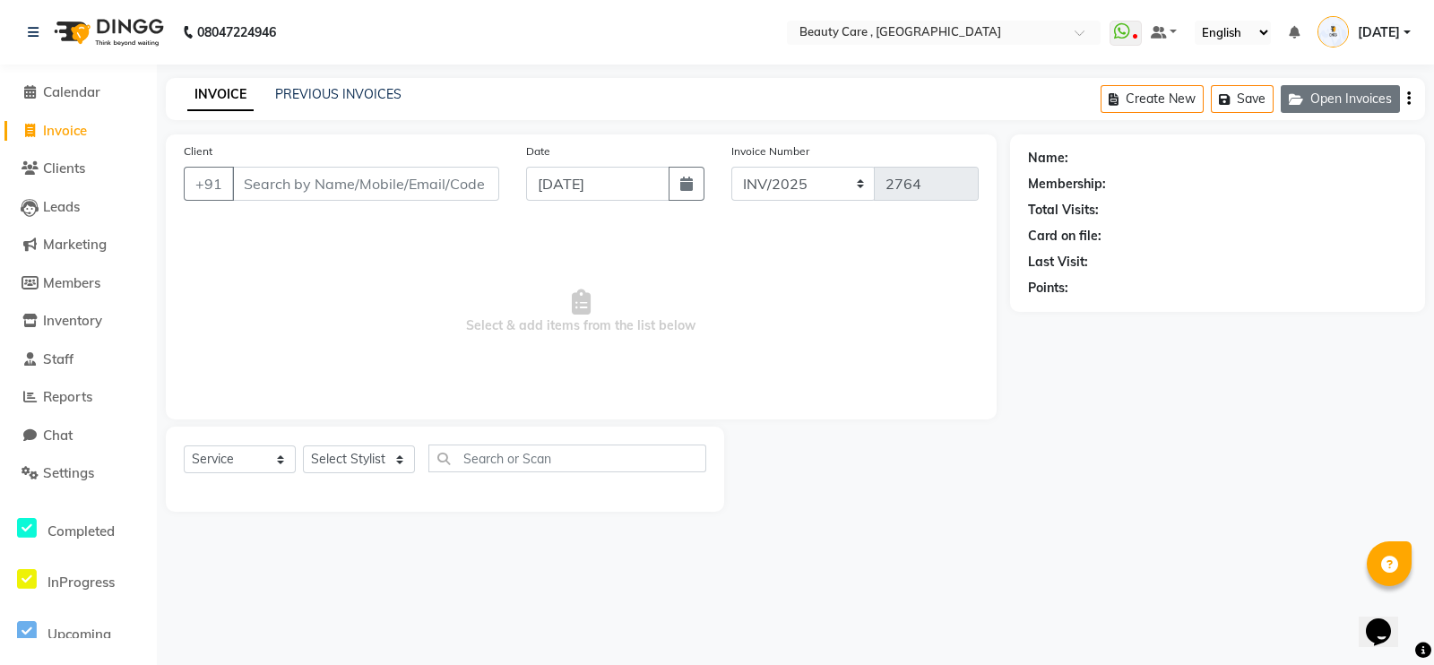
click at [1313, 96] on button "Open Invoices" at bounding box center [1340, 99] width 119 height 28
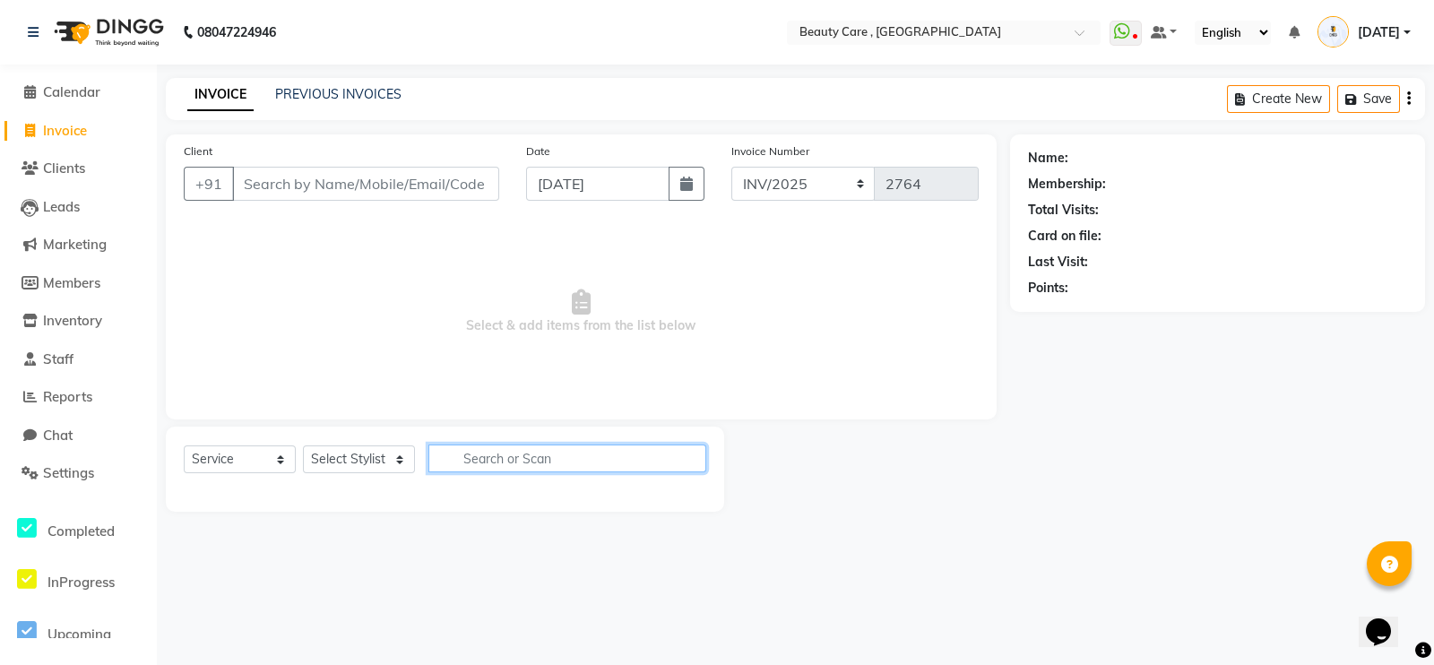
click at [496, 466] on input "text" at bounding box center [567, 458] width 278 height 28
click at [47, 171] on span "Clients" at bounding box center [64, 168] width 42 height 17
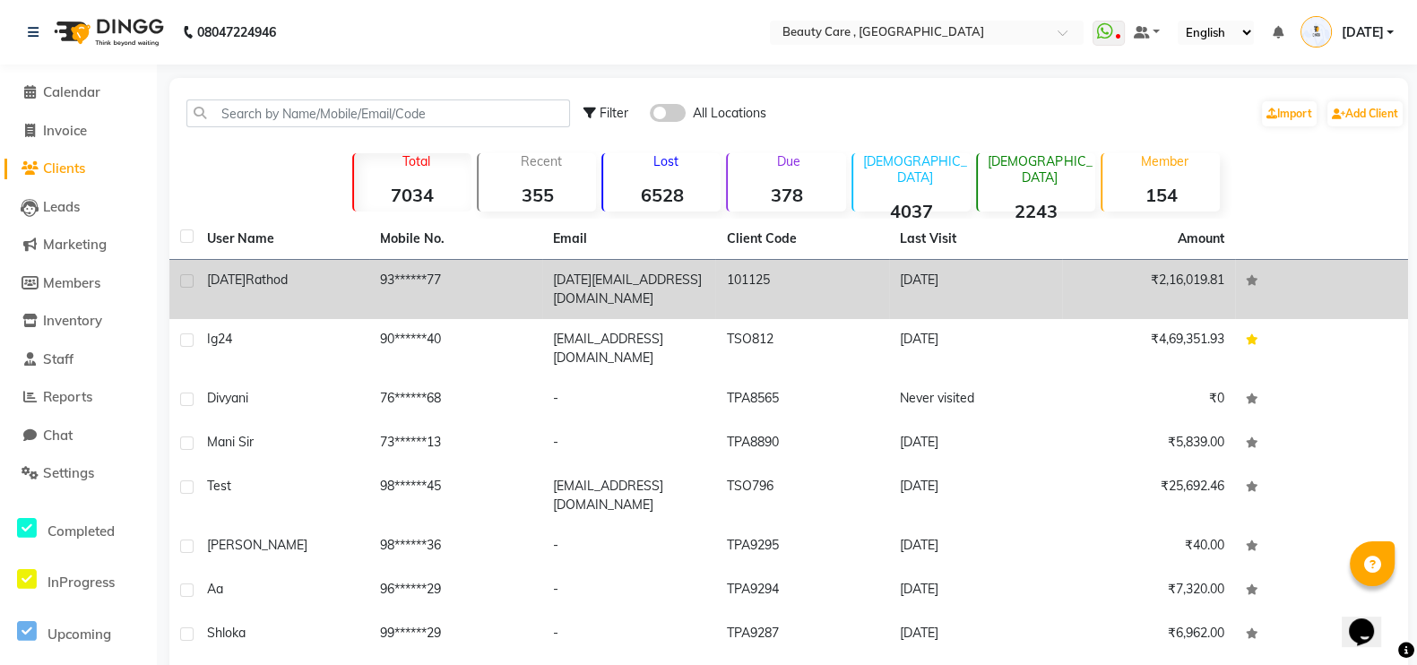
click at [434, 288] on td "93******77" at bounding box center [455, 289] width 173 height 59
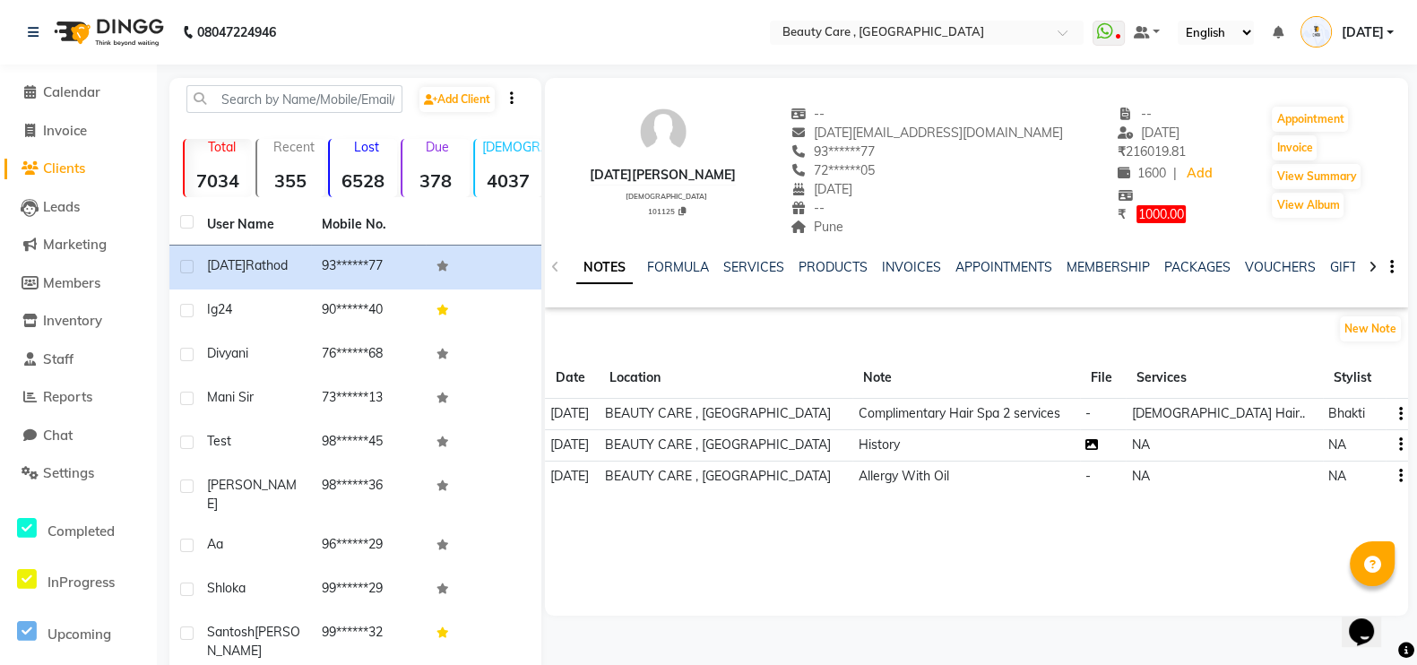
click at [1098, 451] on icon at bounding box center [1091, 444] width 13 height 13
click at [762, 263] on link "SERVICES" at bounding box center [753, 267] width 61 height 16
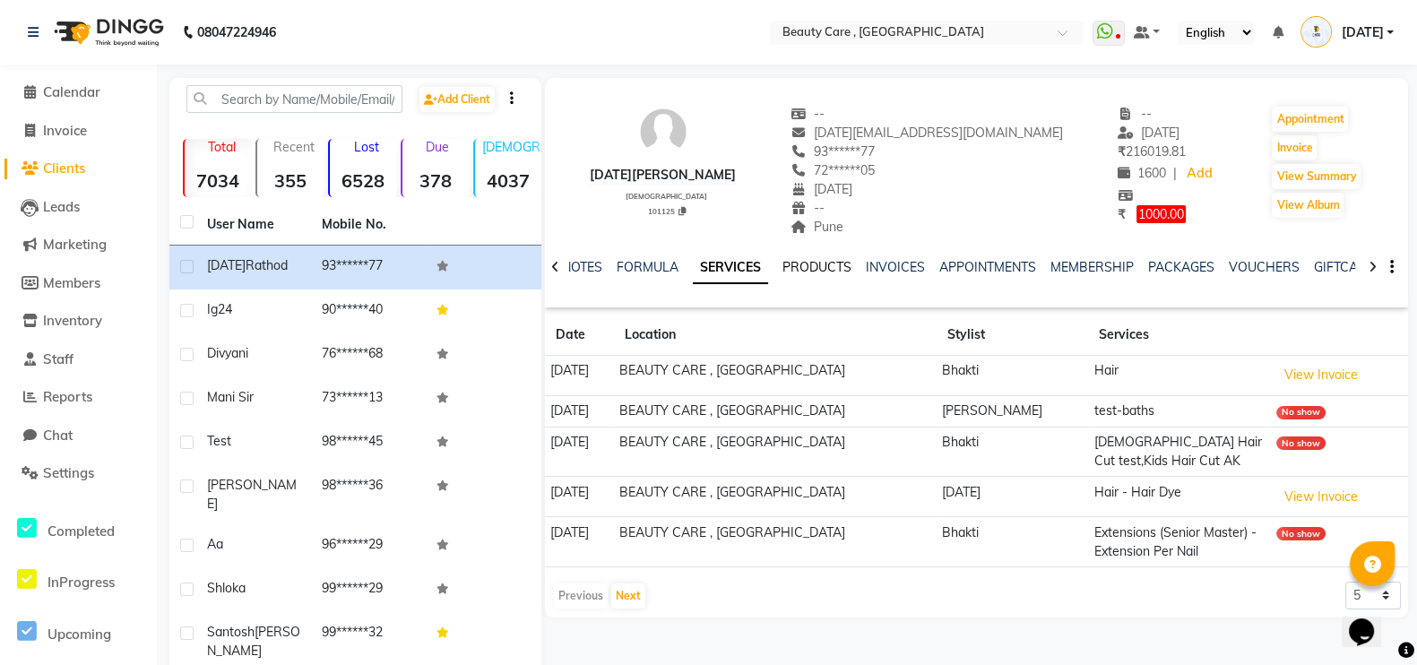
click at [809, 270] on link "PRODUCTS" at bounding box center [816, 267] width 69 height 16
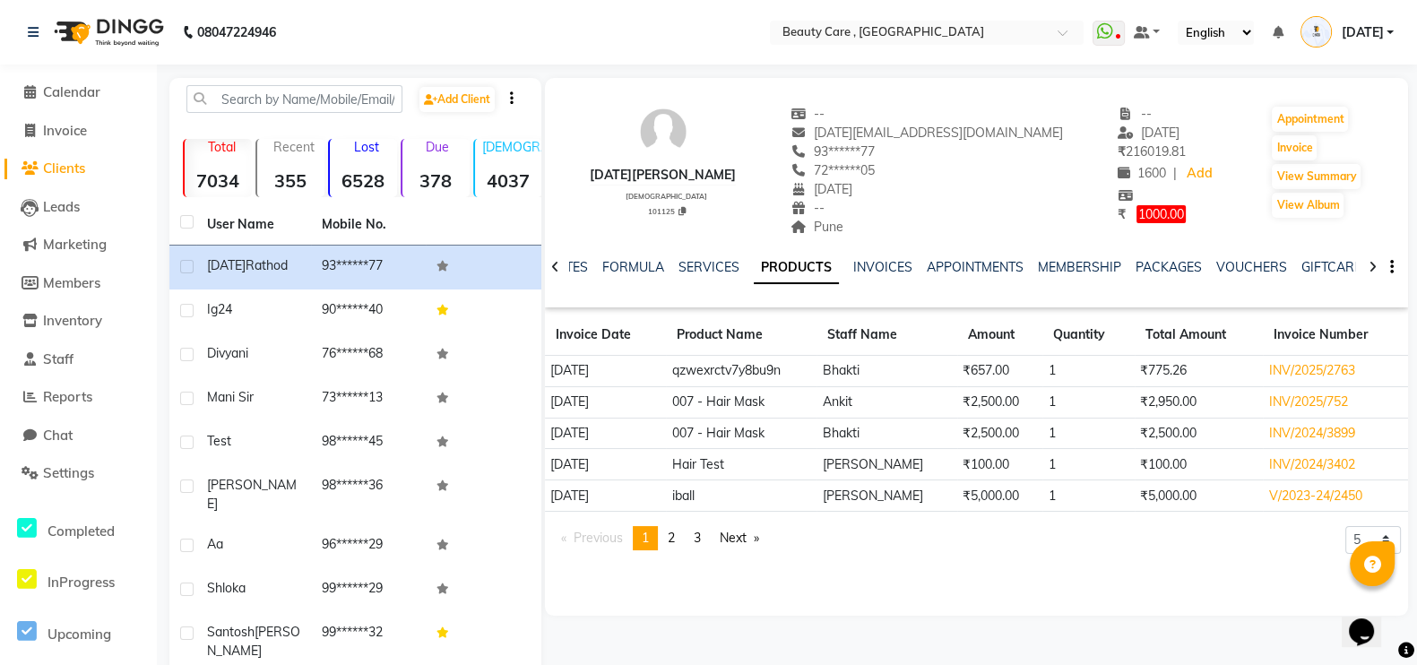
click at [881, 275] on div "INVOICES" at bounding box center [882, 267] width 59 height 19
click at [882, 268] on link "INVOICES" at bounding box center [882, 267] width 59 height 16
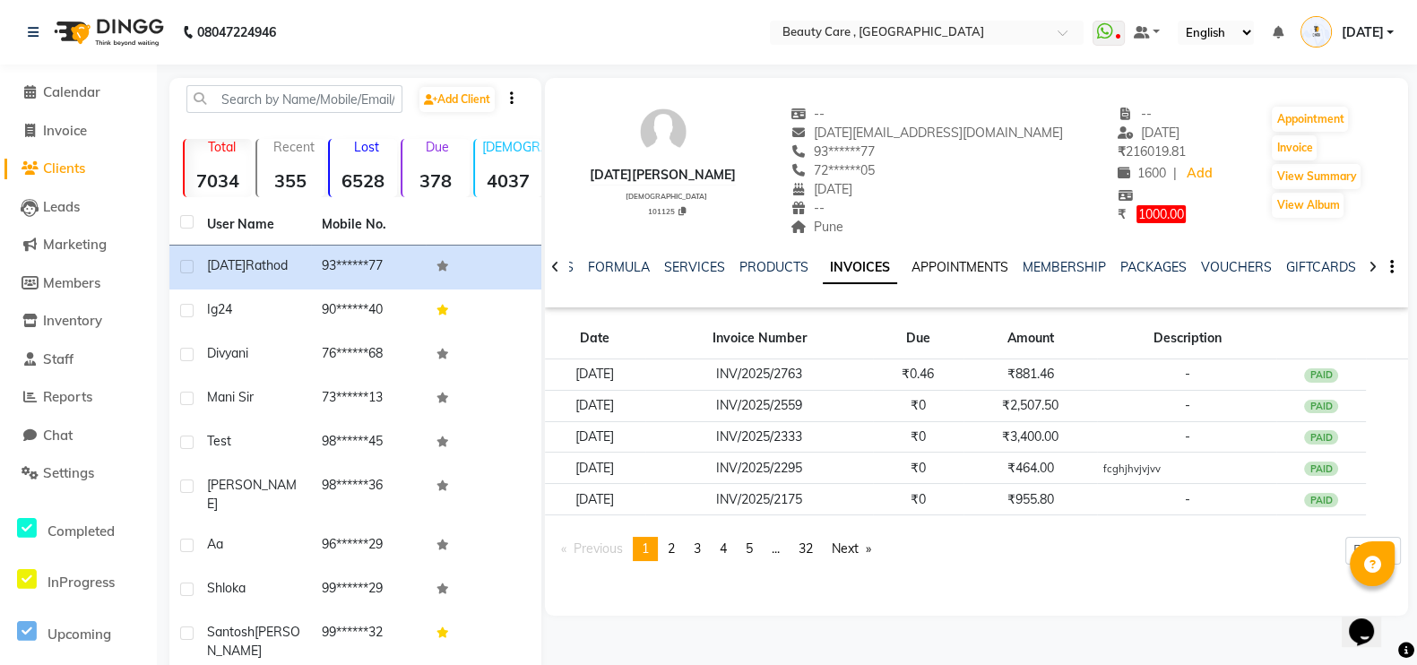
click at [959, 269] on link "APPOINTMENTS" at bounding box center [959, 267] width 97 height 16
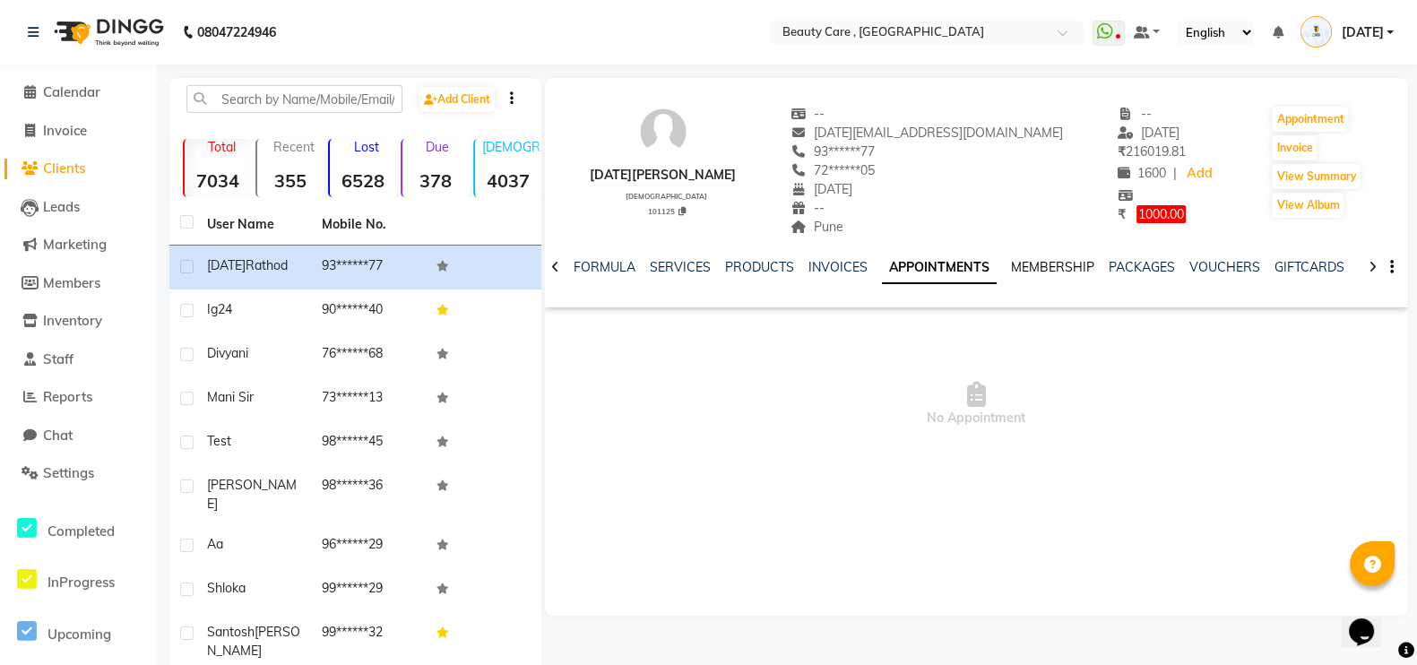
click at [1043, 264] on link "MEMBERSHIP" at bounding box center [1052, 267] width 83 height 16
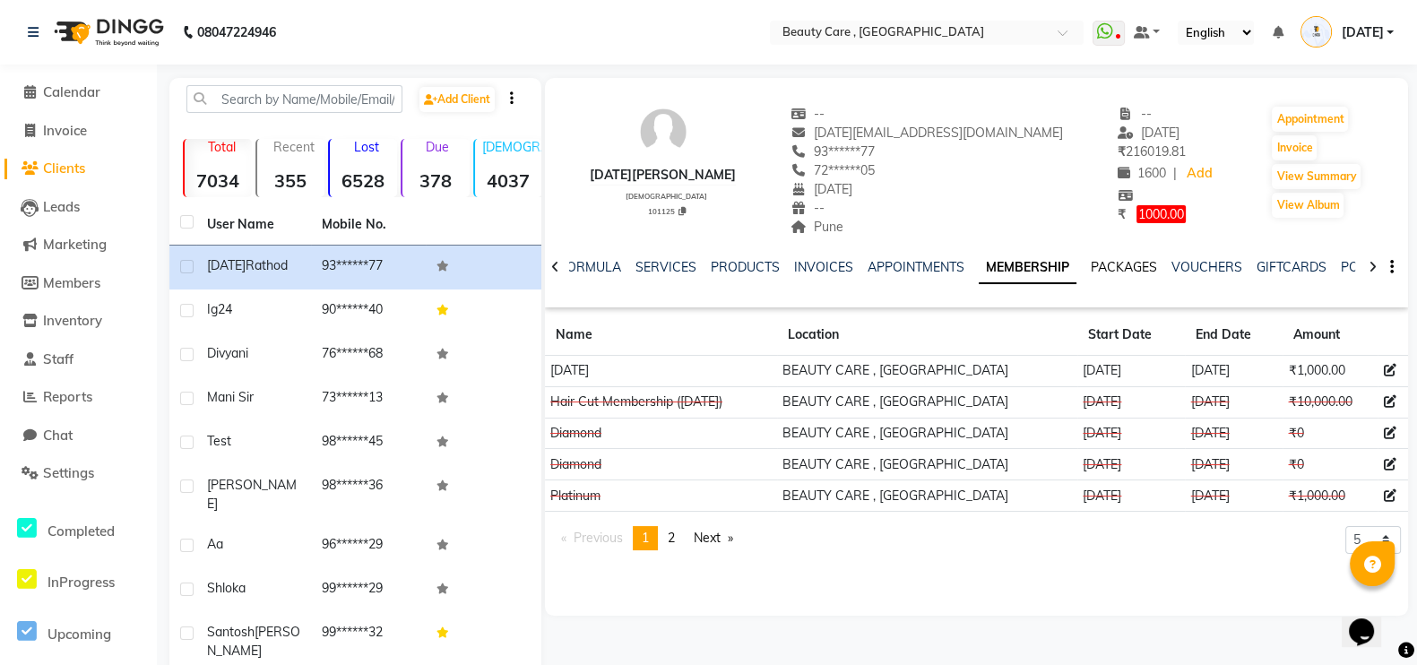
click at [1109, 271] on link "PACKAGES" at bounding box center [1124, 267] width 66 height 16
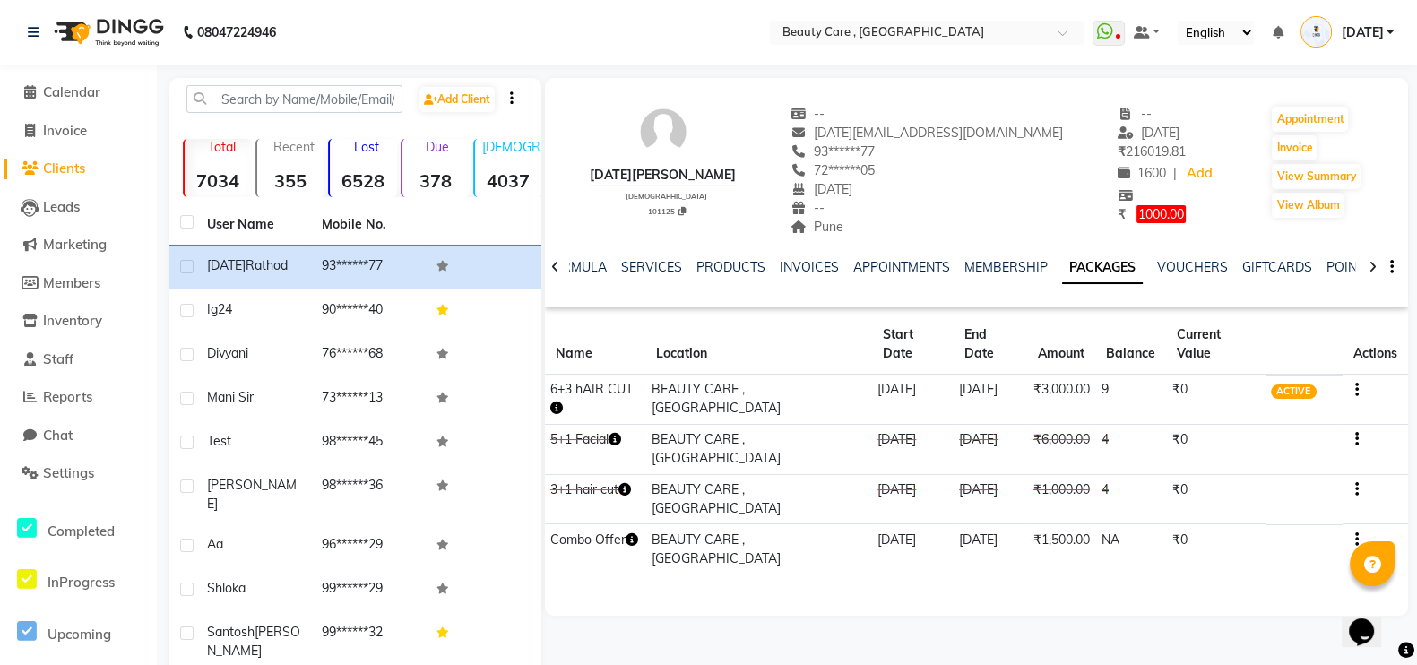
click at [559, 410] on icon "button" at bounding box center [556, 407] width 13 height 13
click at [1157, 264] on link "VOUCHERS" at bounding box center [1192, 267] width 71 height 16
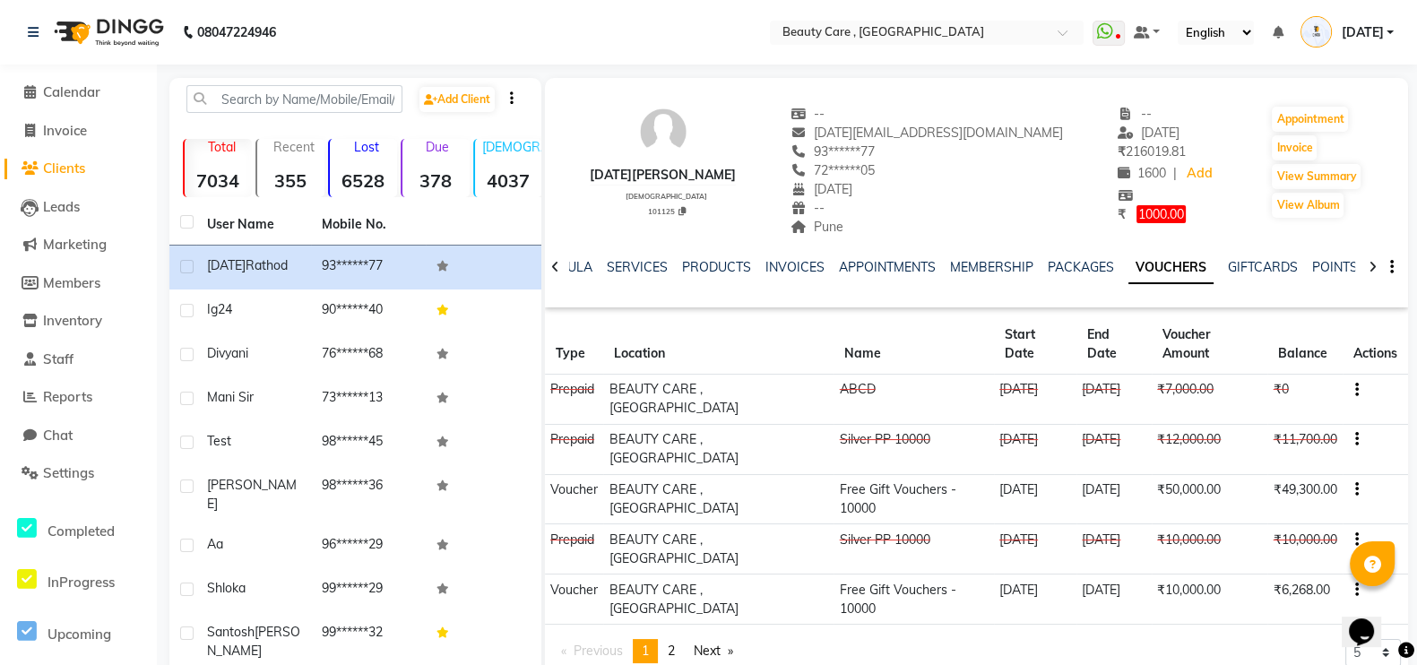
click at [1355, 390] on icon "button" at bounding box center [1357, 390] width 4 height 1
click at [1225, 374] on td "Redemption History" at bounding box center [1272, 378] width 112 height 21
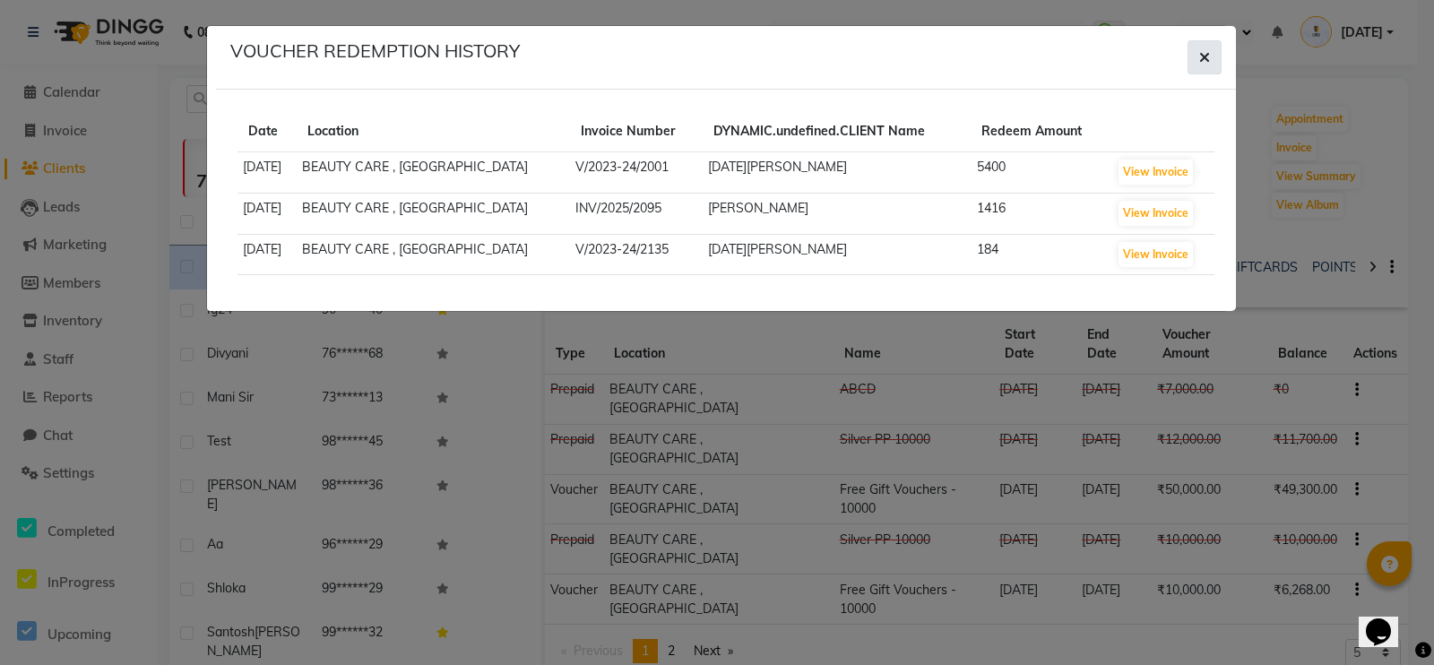
click at [1212, 44] on button "button" at bounding box center [1204, 57] width 34 height 34
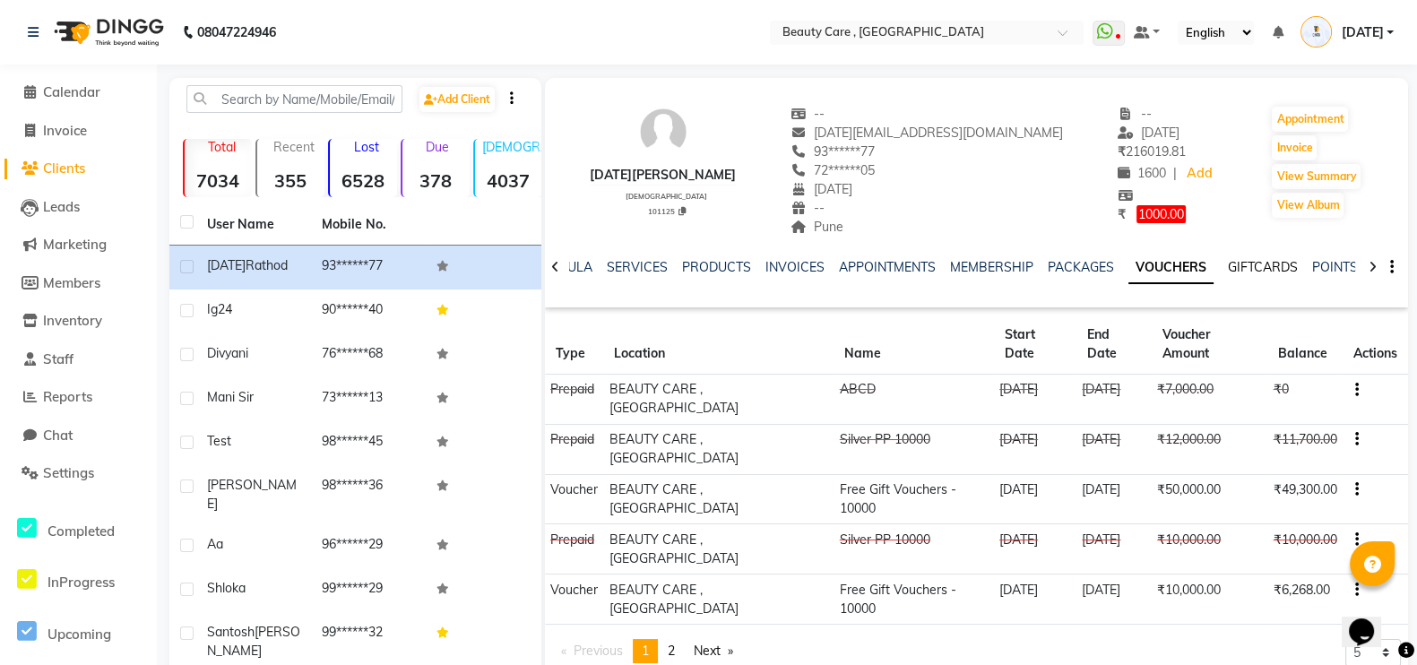
click at [1251, 262] on link "GIFTCARDS" at bounding box center [1263, 267] width 70 height 16
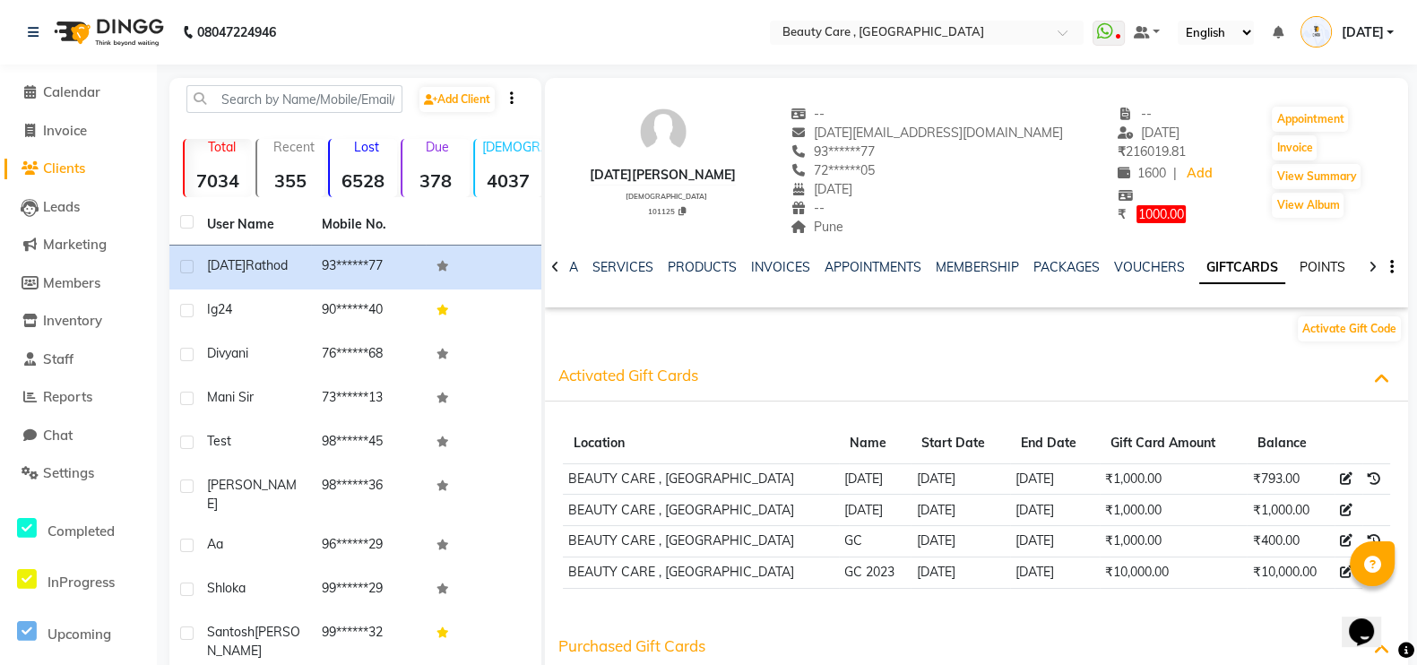
click at [1326, 267] on link "POINTS" at bounding box center [1322, 267] width 46 height 16
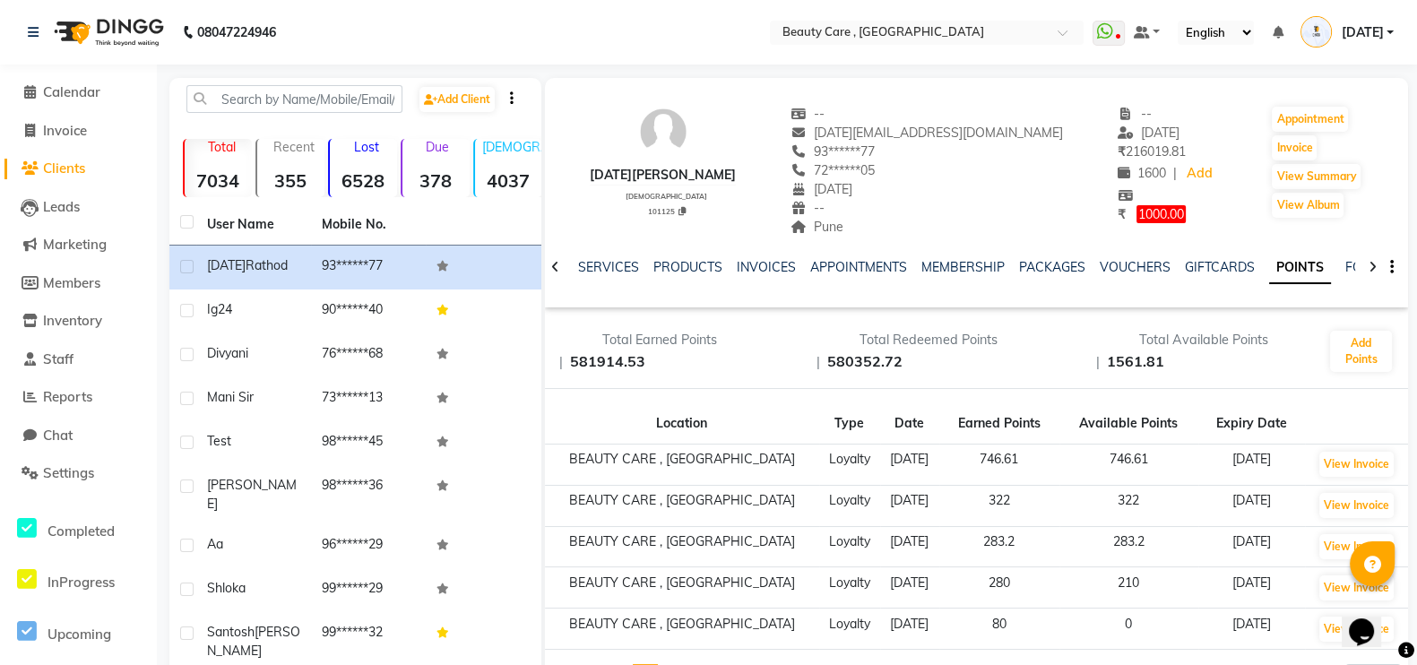
scroll to position [0, 214]
click at [1143, 270] on link "FORMS" at bounding box center [1153, 267] width 45 height 16
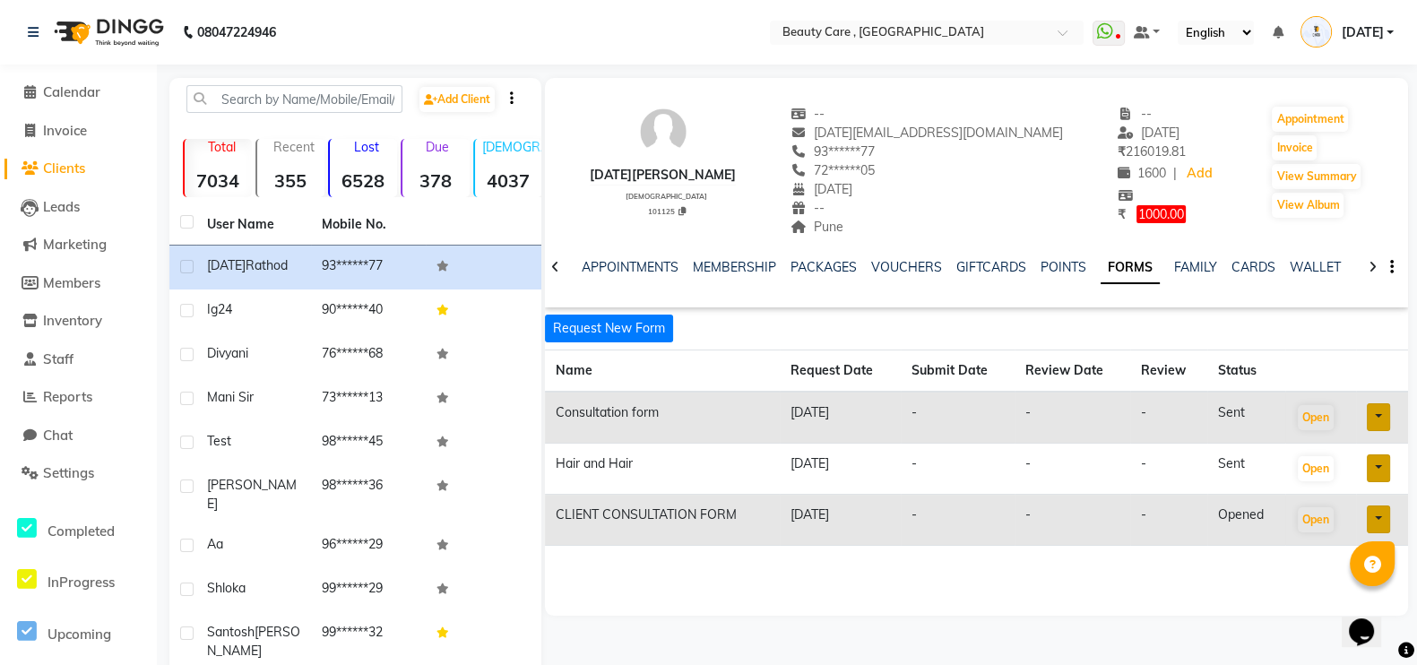
scroll to position [0, 198]
click at [1210, 271] on link "FAMILY" at bounding box center [1211, 267] width 43 height 16
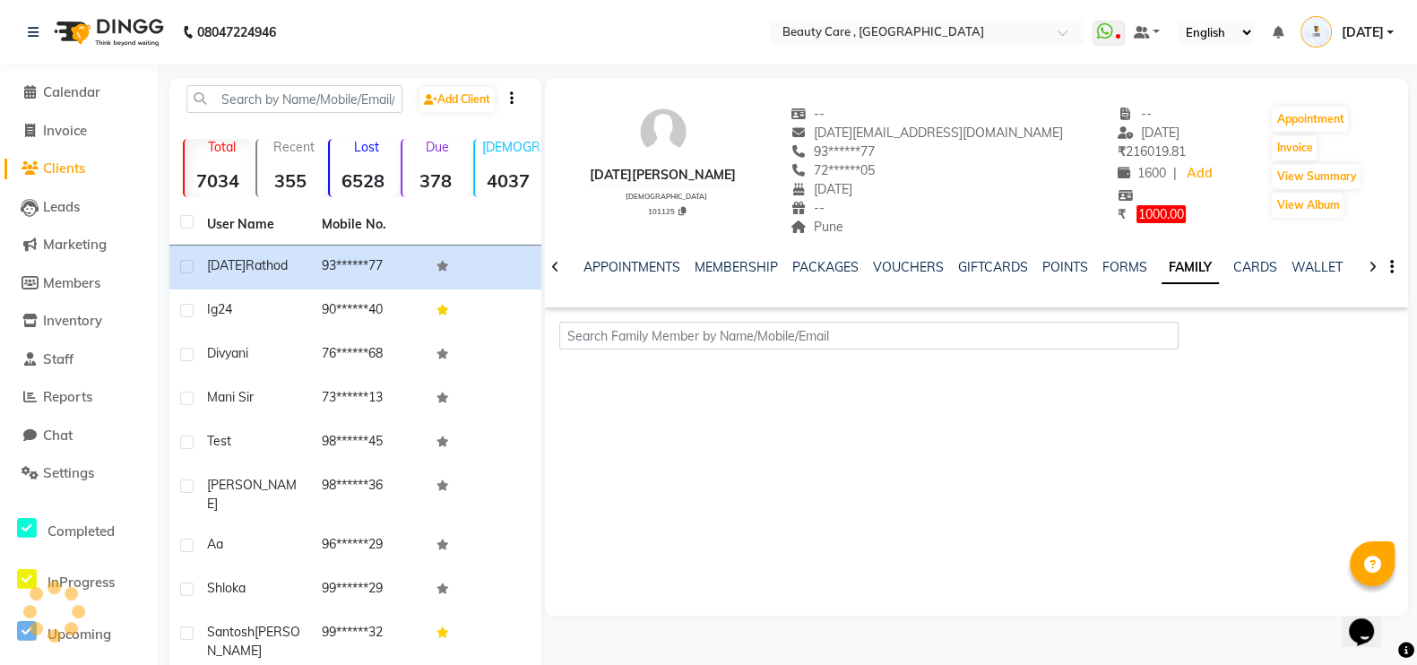
scroll to position [0, 183]
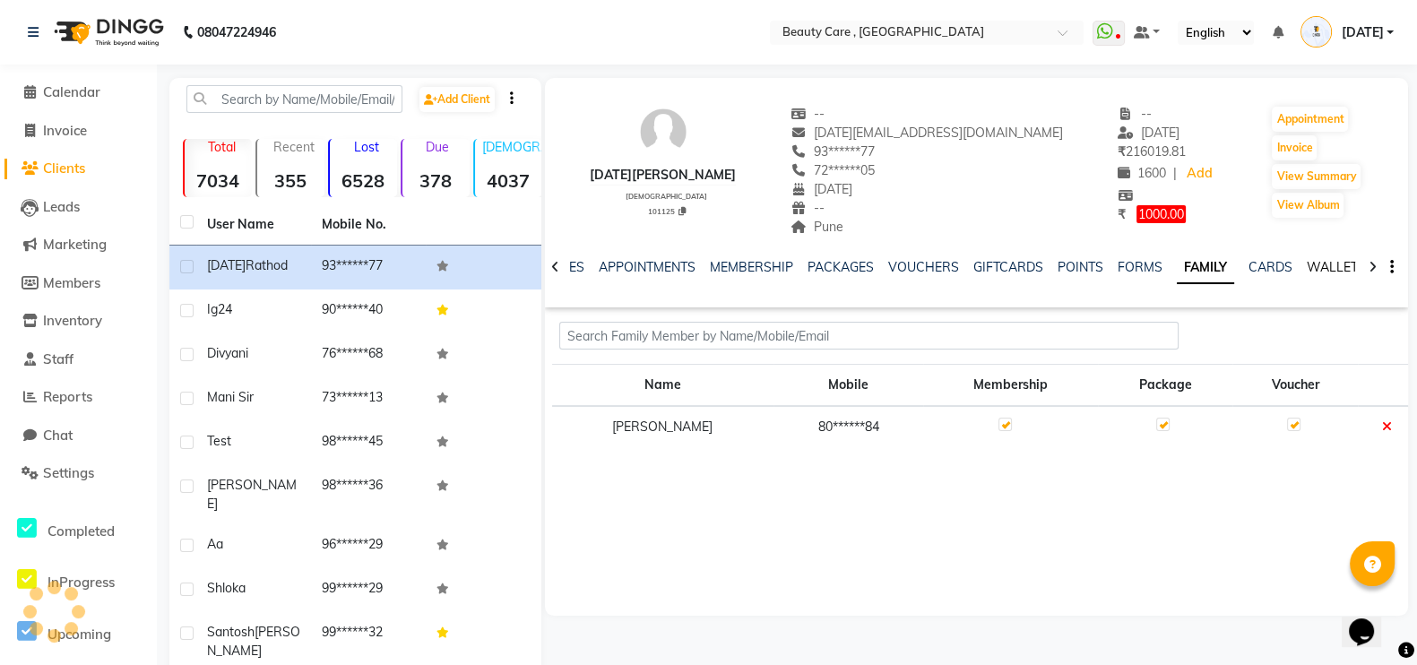
click at [1331, 266] on link "WALLET" at bounding box center [1332, 267] width 51 height 16
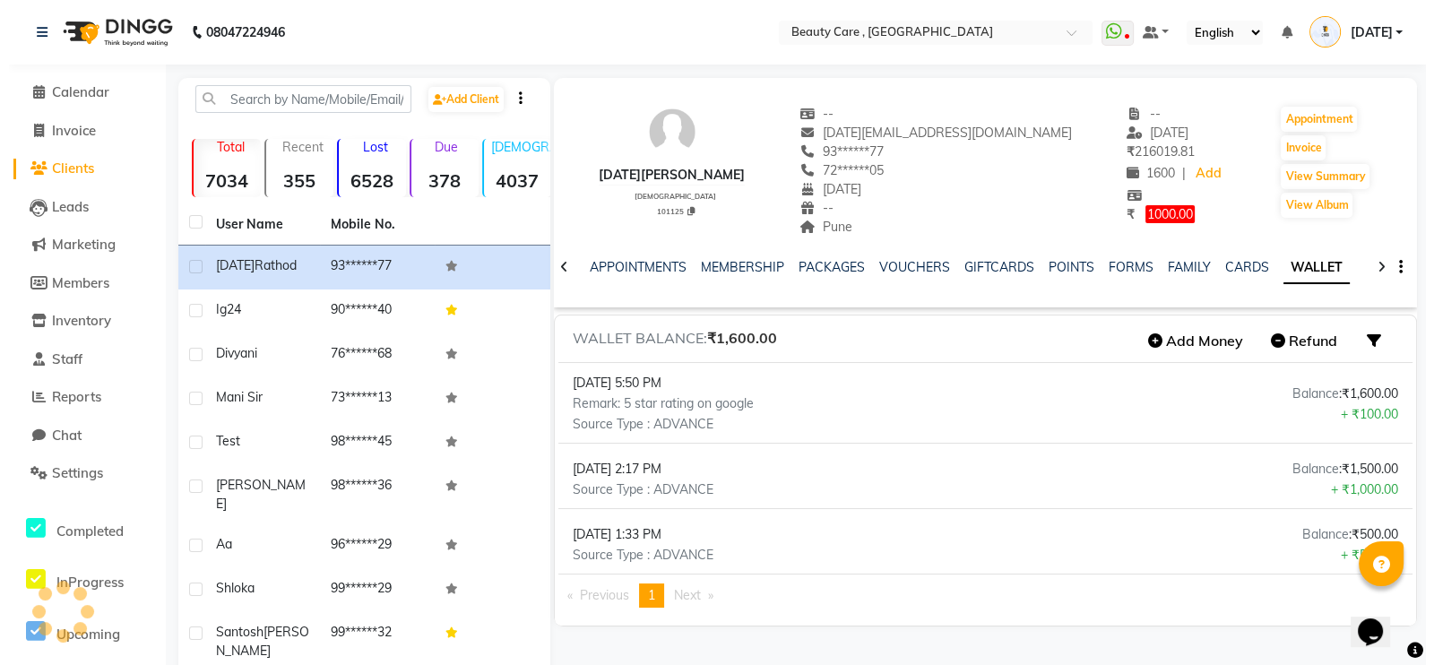
scroll to position [0, 153]
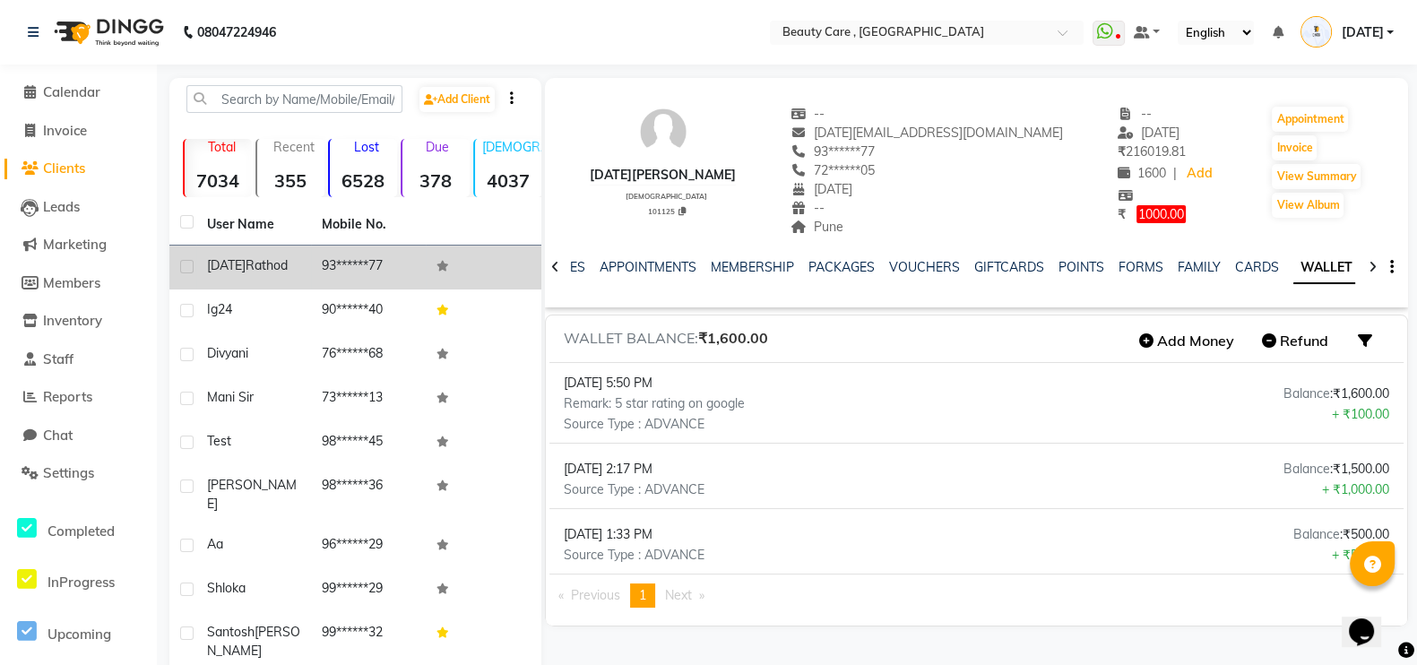
click at [184, 254] on td at bounding box center [182, 268] width 27 height 44
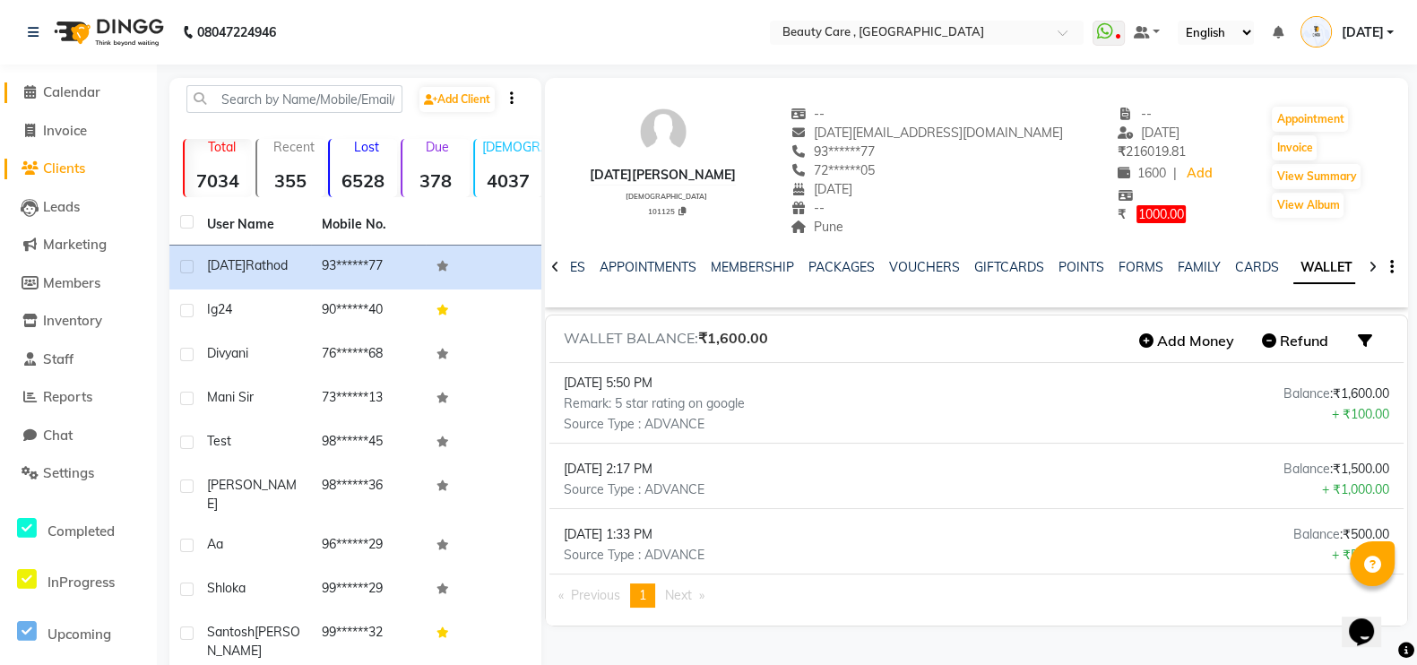
click at [67, 100] on link "Calendar" at bounding box center [78, 92] width 148 height 21
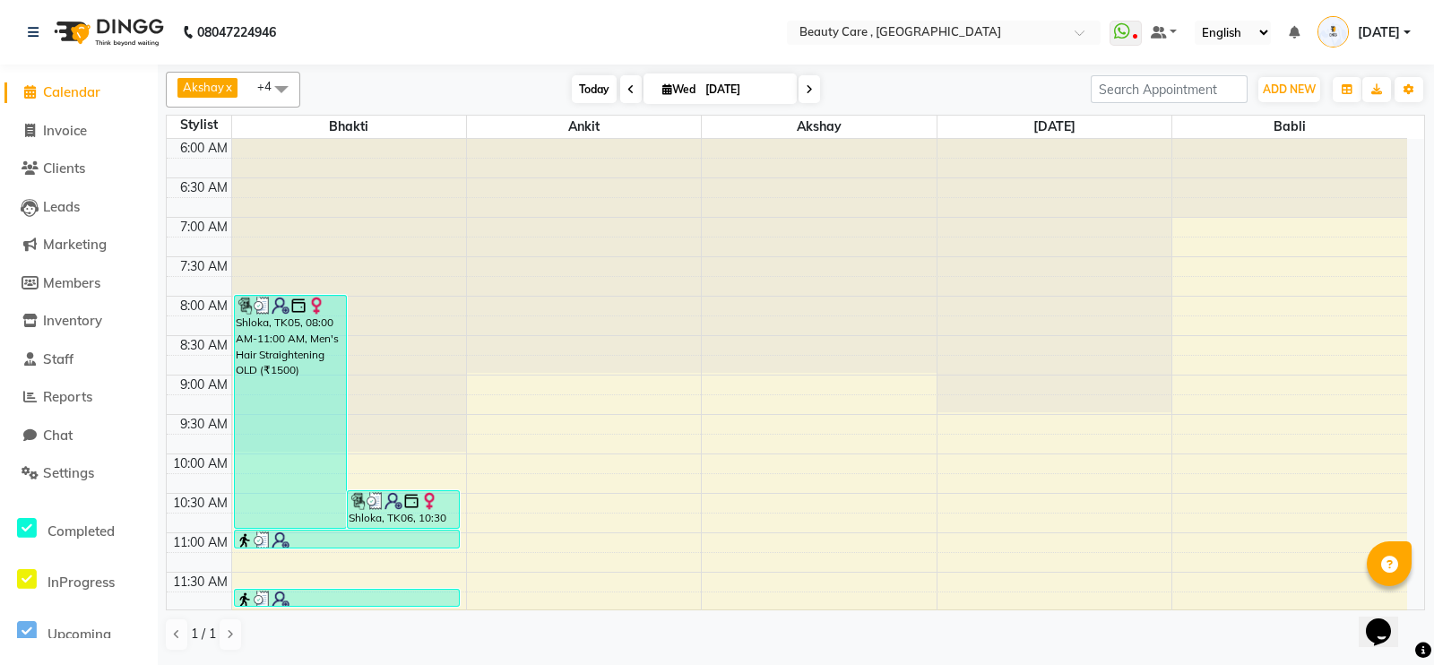
click at [591, 87] on span "Today" at bounding box center [594, 89] width 45 height 28
